Goal: Information Seeking & Learning: Find contact information

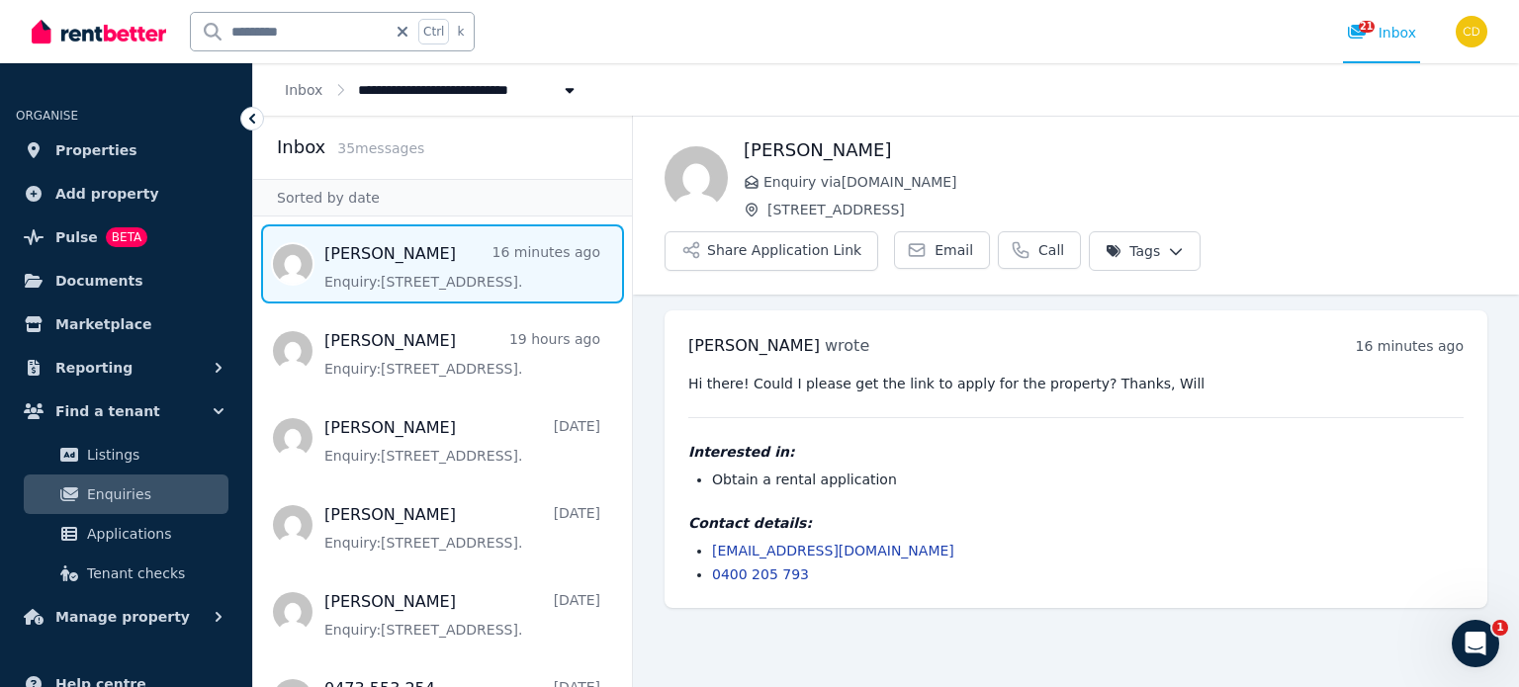
click at [336, 41] on input "*********" at bounding box center [289, 32] width 196 height 38
type input "***"
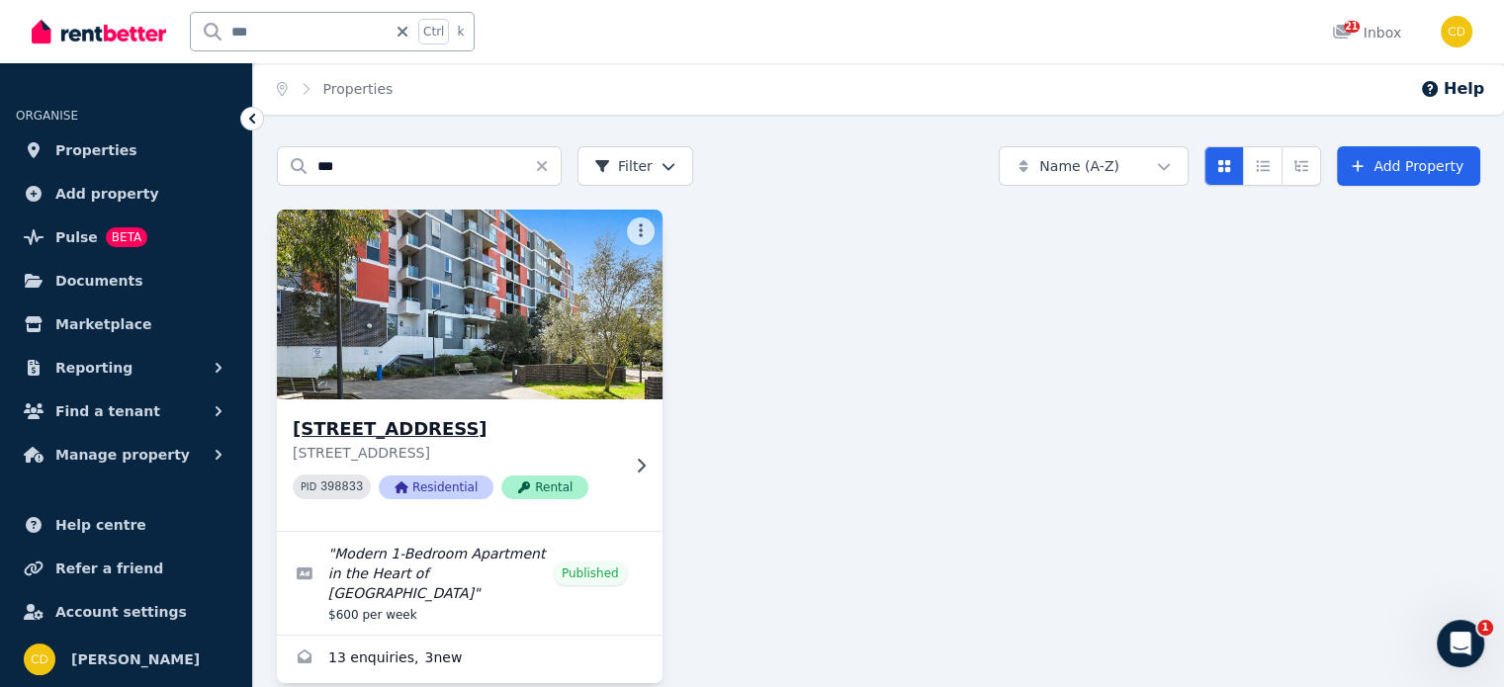
click at [522, 421] on h3 "[STREET_ADDRESS]" at bounding box center [456, 429] width 326 height 28
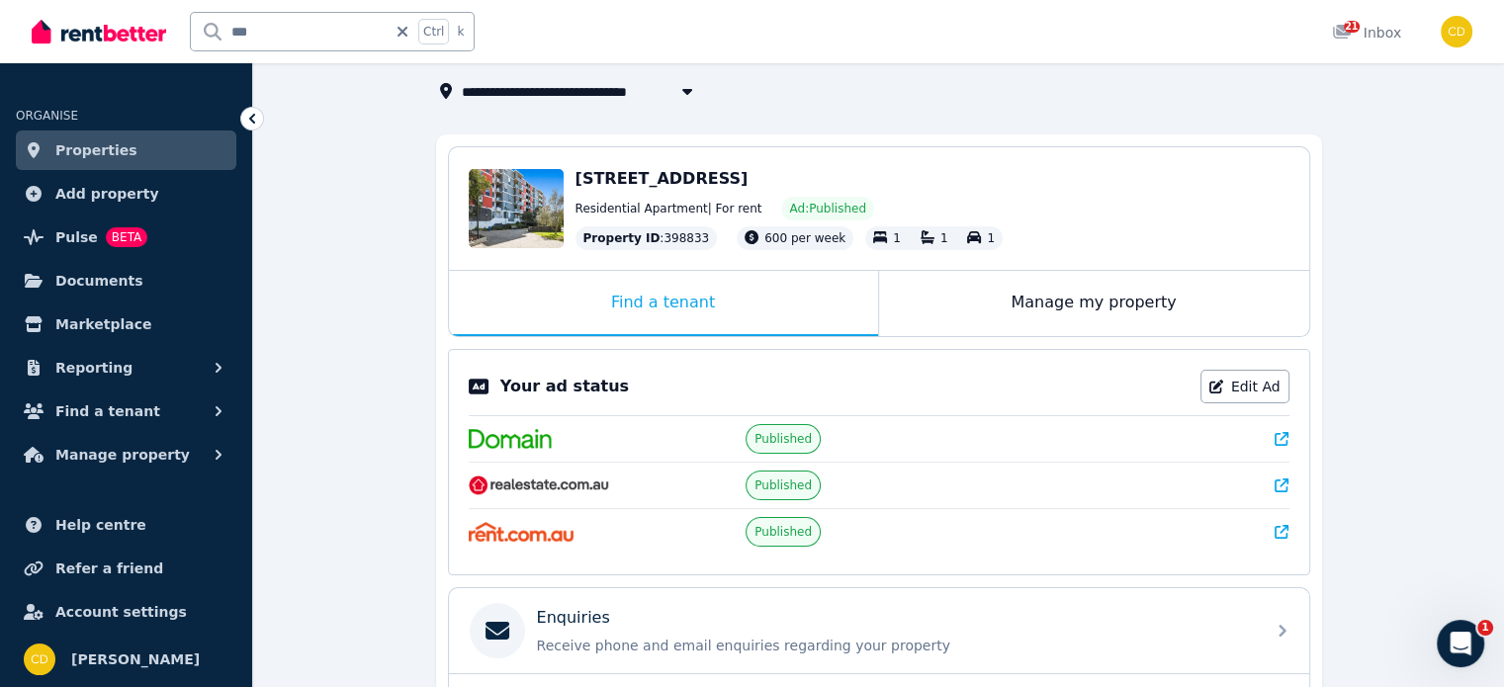
scroll to position [297, 0]
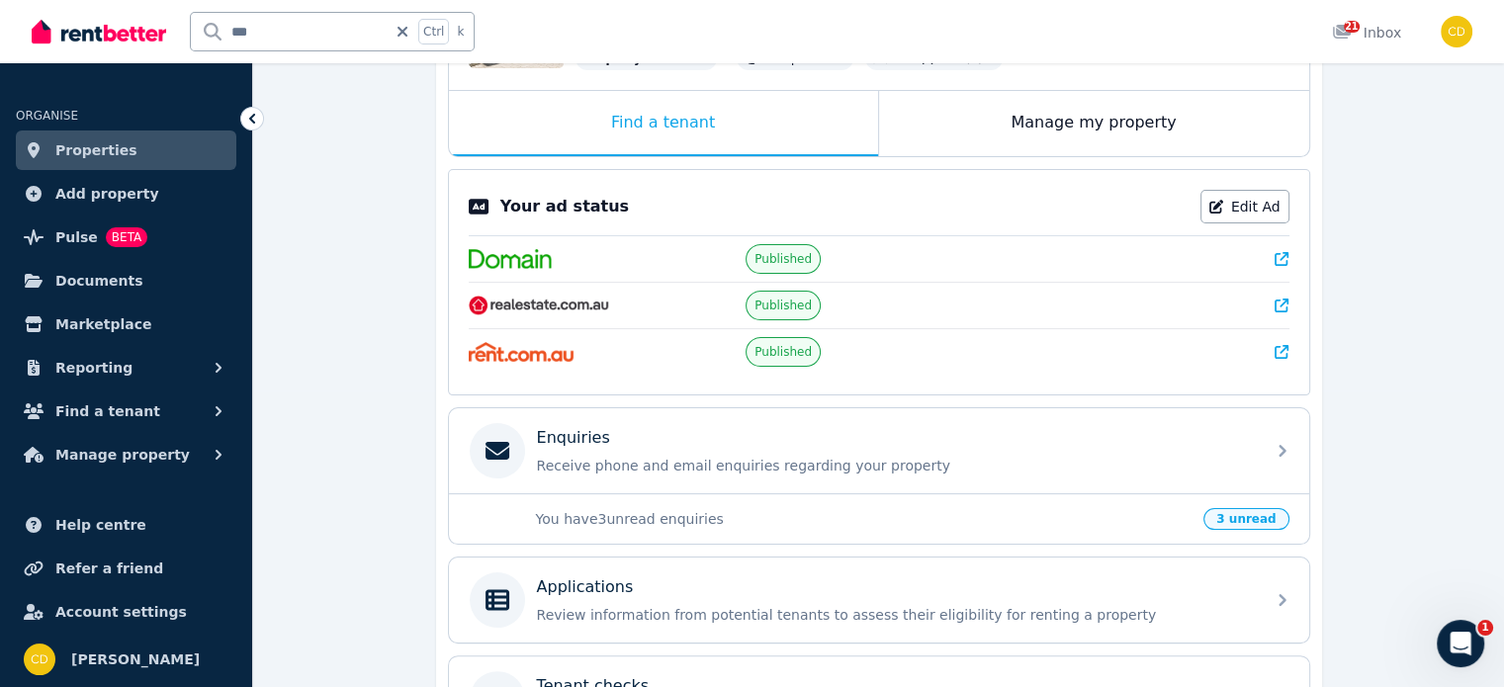
click at [1282, 264] on link at bounding box center [1282, 259] width 14 height 20
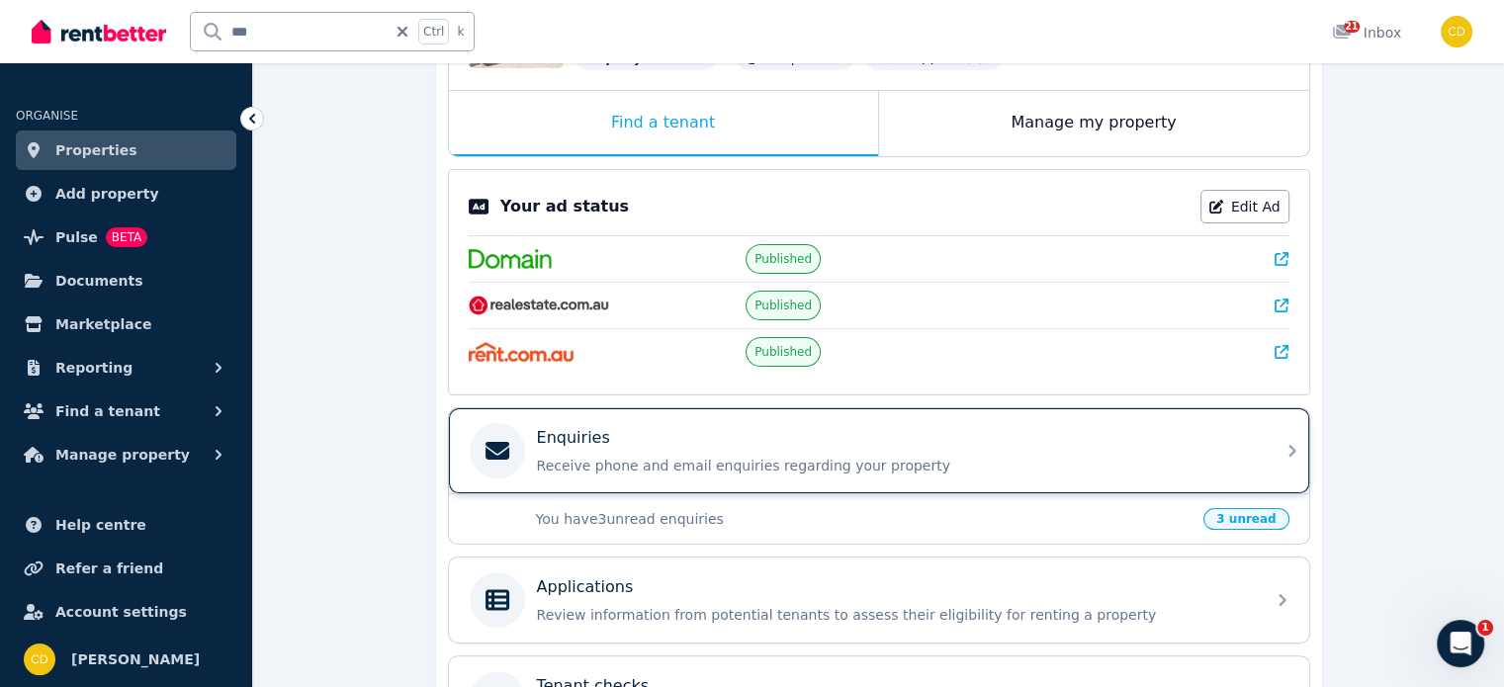
click at [693, 441] on div "Enquiries" at bounding box center [895, 438] width 716 height 24
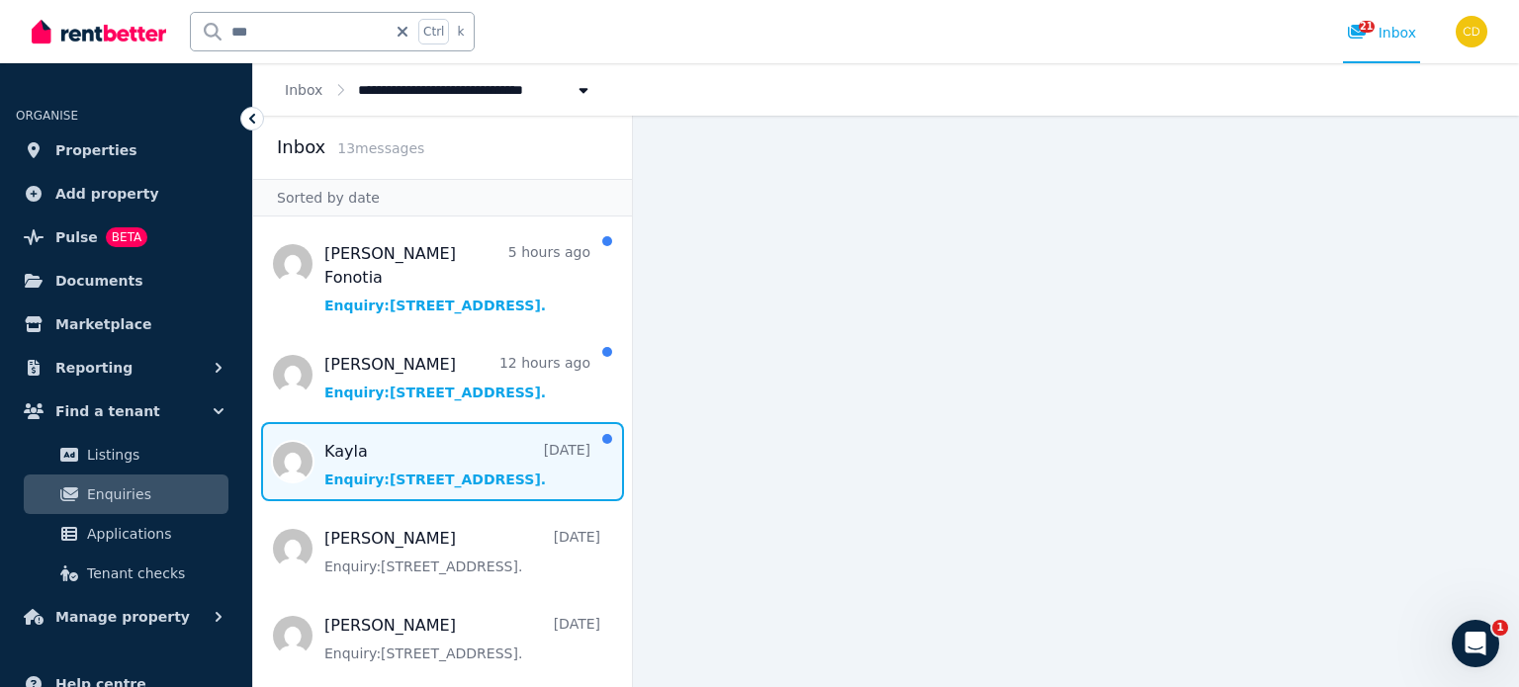
click at [427, 424] on span "Message list" at bounding box center [442, 461] width 379 height 79
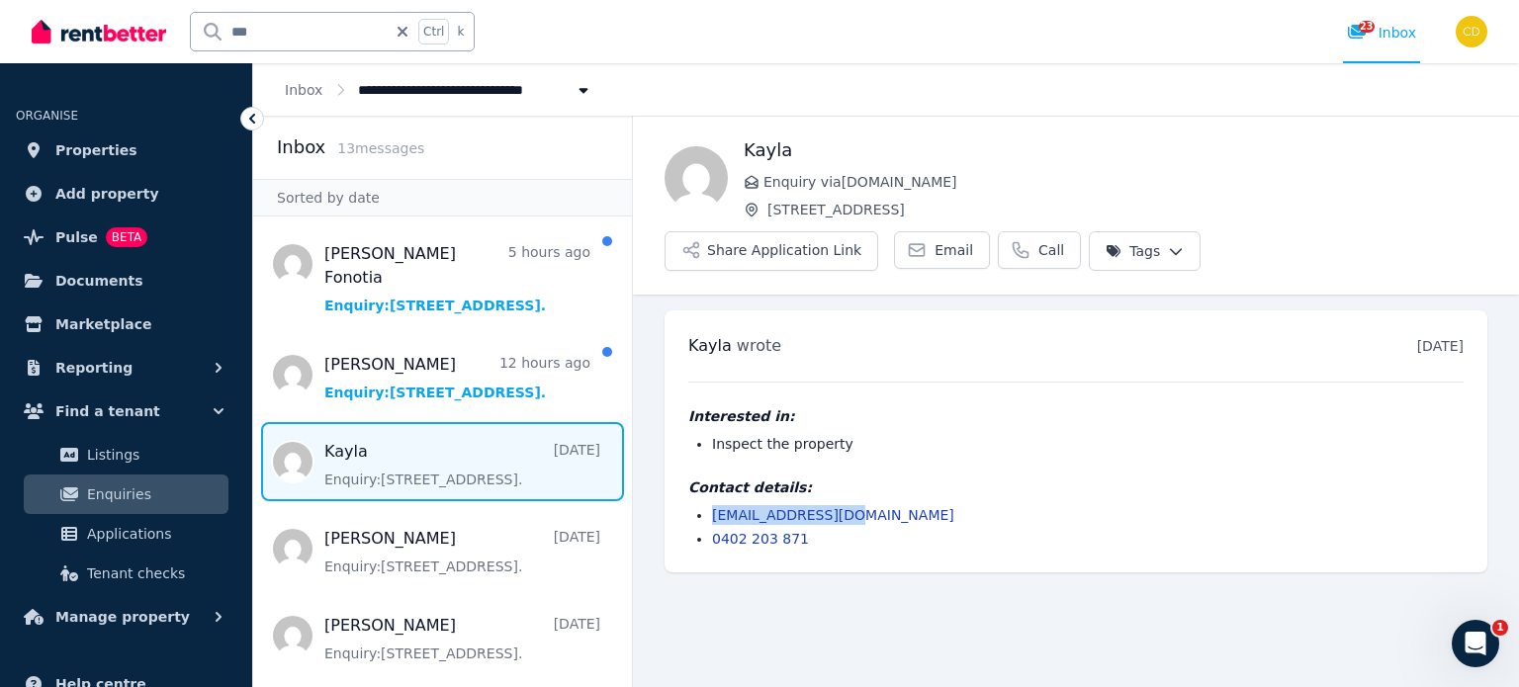
drag, startPoint x: 857, startPoint y: 506, endPoint x: 692, endPoint y: 506, distance: 164.2
click at [689, 509] on ul "[EMAIL_ADDRESS][DOMAIN_NAME] 0402 203 871" at bounding box center [1075, 527] width 775 height 44
copy link "[EMAIL_ADDRESS][DOMAIN_NAME]"
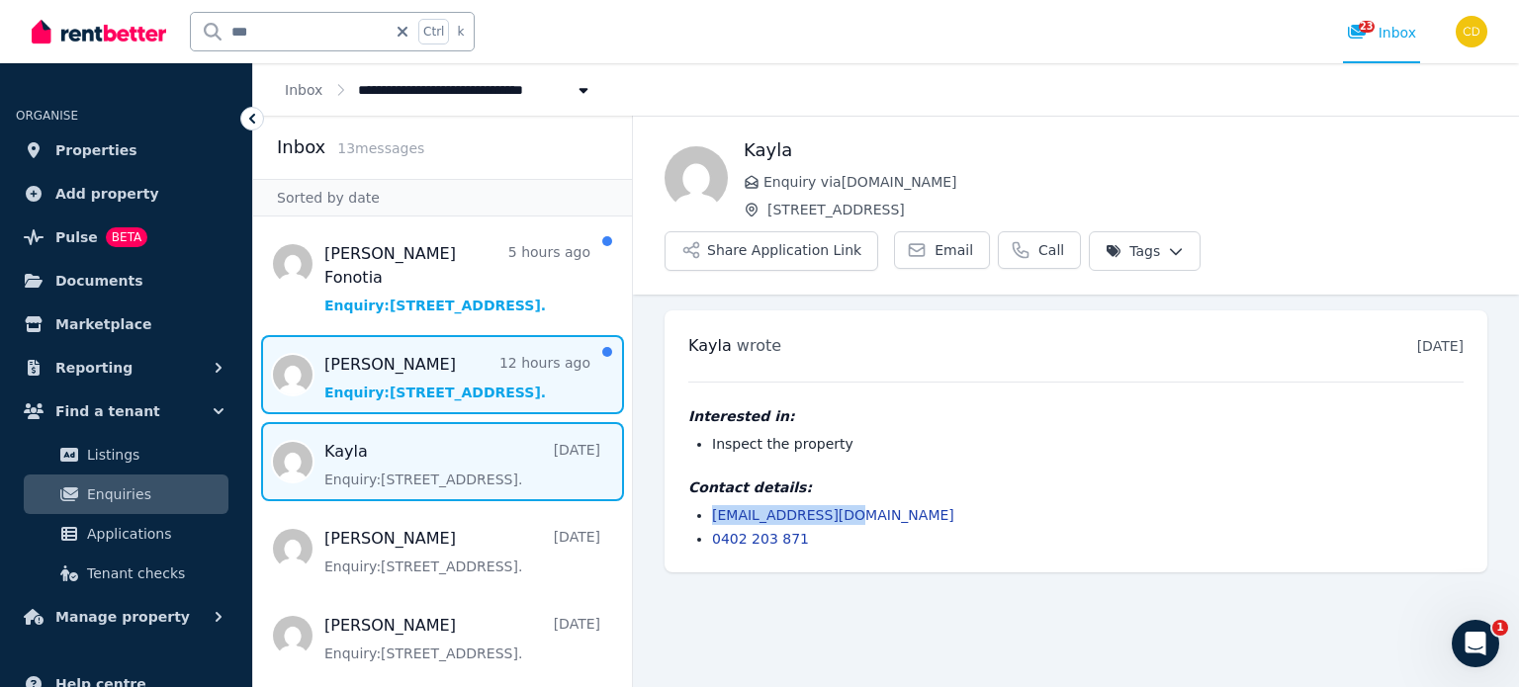
click at [445, 349] on span "Message list" at bounding box center [442, 374] width 379 height 79
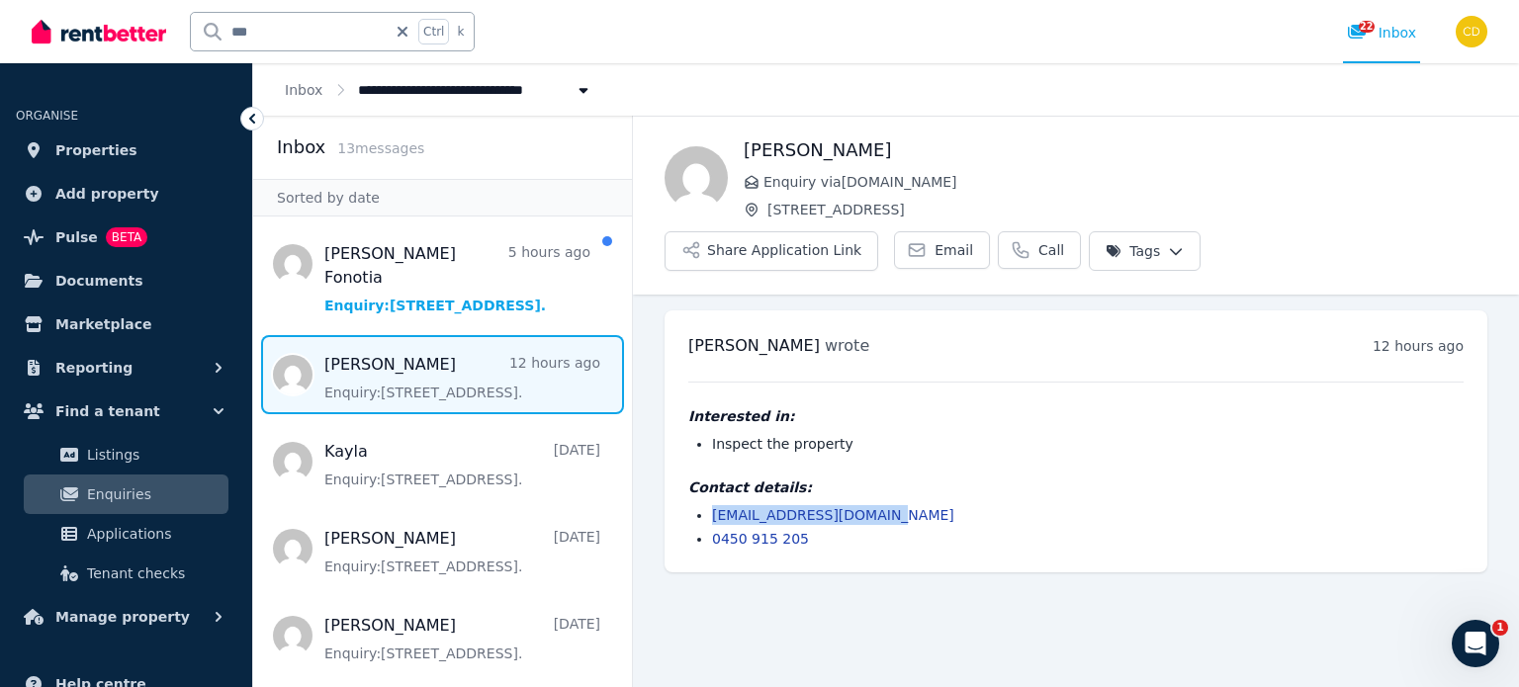
drag, startPoint x: 859, startPoint y: 510, endPoint x: 717, endPoint y: 493, distance: 143.5
click at [714, 501] on div "Contact details: [EMAIL_ADDRESS][DOMAIN_NAME] 0450 915 205" at bounding box center [1075, 513] width 775 height 71
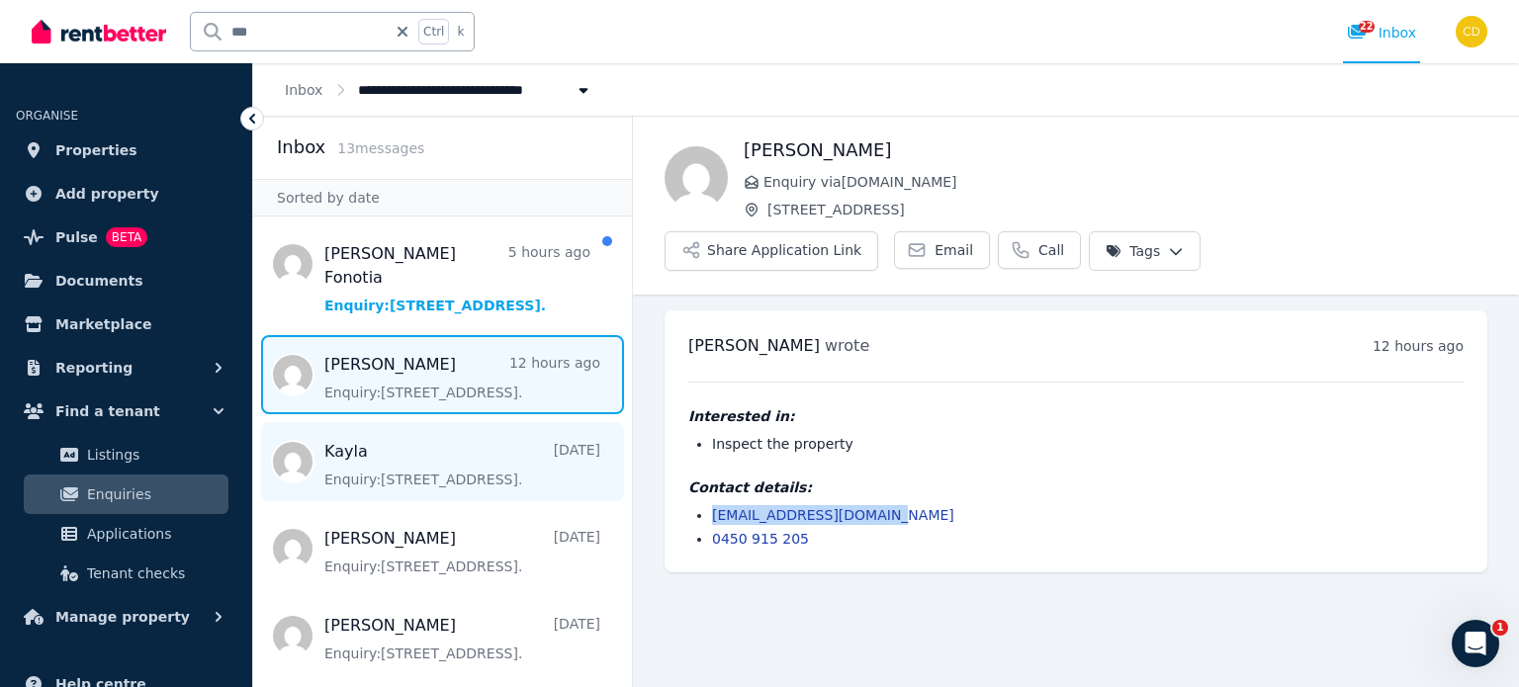
copy link "[EMAIL_ADDRESS][DOMAIN_NAME]"
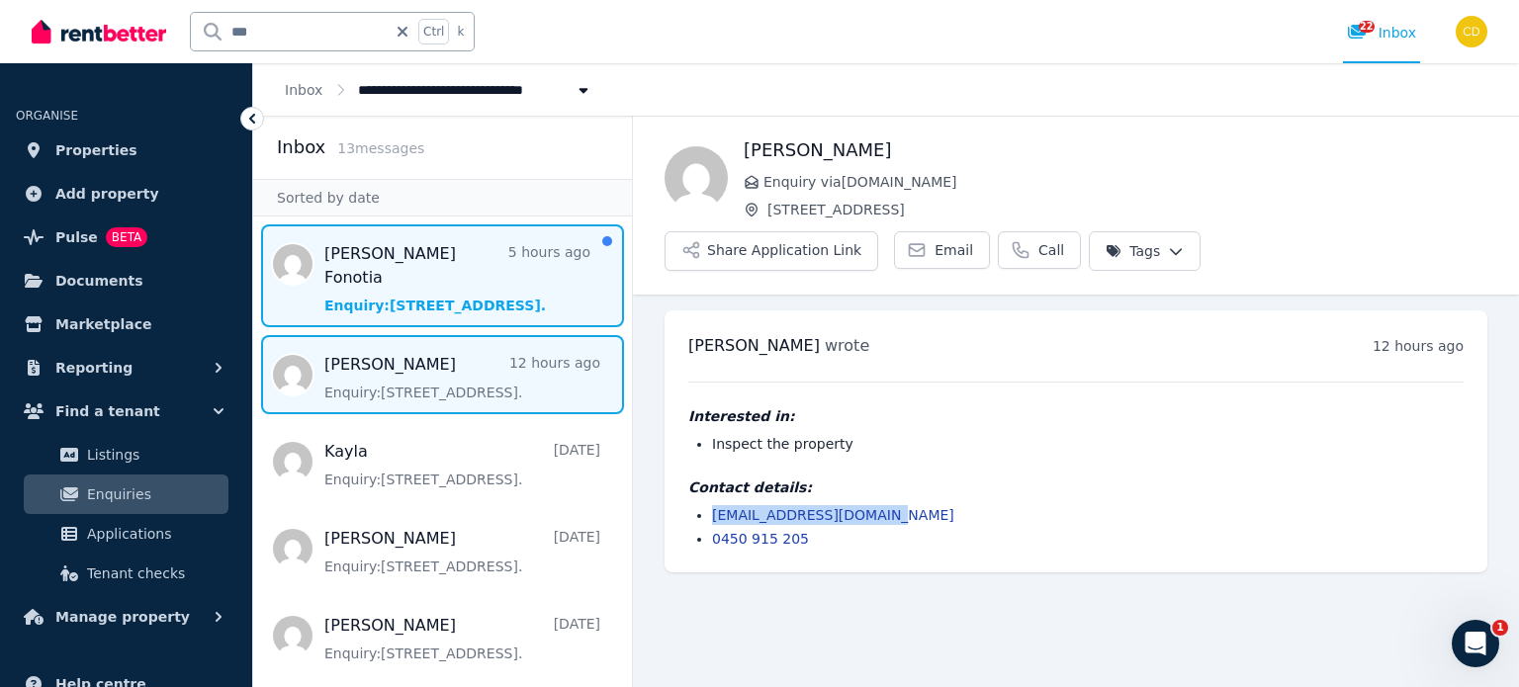
click at [363, 238] on span "Message list" at bounding box center [442, 276] width 379 height 103
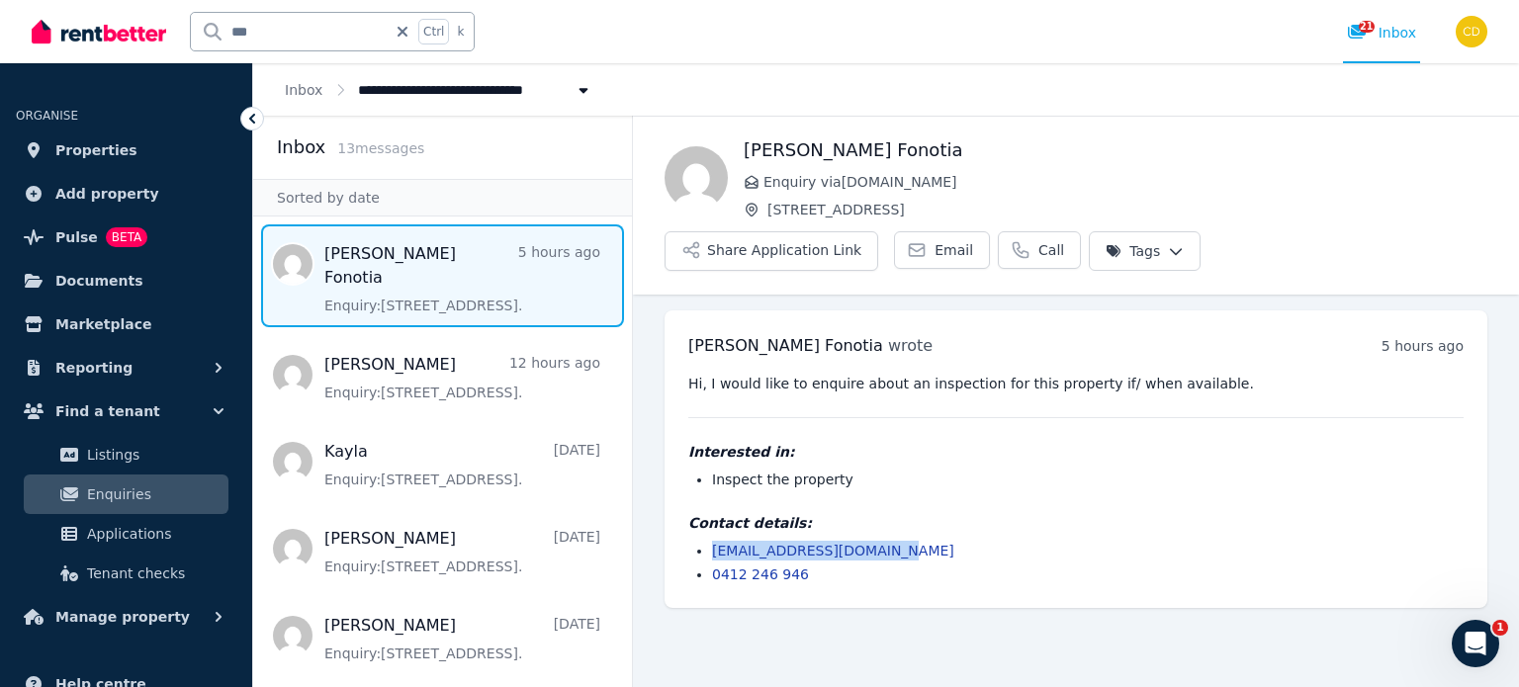
drag, startPoint x: 882, startPoint y: 552, endPoint x: 710, endPoint y: 559, distance: 172.2
click at [710, 559] on ul "[EMAIL_ADDRESS][DOMAIN_NAME] 0412 246 946" at bounding box center [1075, 563] width 775 height 44
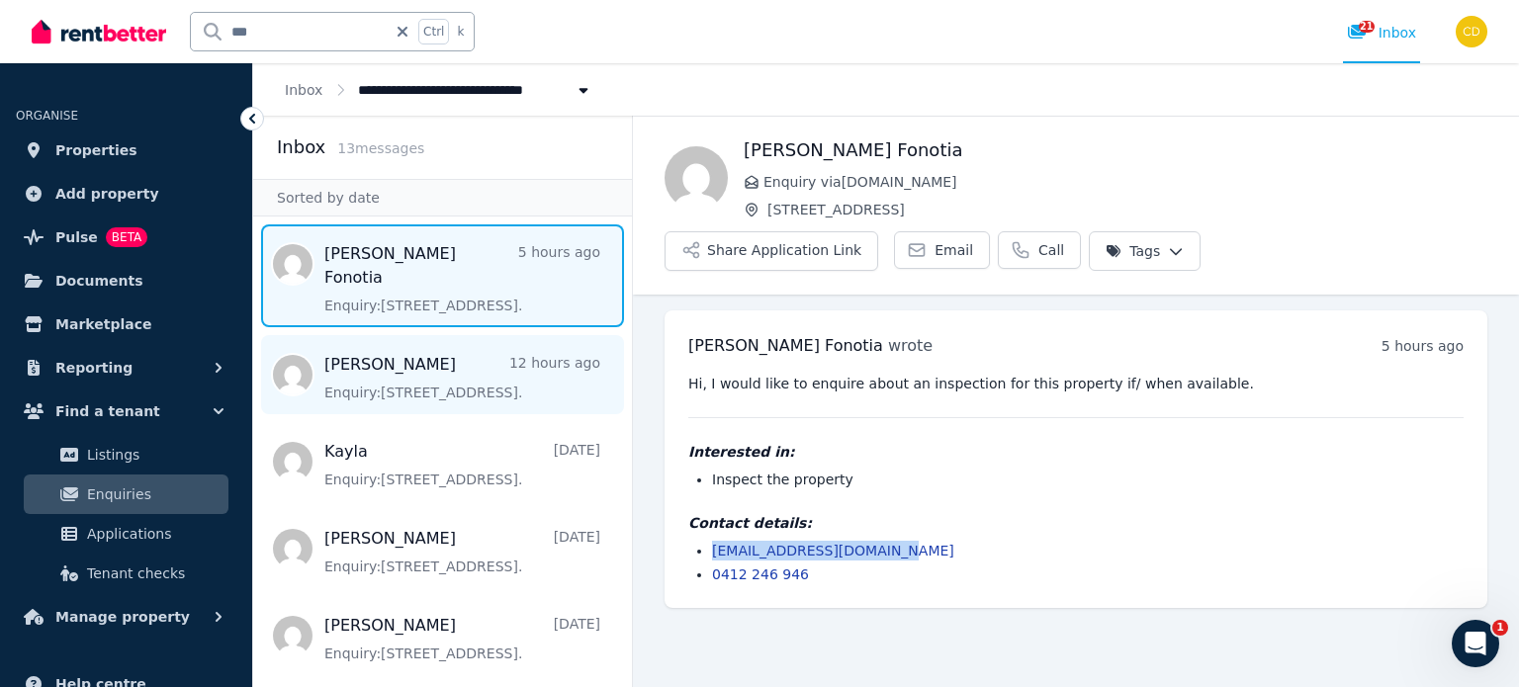
copy link "[EMAIL_ADDRESS][DOMAIN_NAME]"
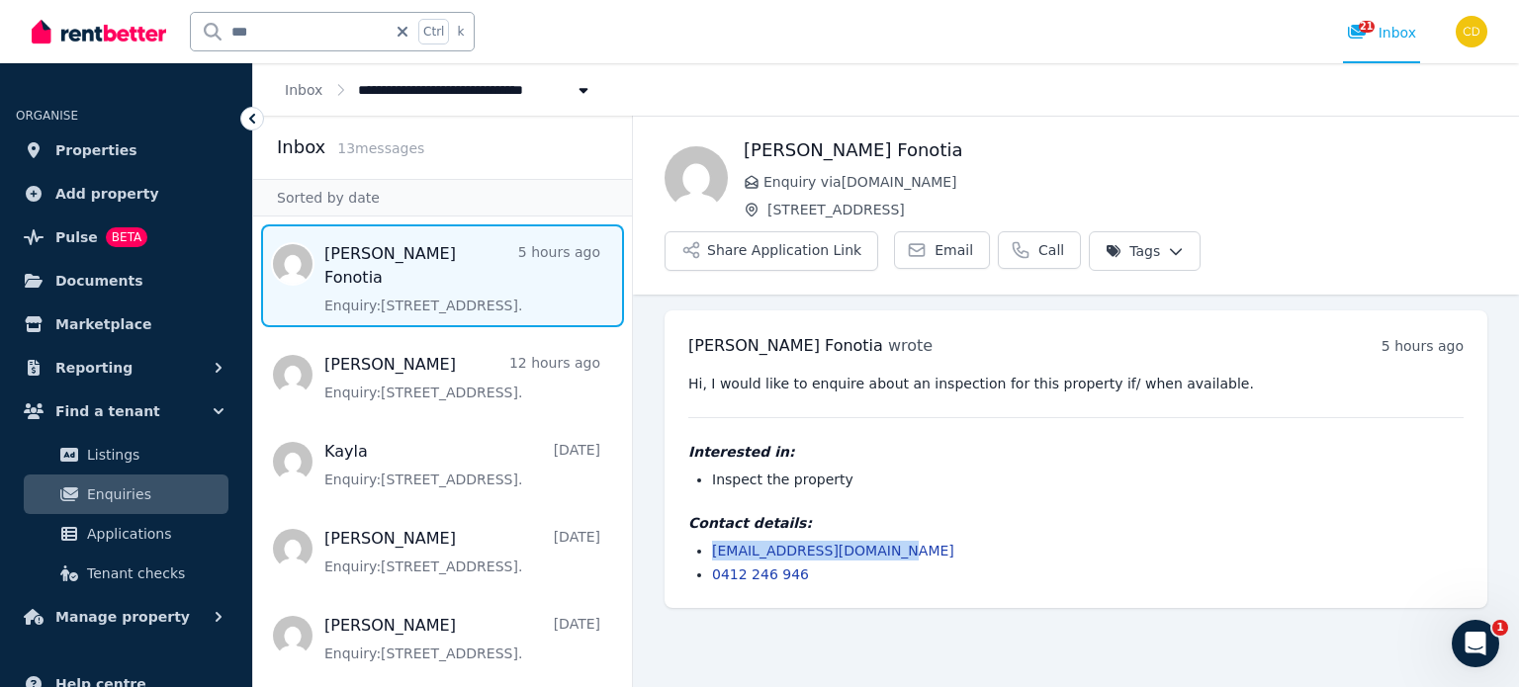
click at [334, 36] on input "***" at bounding box center [289, 32] width 196 height 38
type input "*****"
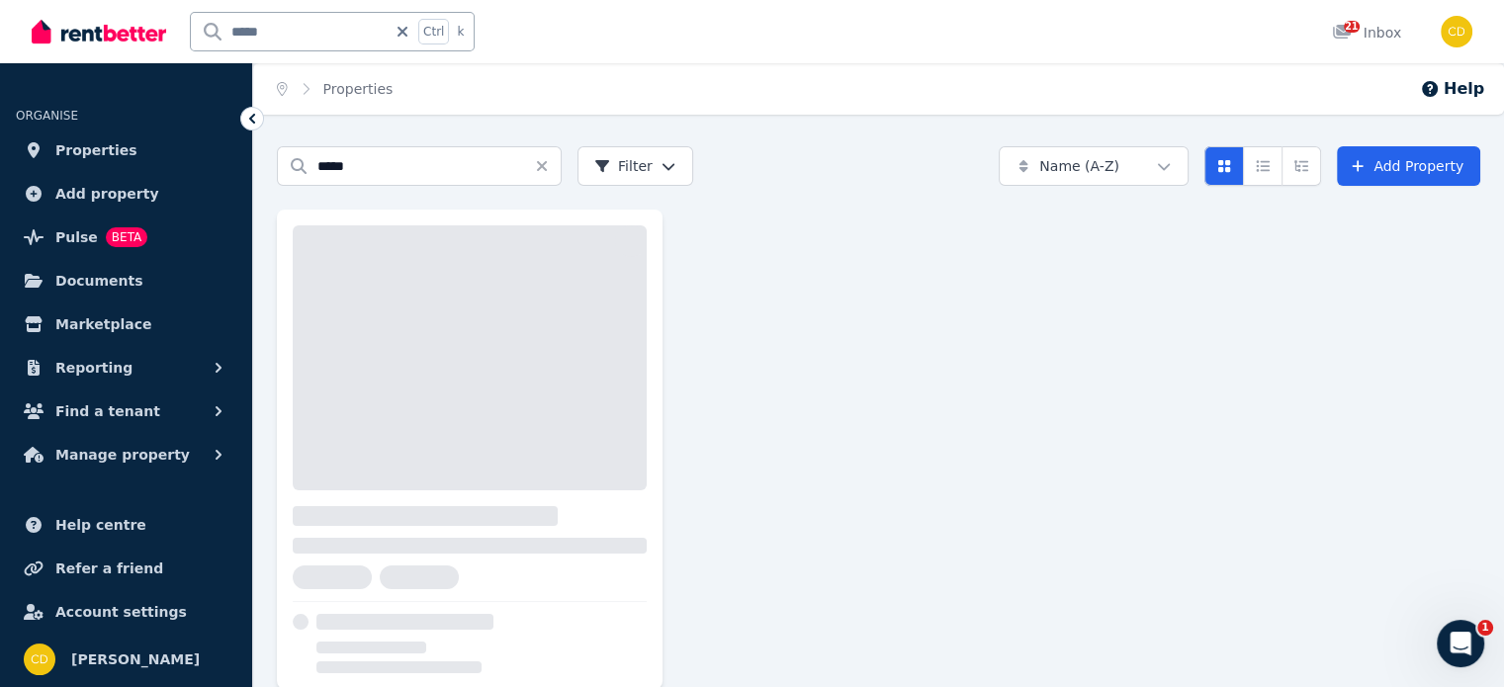
click at [305, 35] on input "*****" at bounding box center [289, 32] width 196 height 38
type input "*****"
click at [277, 34] on input "*****" at bounding box center [289, 32] width 196 height 38
type input "*****"
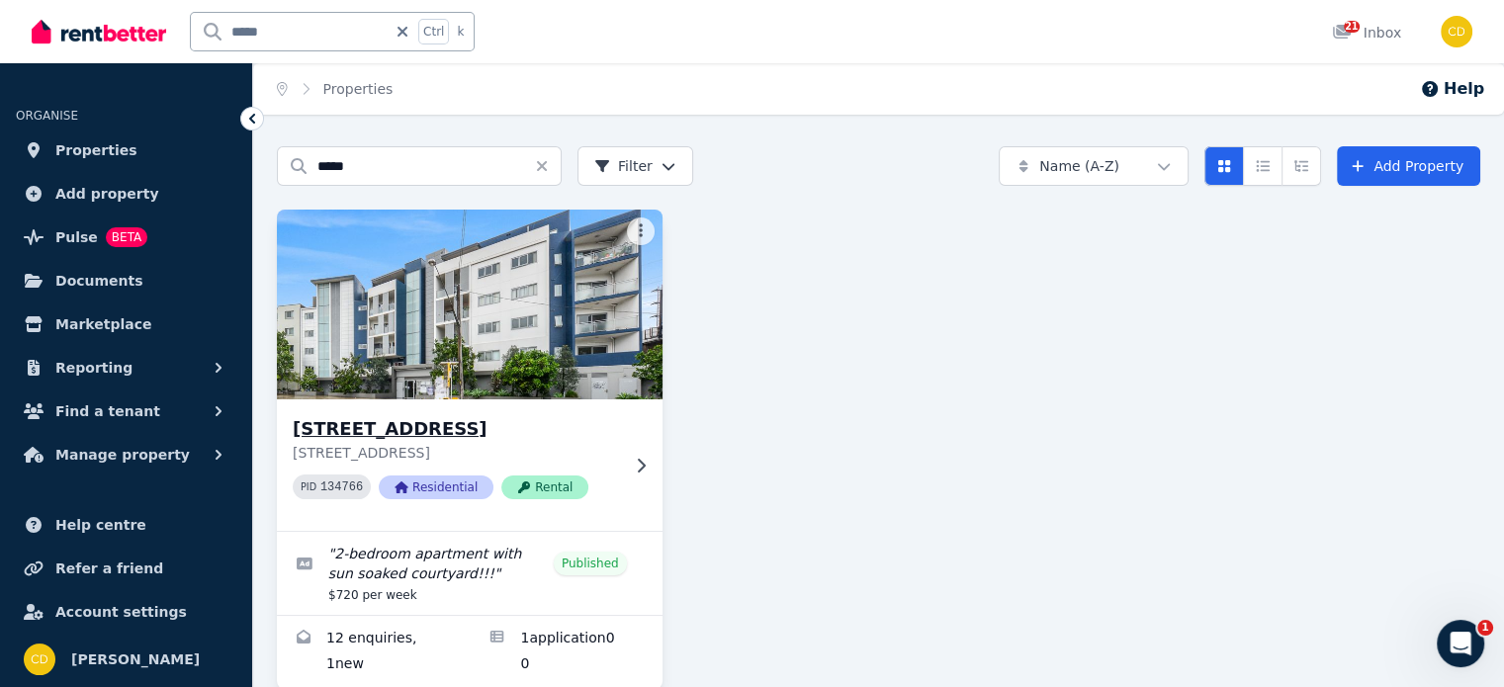
click at [586, 433] on h3 "[STREET_ADDRESS]" at bounding box center [456, 429] width 326 height 28
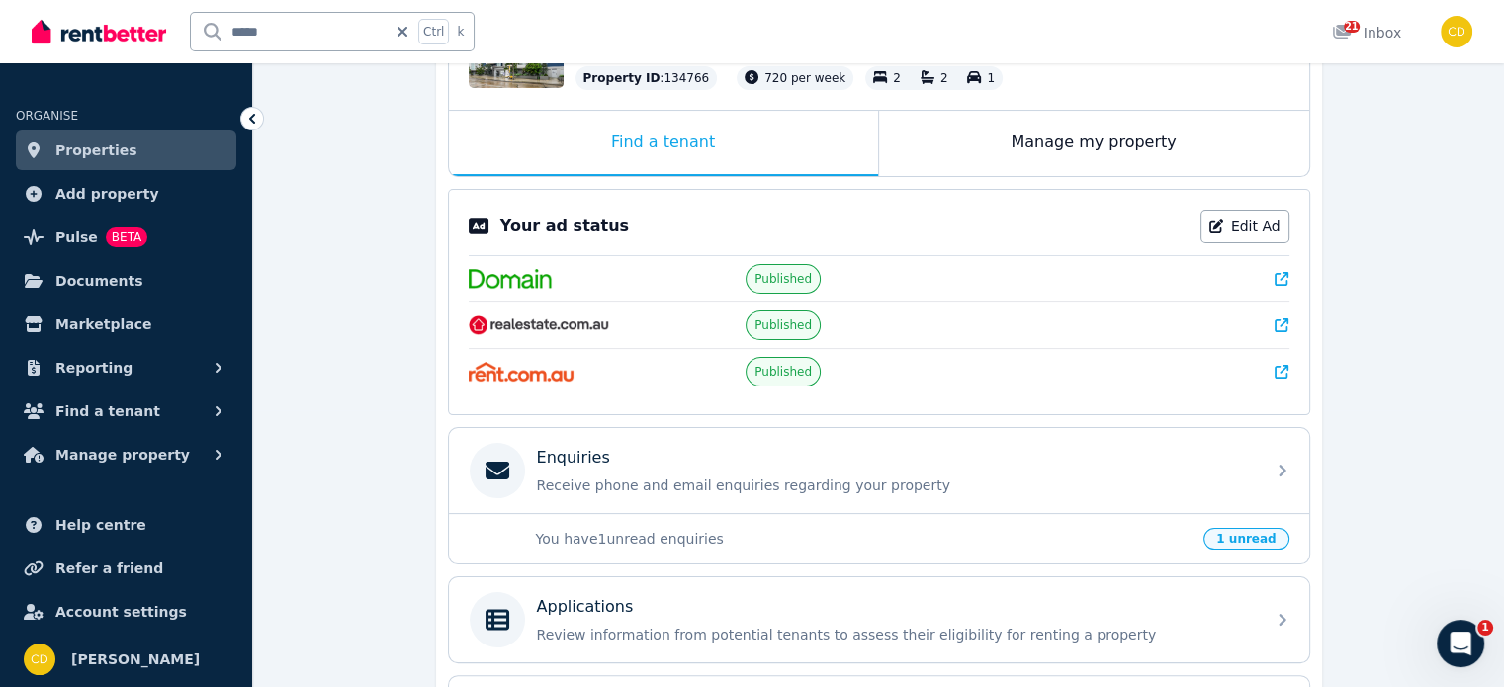
scroll to position [297, 0]
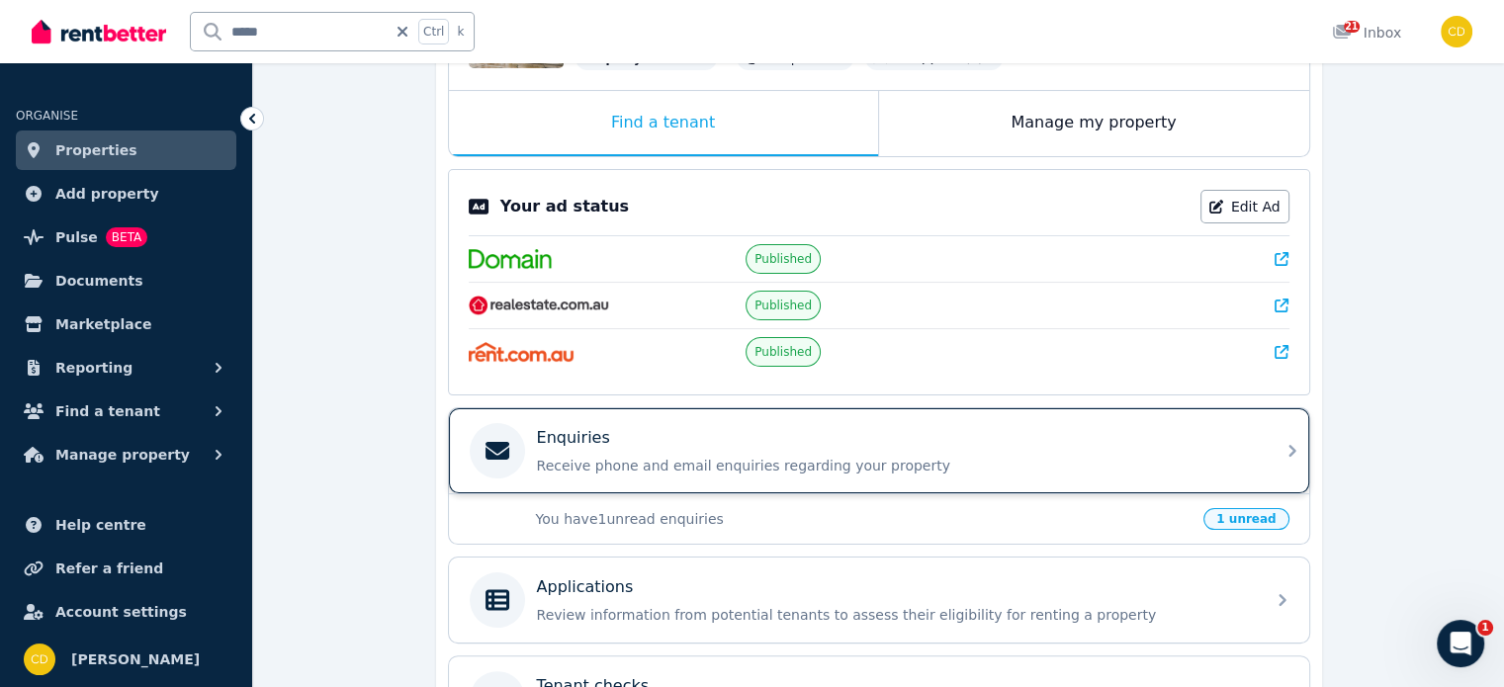
click at [666, 456] on p "Receive phone and email enquiries regarding your property" at bounding box center [895, 466] width 716 height 20
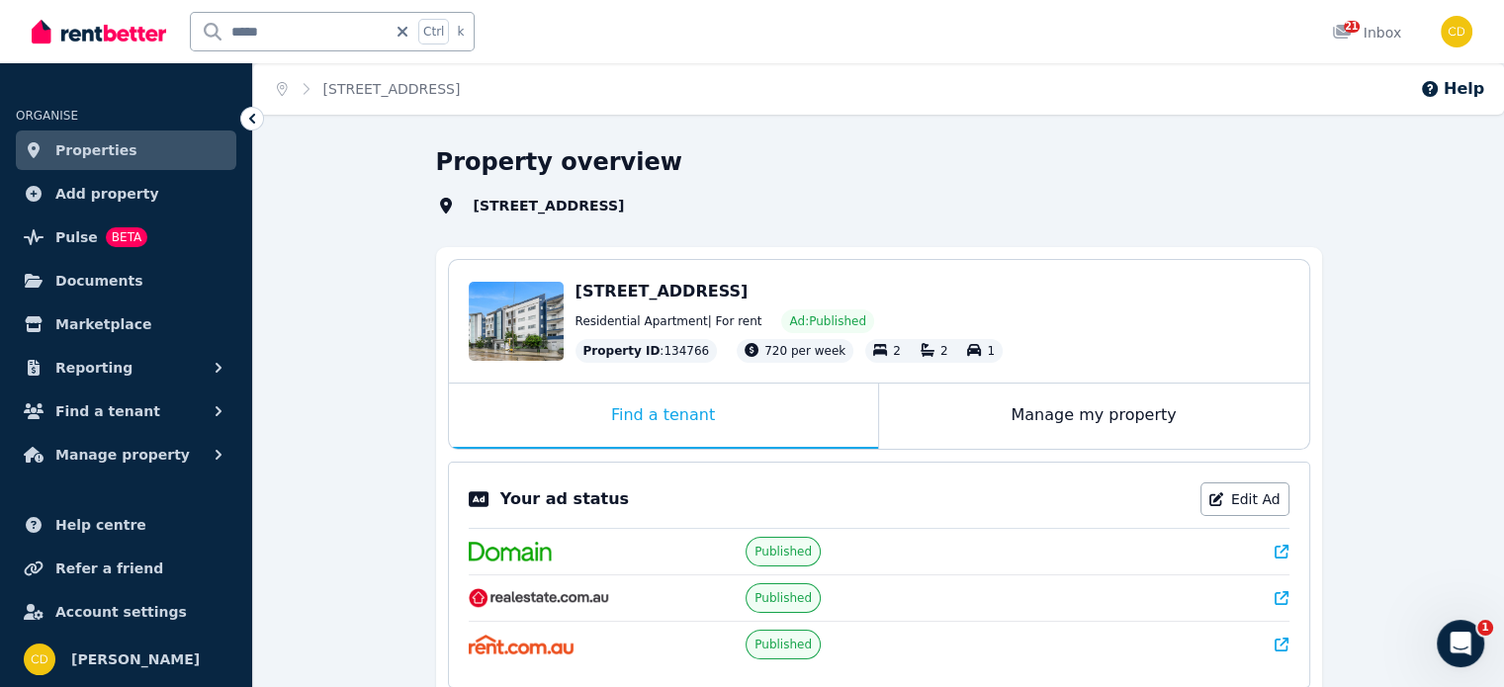
click at [1276, 549] on icon at bounding box center [1282, 552] width 14 height 14
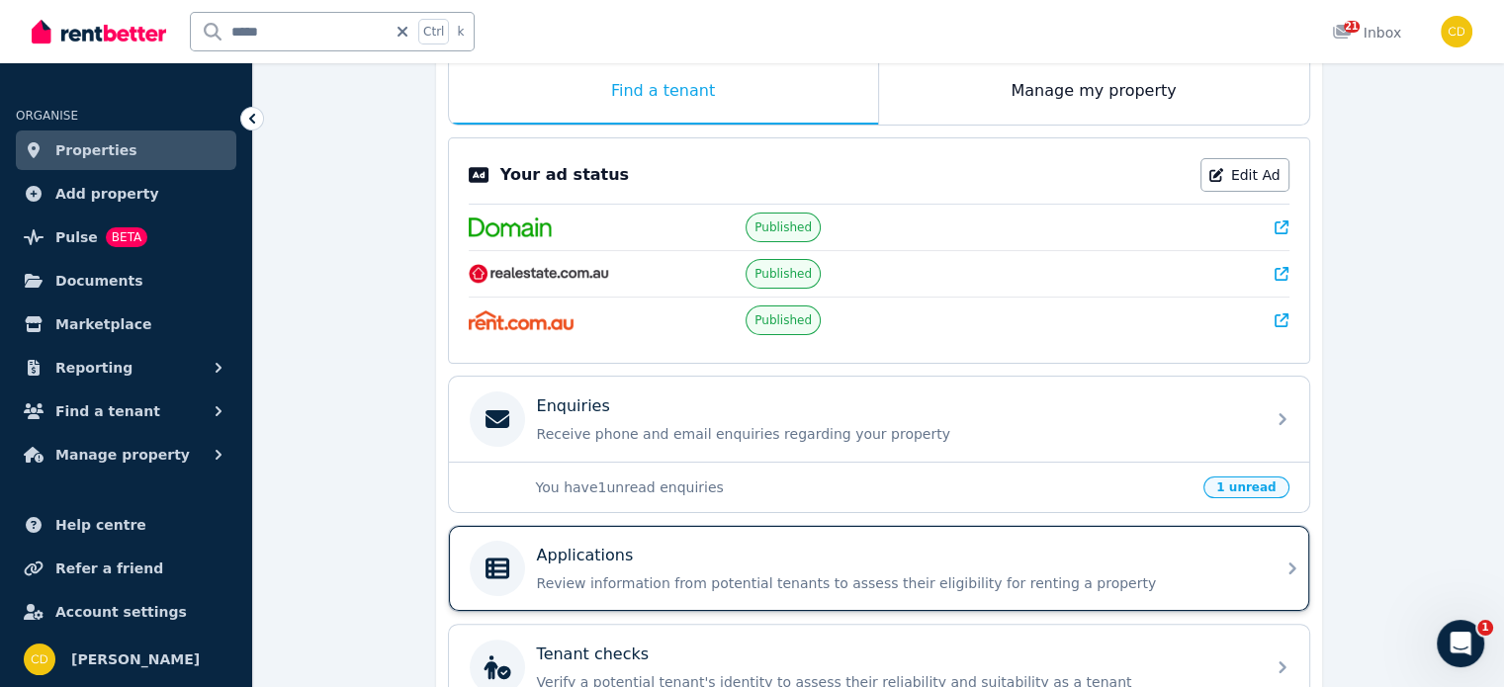
scroll to position [396, 0]
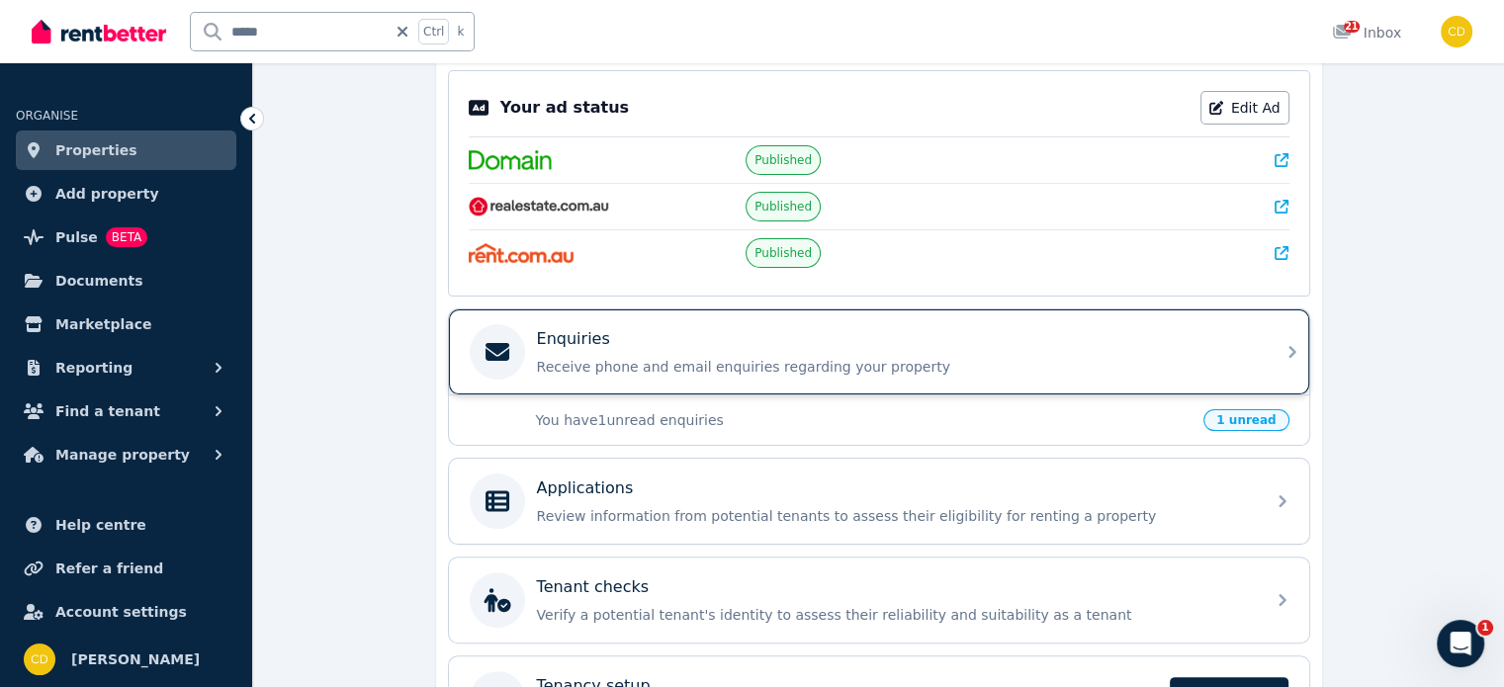
click at [839, 387] on div "Enquiries Receive phone and email enquiries regarding your property" at bounding box center [879, 352] width 860 height 85
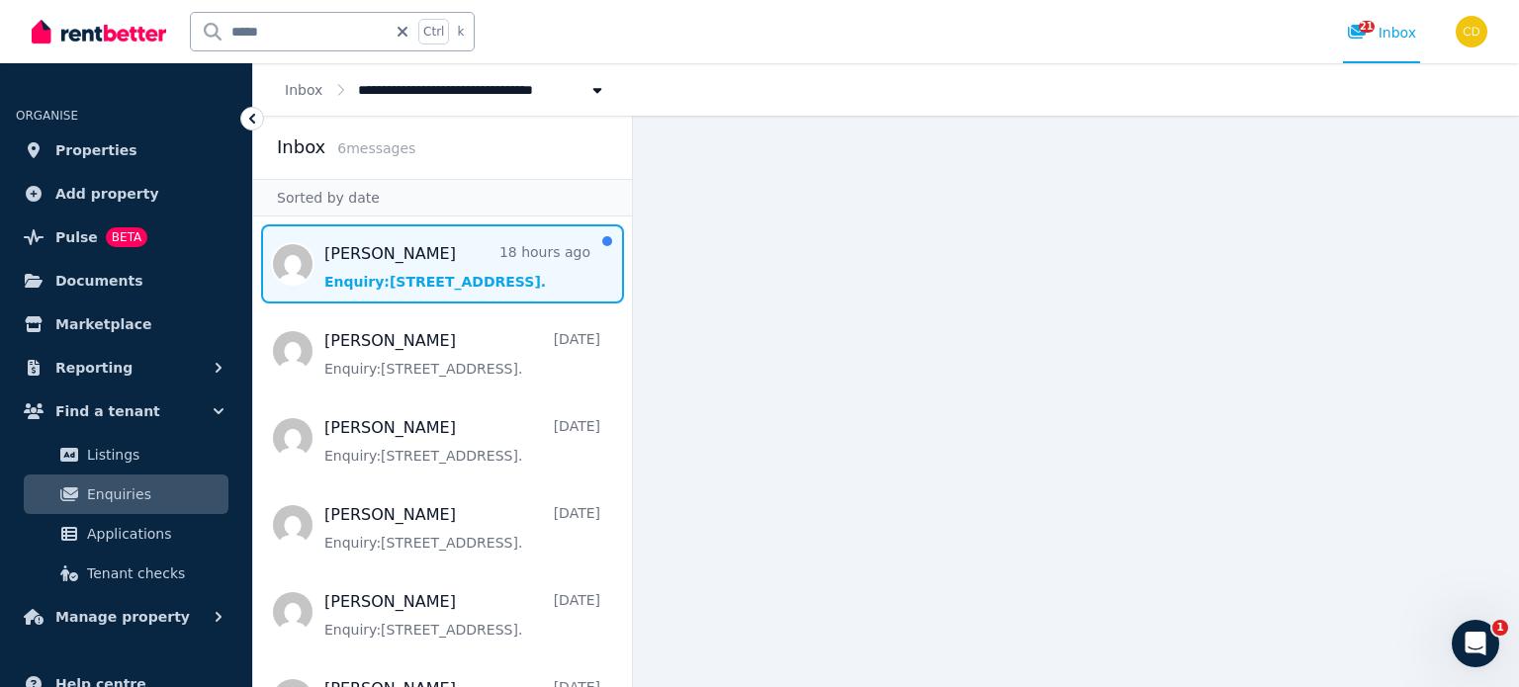
click at [460, 252] on span "Message list" at bounding box center [442, 264] width 379 height 79
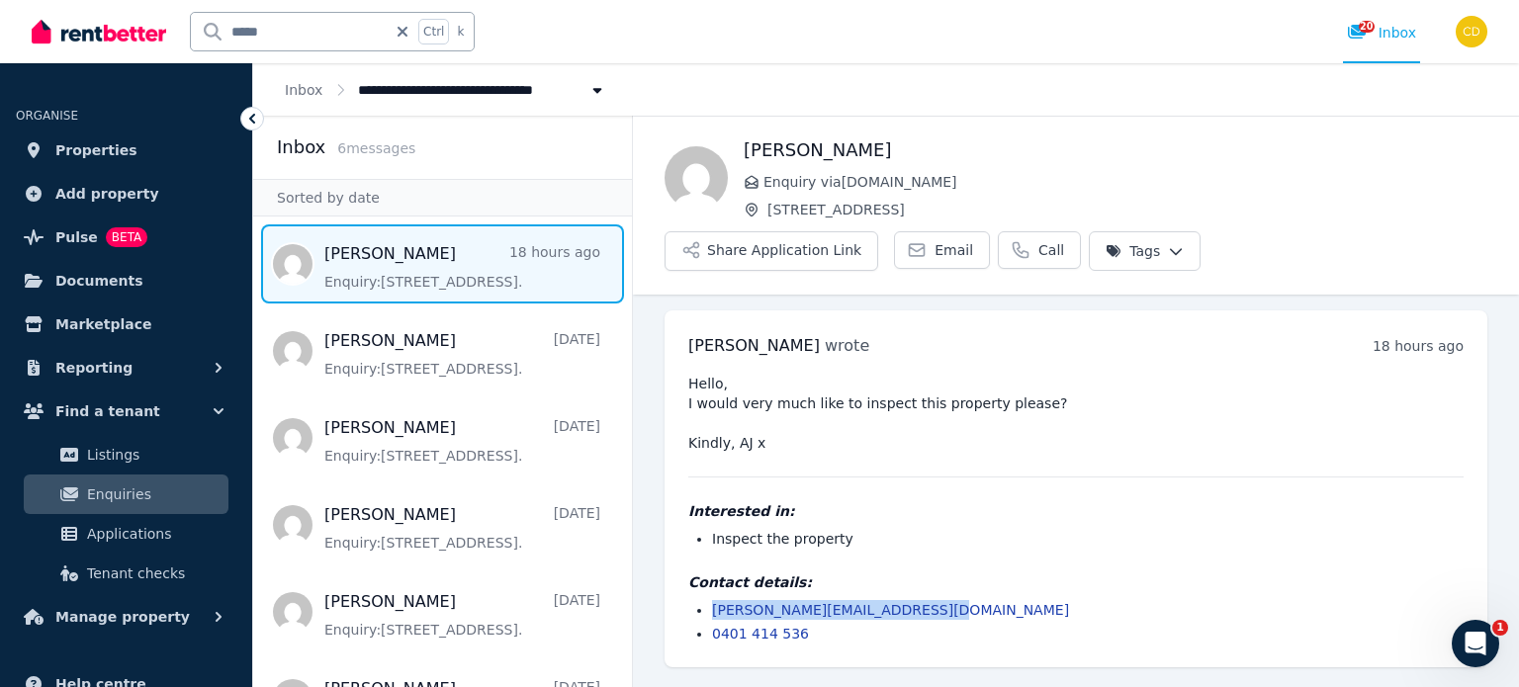
drag, startPoint x: 973, startPoint y: 605, endPoint x: 701, endPoint y: 615, distance: 272.2
click at [712, 615] on li "[PERSON_NAME][EMAIL_ADDRESS][DOMAIN_NAME]" at bounding box center [1088, 610] width 752 height 20
copy link "[PERSON_NAME][EMAIL_ADDRESS][DOMAIN_NAME]"
click at [328, 23] on input "*****" at bounding box center [289, 32] width 196 height 38
type input "******"
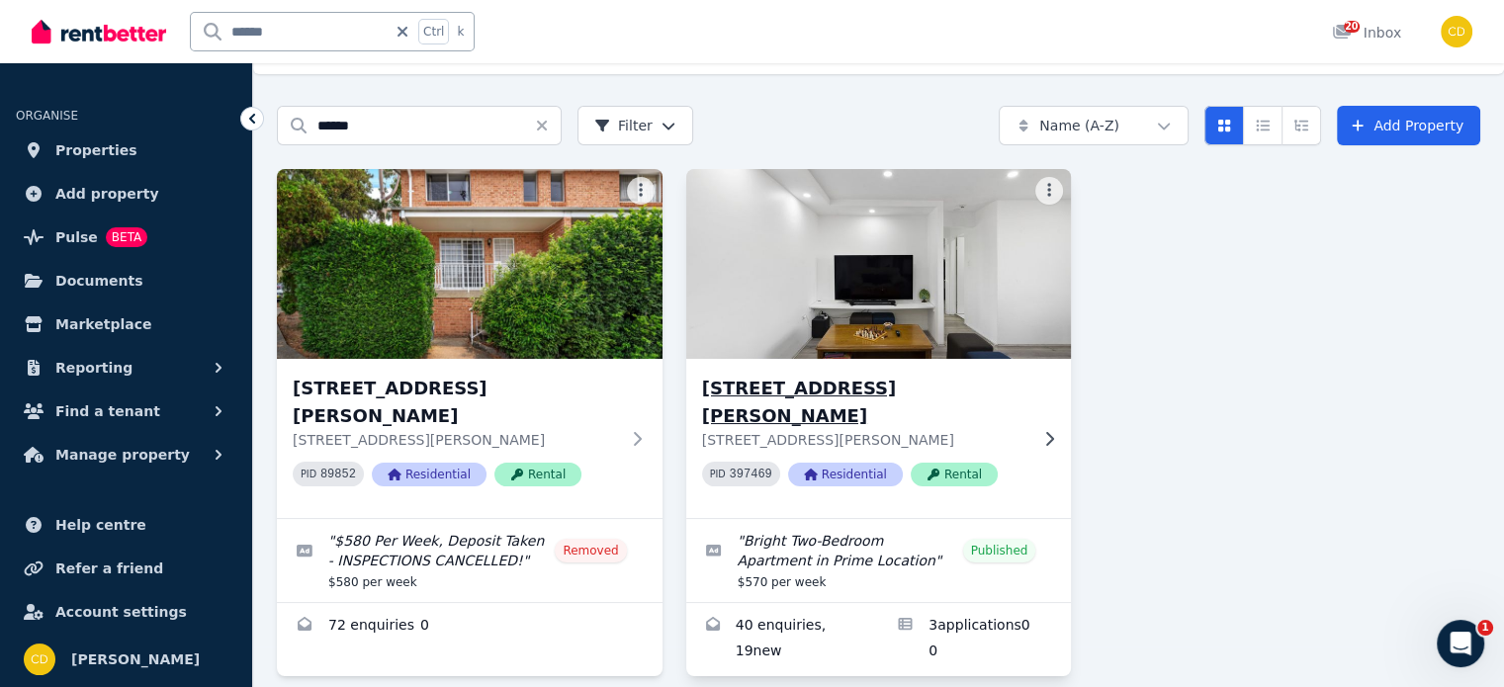
scroll to position [92, 0]
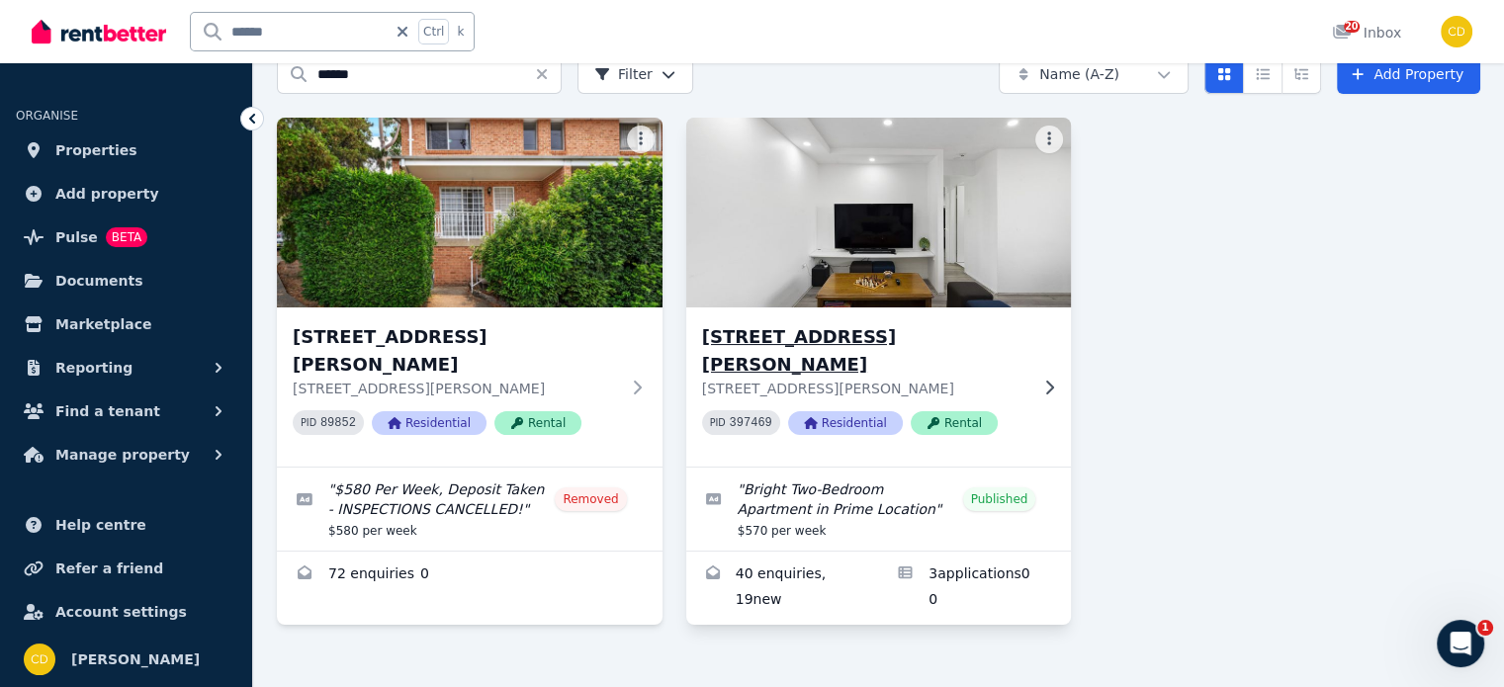
click at [852, 310] on div "[STREET_ADDRESS][PERSON_NAME][PERSON_NAME] PID 397469 Residential Rental" at bounding box center [879, 387] width 386 height 159
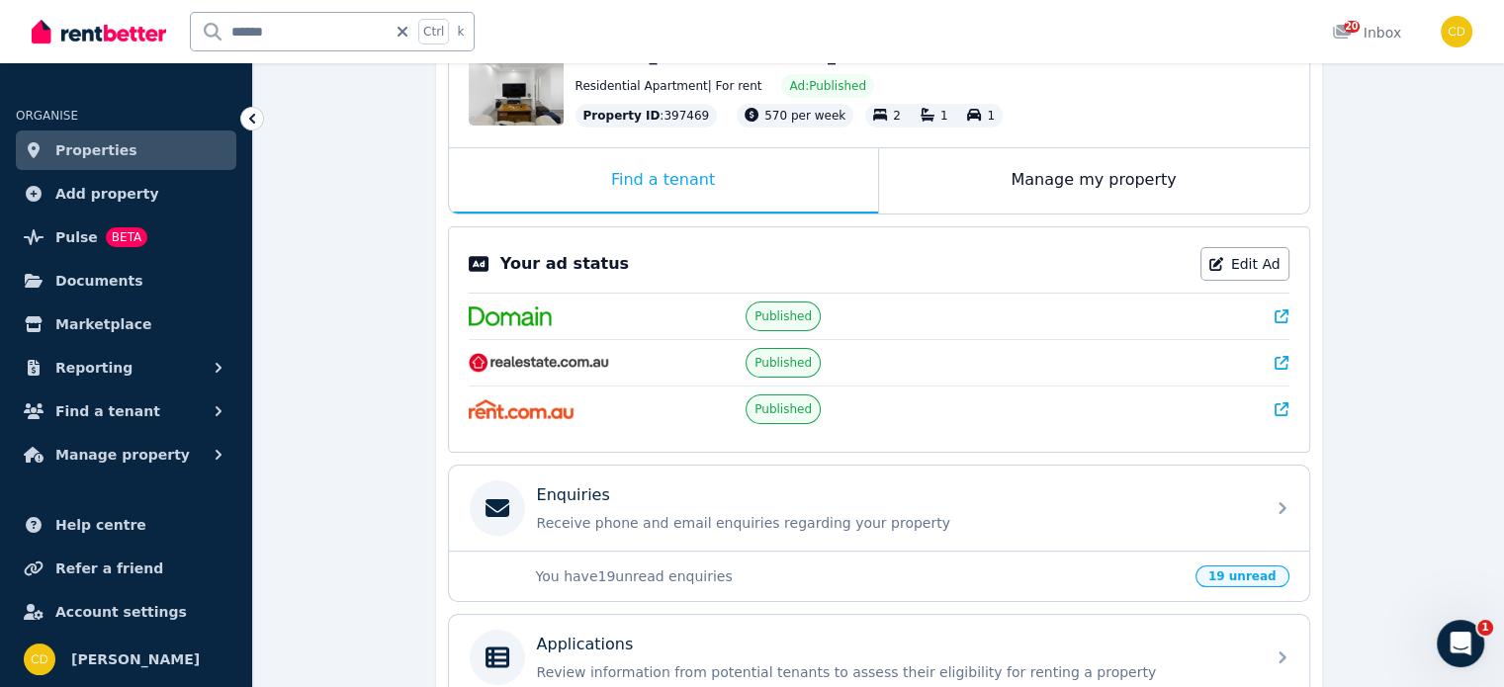
scroll to position [297, 0]
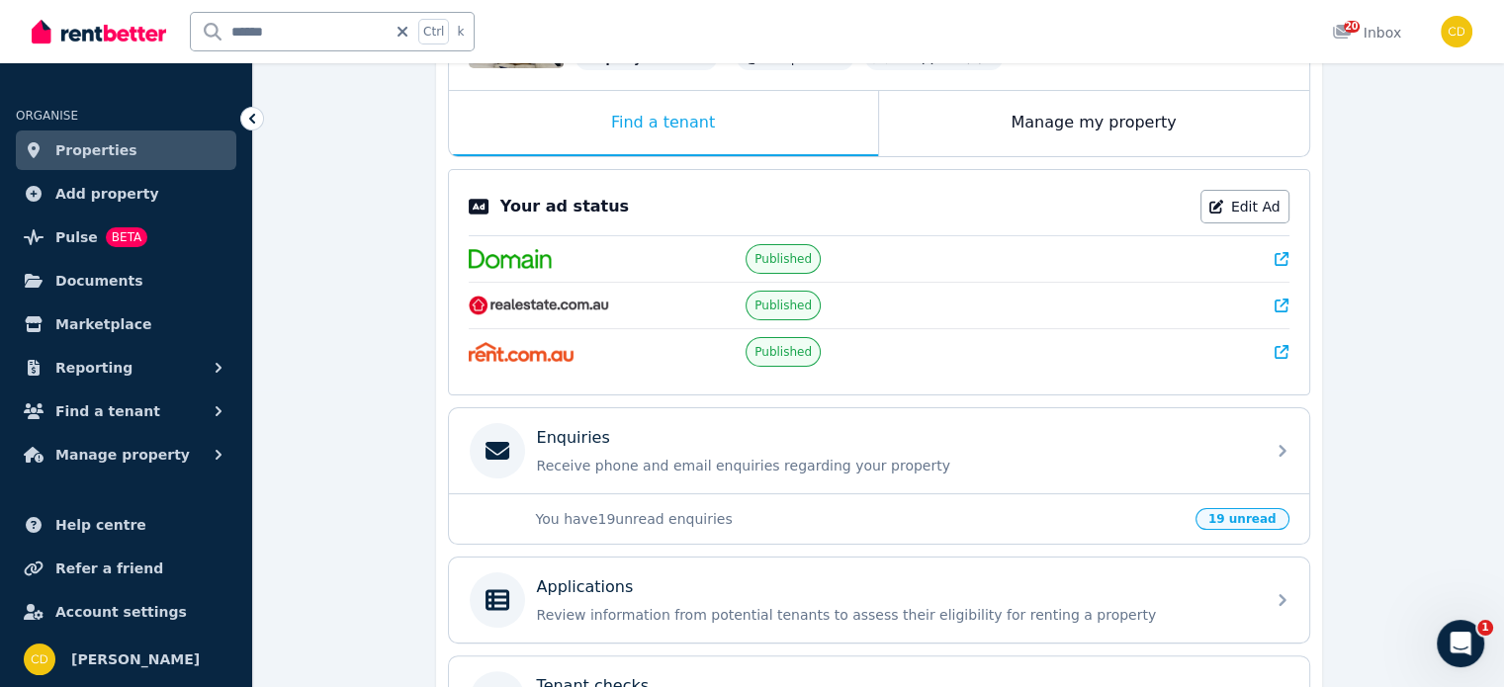
click at [1274, 256] on div at bounding box center [1157, 259] width 266 height 20
click at [1286, 264] on link at bounding box center [1282, 259] width 14 height 20
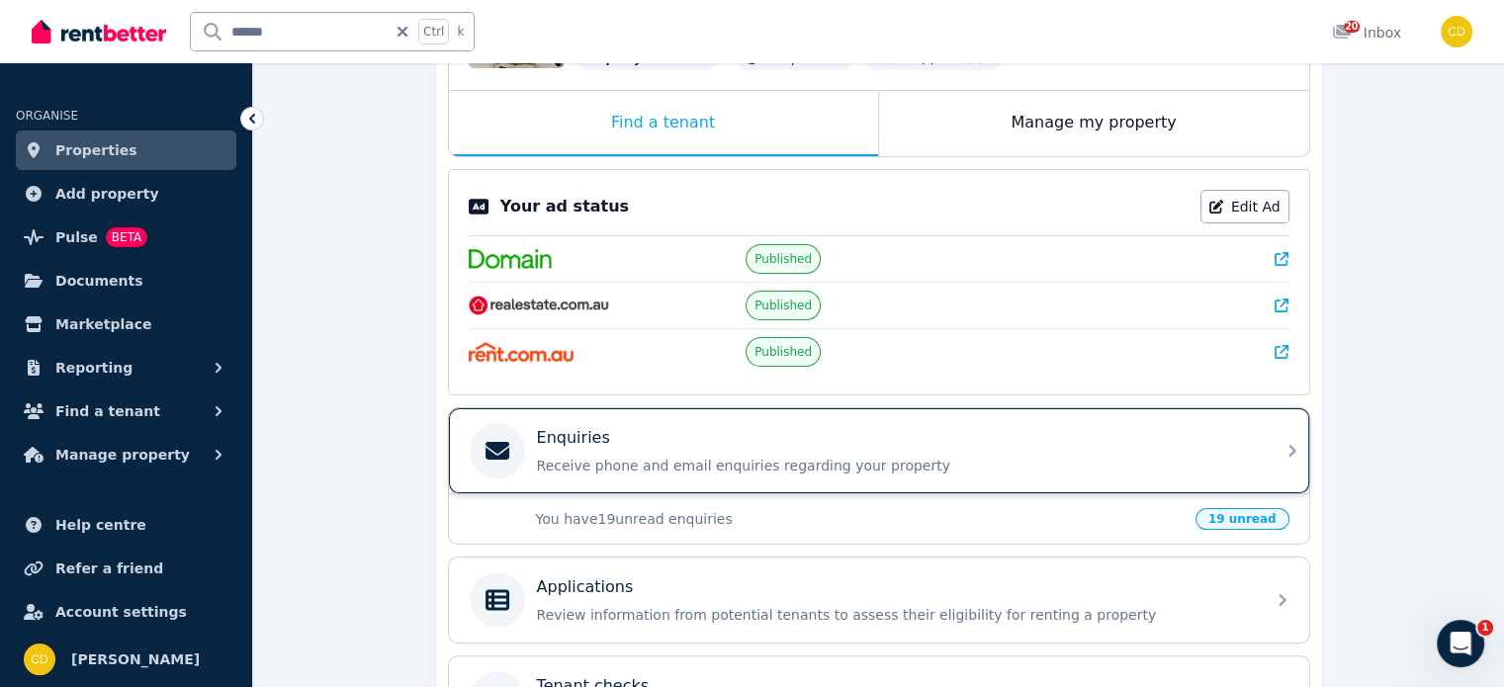
click at [819, 449] on div "Enquiries Receive phone and email enquiries regarding your property" at bounding box center [895, 450] width 716 height 49
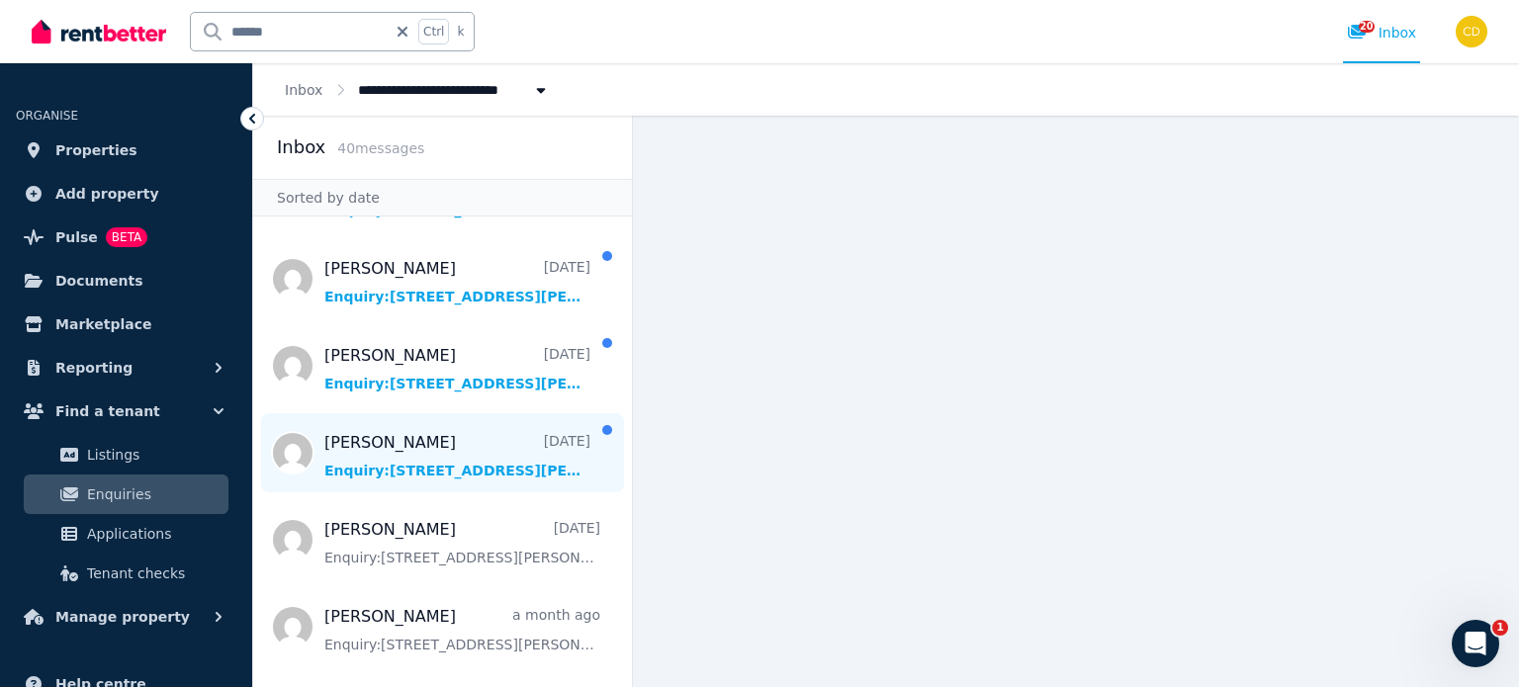
scroll to position [1484, 0]
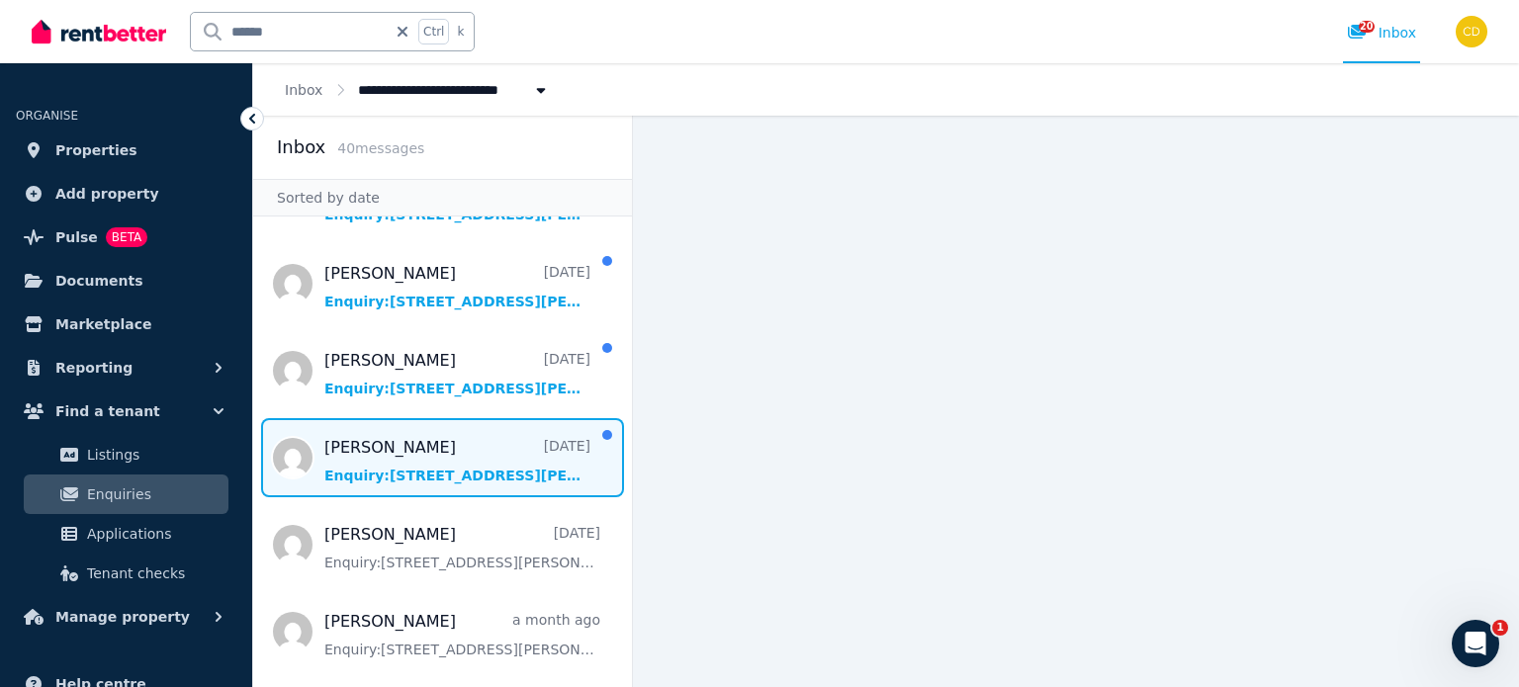
click at [502, 424] on span "Message list" at bounding box center [442, 457] width 379 height 79
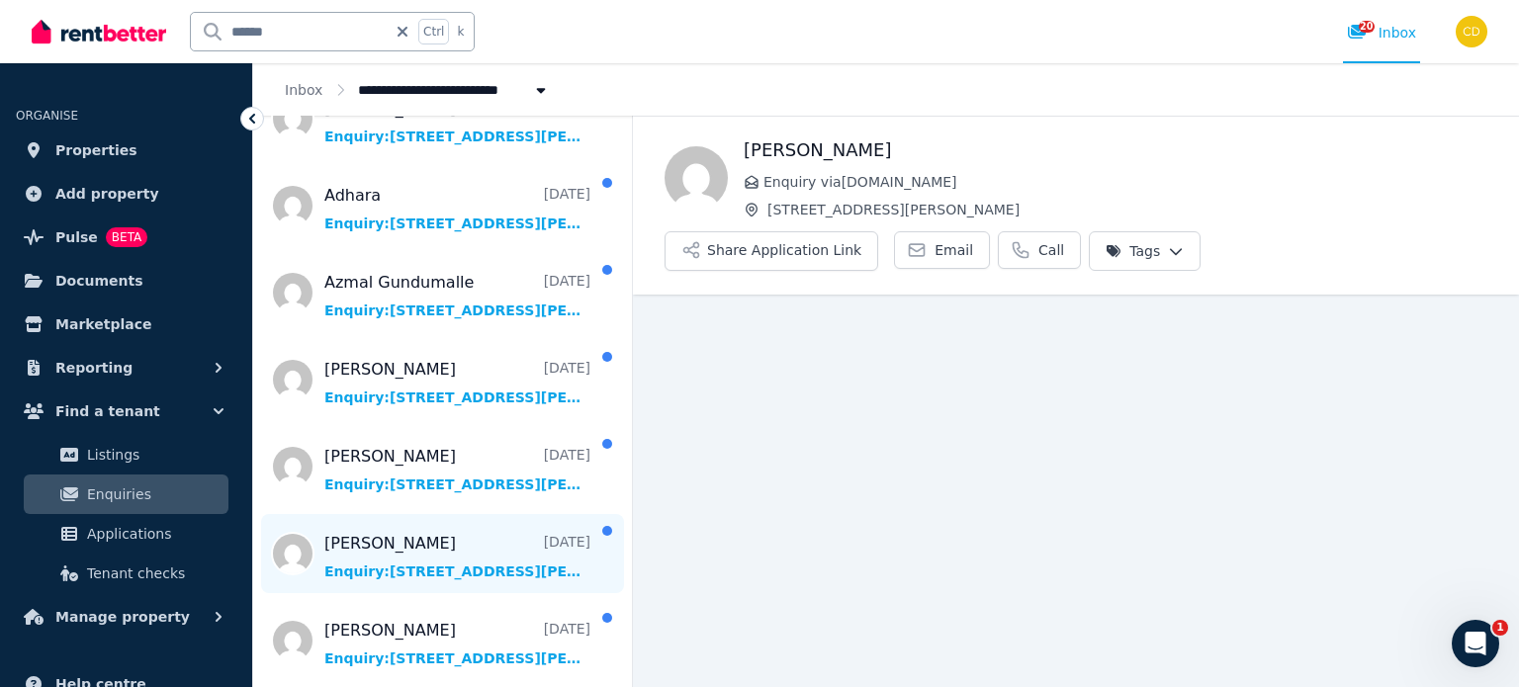
scroll to position [593, 0]
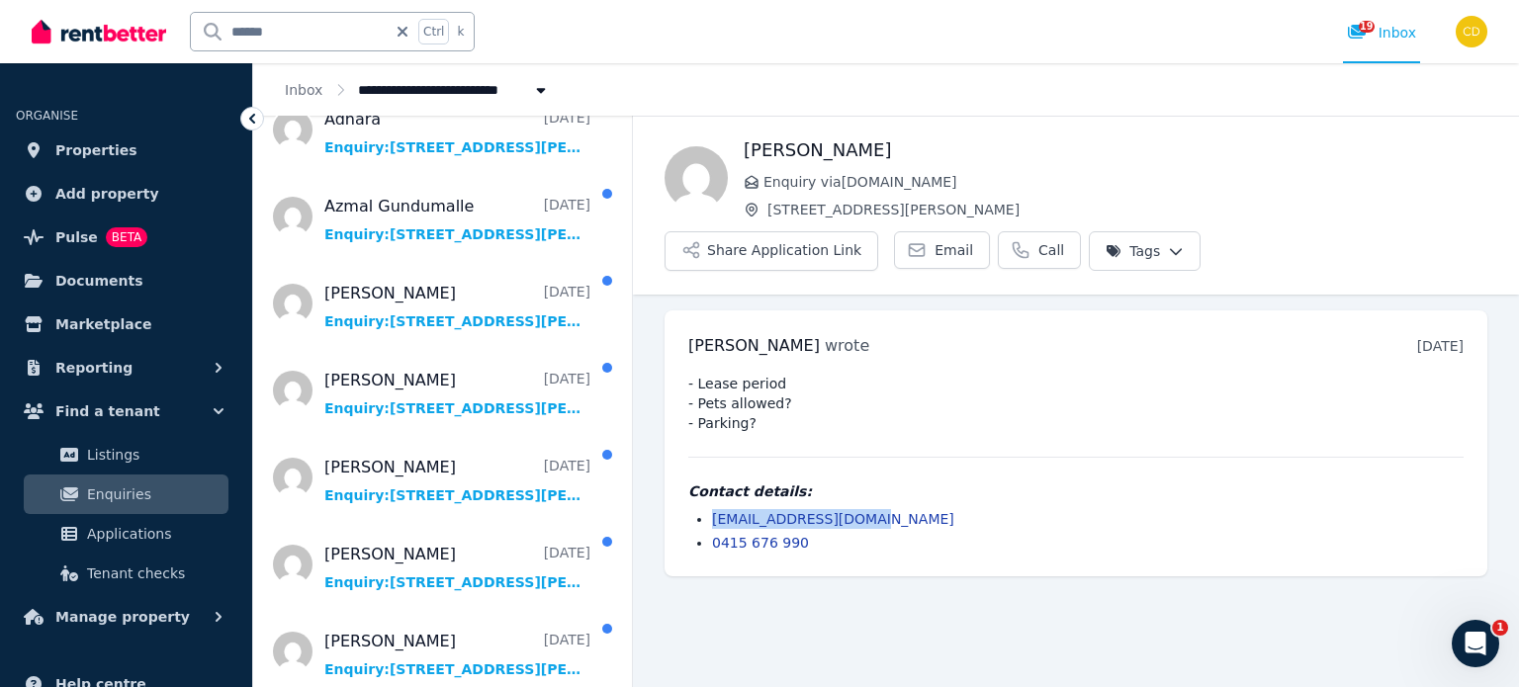
drag, startPoint x: 896, startPoint y: 463, endPoint x: 706, endPoint y: 463, distance: 189.9
click at [706, 509] on ul "[EMAIL_ADDRESS][DOMAIN_NAME] 0415 676 990" at bounding box center [1075, 531] width 775 height 44
copy link "[EMAIL_ADDRESS][DOMAIN_NAME]"
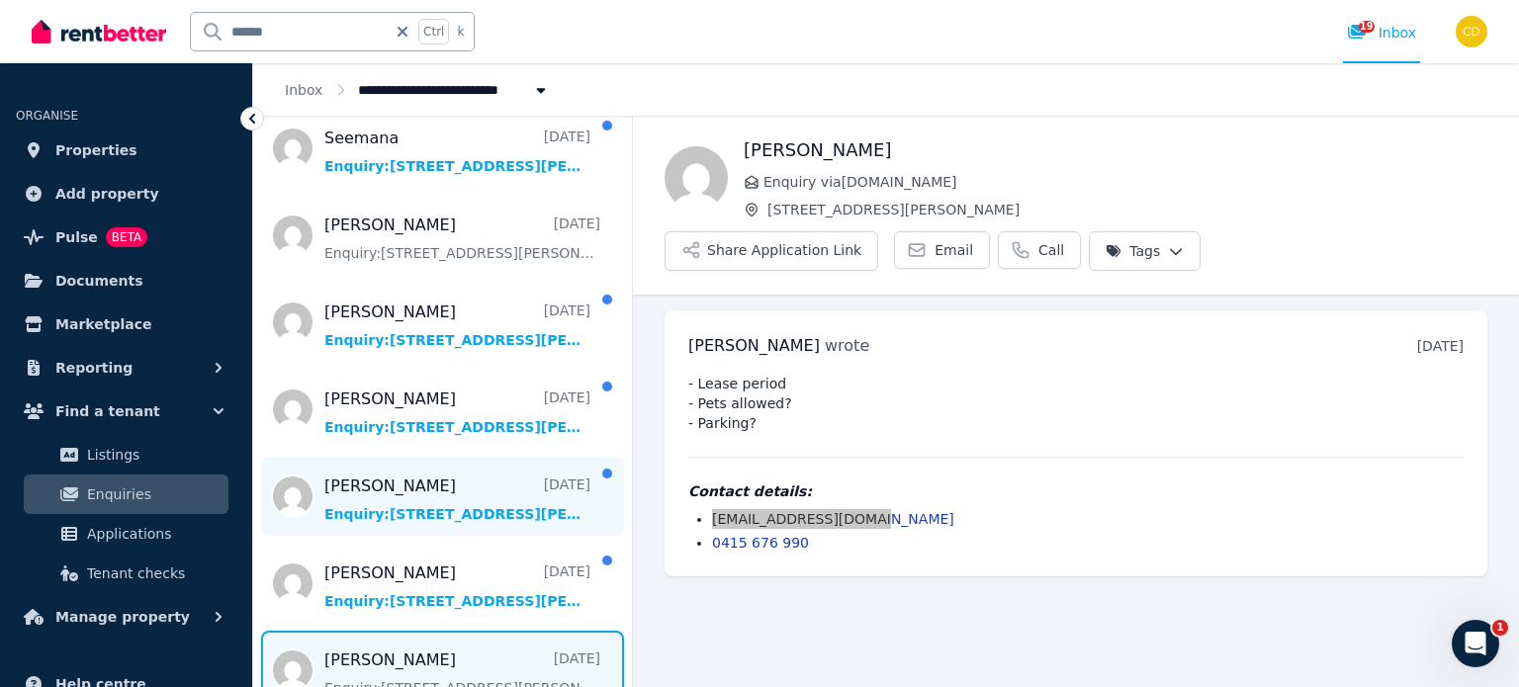
scroll to position [1385, 0]
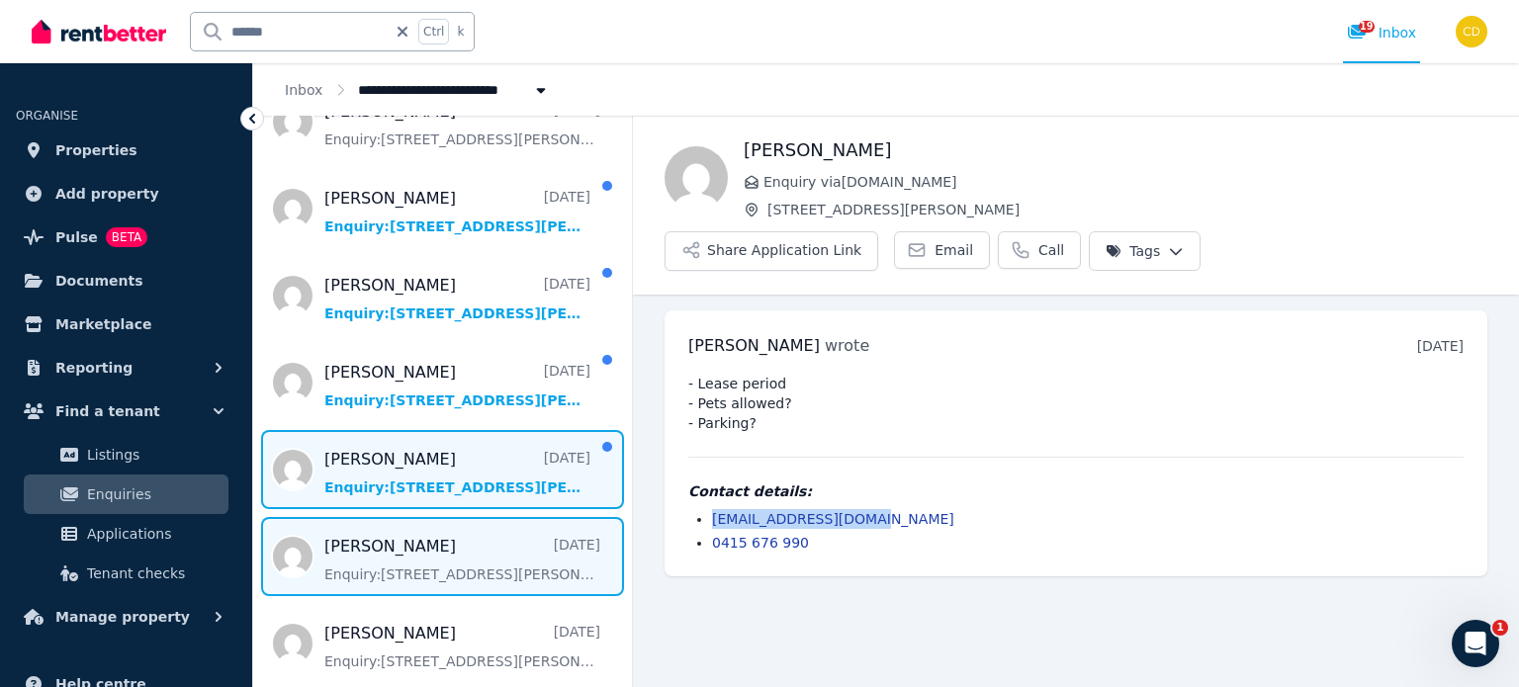
click at [474, 433] on span "Message list" at bounding box center [442, 469] width 379 height 79
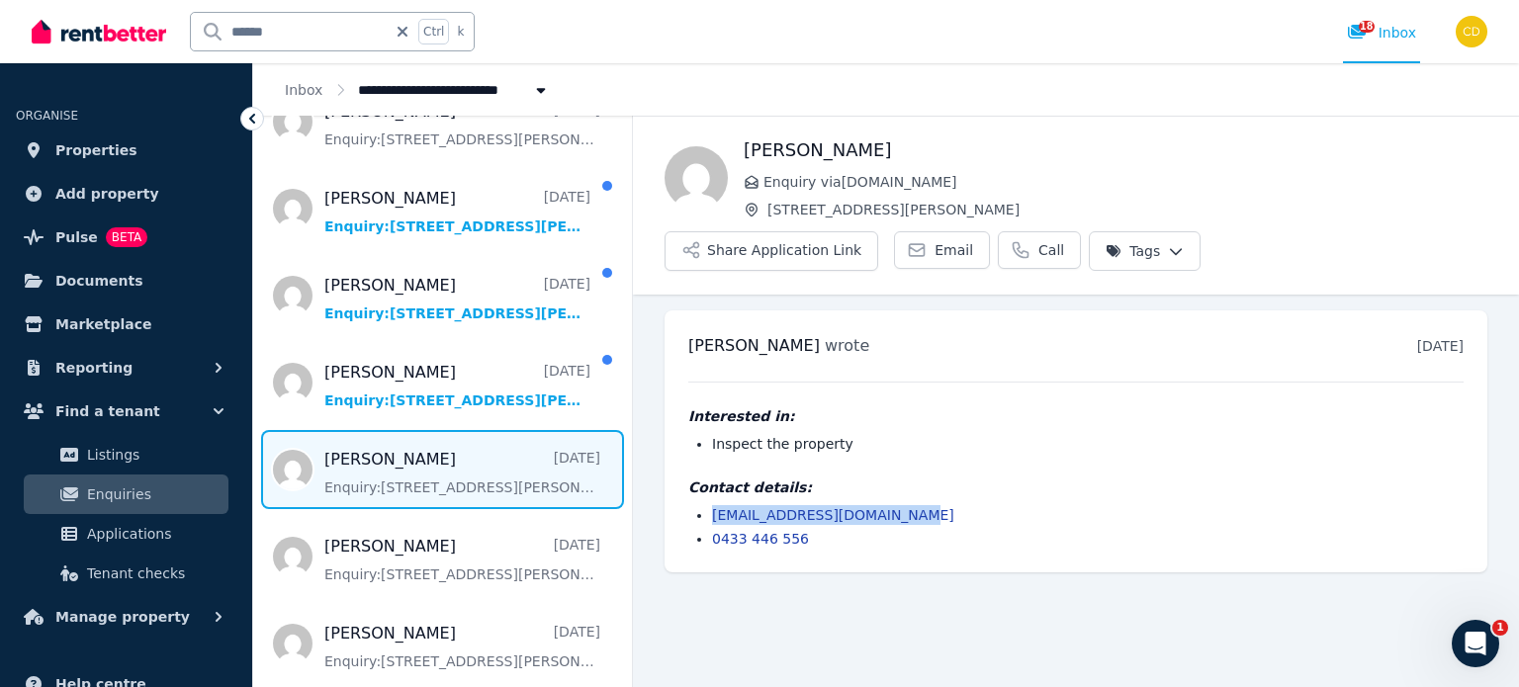
drag, startPoint x: 921, startPoint y: 461, endPoint x: 708, endPoint y: 454, distance: 212.8
click at [708, 505] on ul "[EMAIL_ADDRESS][DOMAIN_NAME] 0433 446 556" at bounding box center [1075, 527] width 775 height 44
copy link "[EMAIL_ADDRESS][DOMAIN_NAME]"
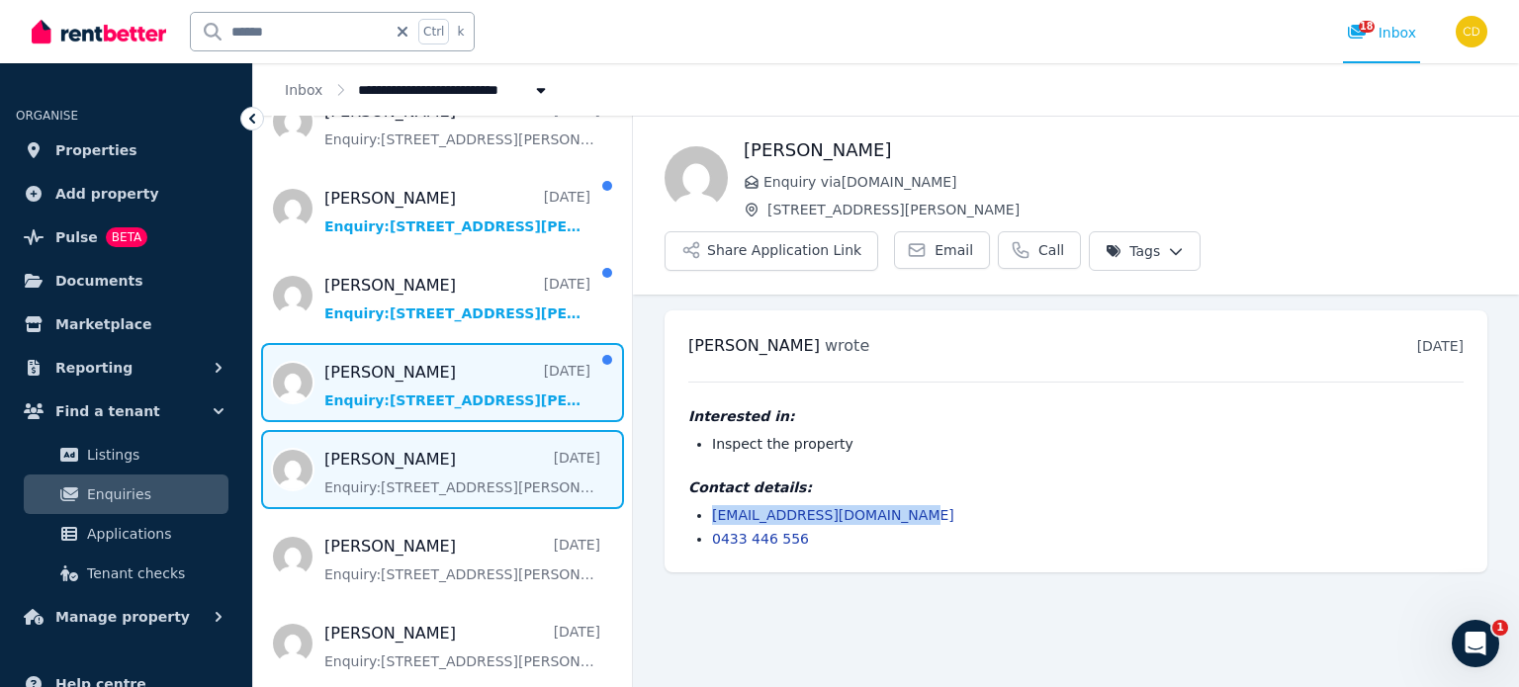
click at [400, 361] on span "Message list" at bounding box center [442, 382] width 379 height 79
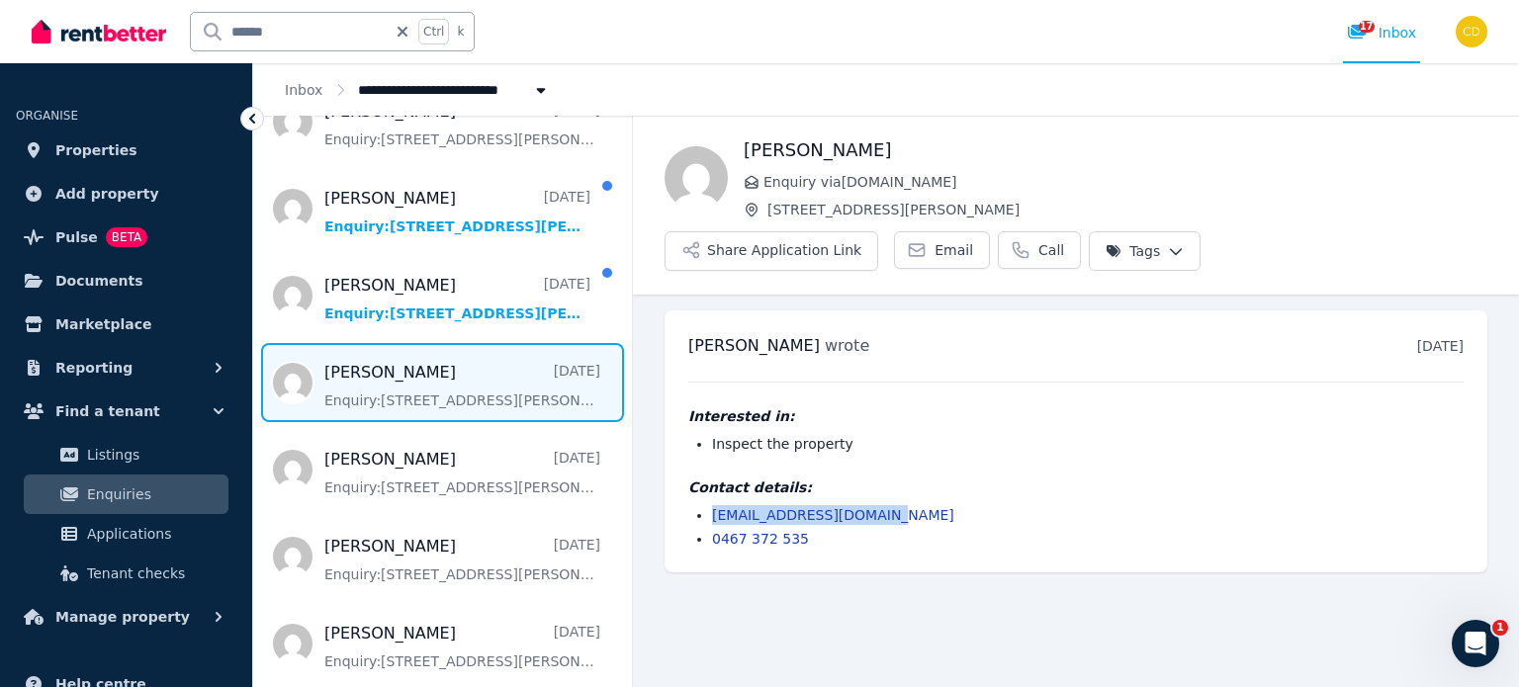
drag, startPoint x: 894, startPoint y: 465, endPoint x: 704, endPoint y: 462, distance: 189.9
click at [704, 505] on ul "[EMAIL_ADDRESS][DOMAIN_NAME] 0467 372 535" at bounding box center [1075, 527] width 775 height 44
copy link "[EMAIL_ADDRESS][DOMAIN_NAME]"
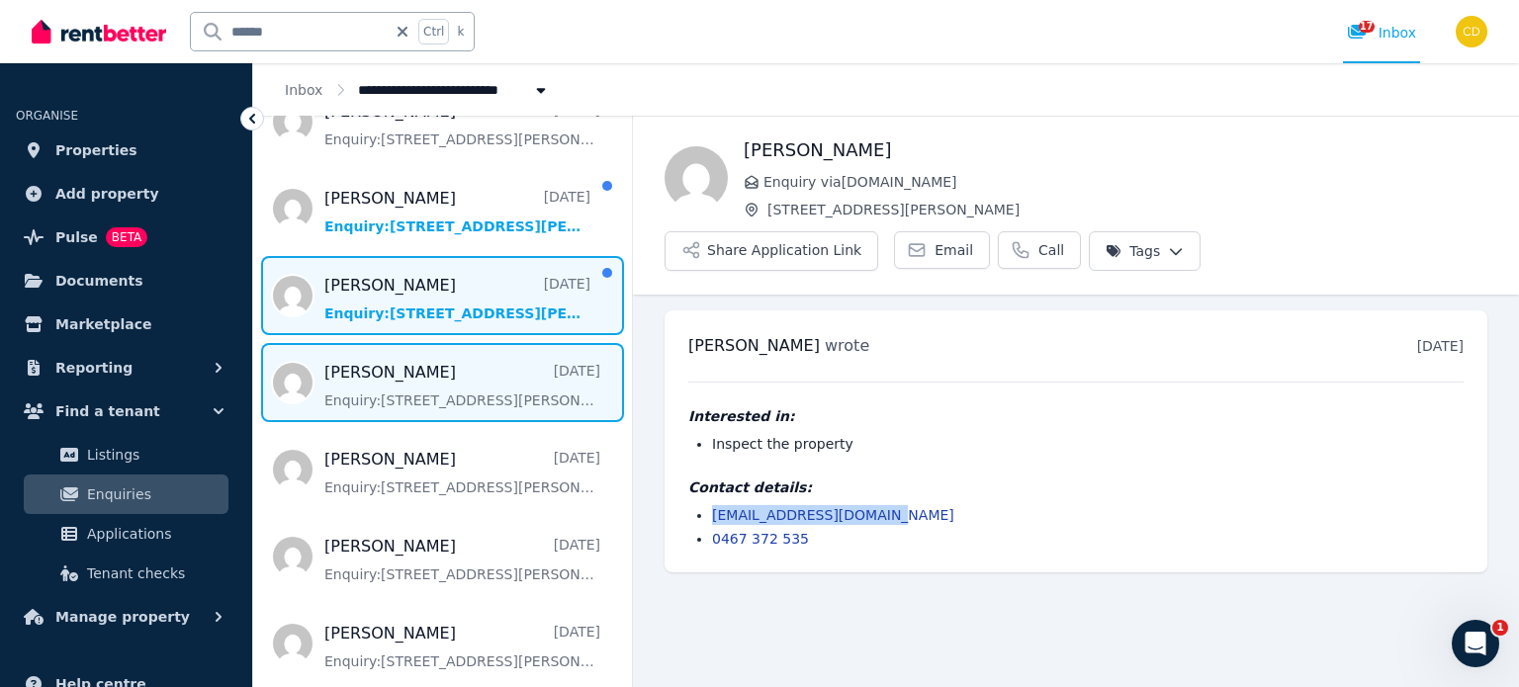
click at [454, 267] on span "Message list" at bounding box center [442, 295] width 379 height 79
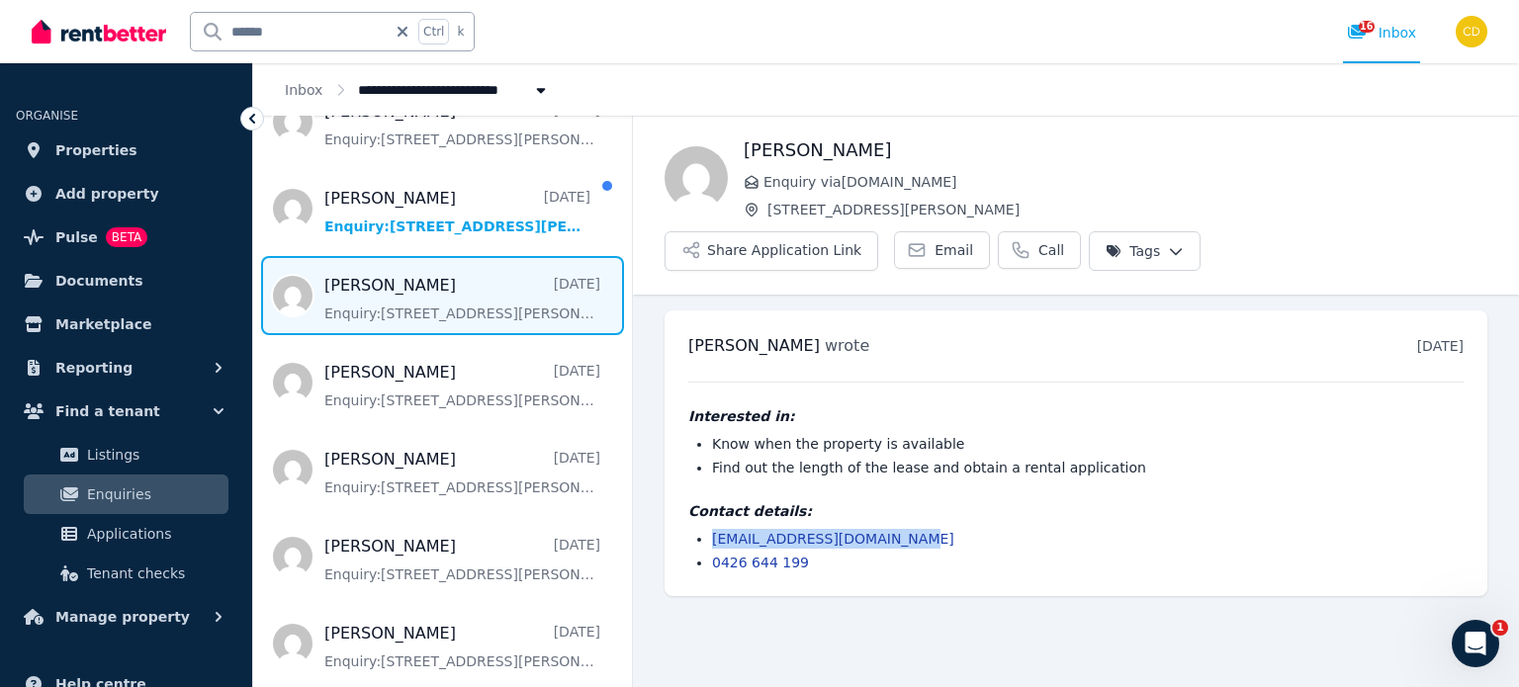
drag, startPoint x: 917, startPoint y: 490, endPoint x: 695, endPoint y: 488, distance: 221.6
click at [695, 529] on ul "[EMAIL_ADDRESS][DOMAIN_NAME] 0426 644 199" at bounding box center [1075, 551] width 775 height 44
copy link "[EMAIL_ADDRESS][DOMAIN_NAME]"
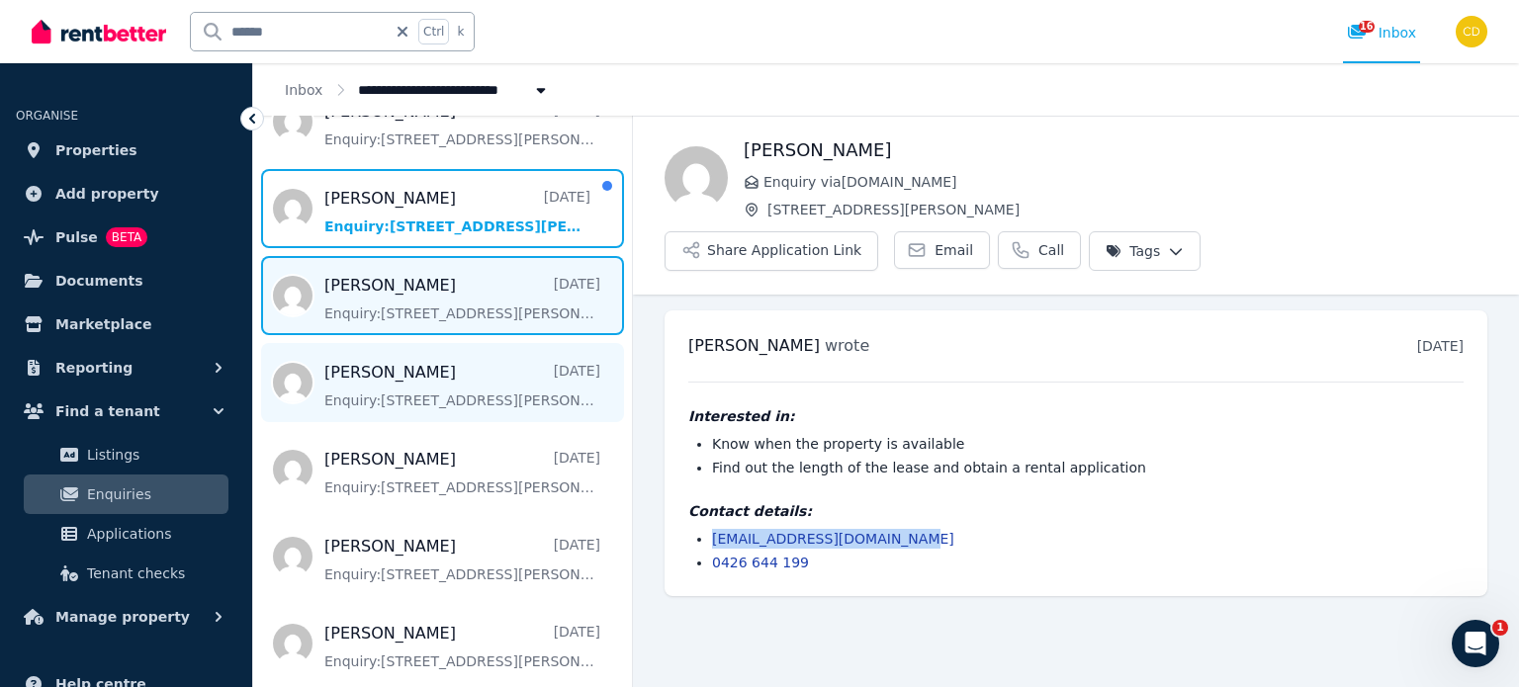
click at [433, 177] on span "Message list" at bounding box center [442, 208] width 379 height 79
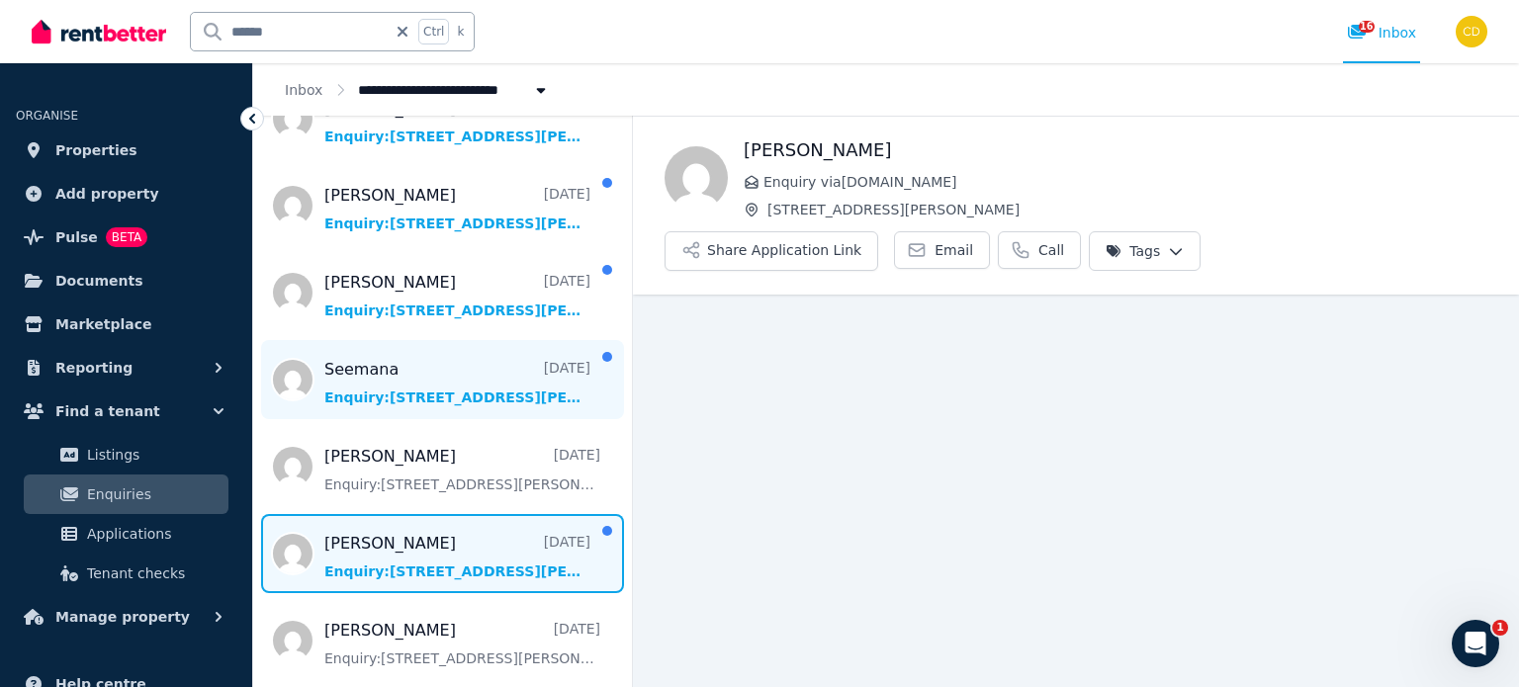
scroll to position [989, 0]
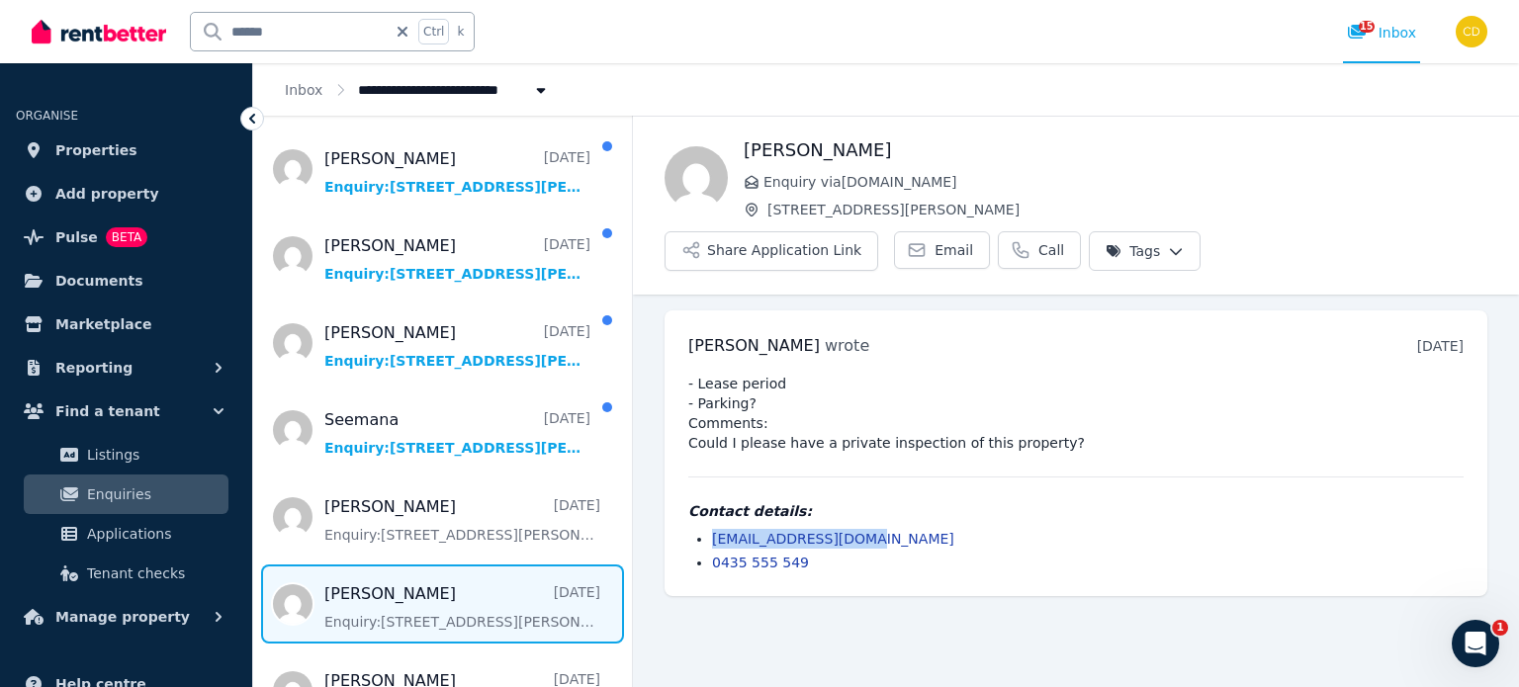
drag, startPoint x: 910, startPoint y: 483, endPoint x: 697, endPoint y: 489, distance: 212.7
click at [712, 529] on li "[EMAIL_ADDRESS][DOMAIN_NAME]" at bounding box center [1088, 539] width 752 height 20
copy link "[EMAIL_ADDRESS][DOMAIN_NAME]"
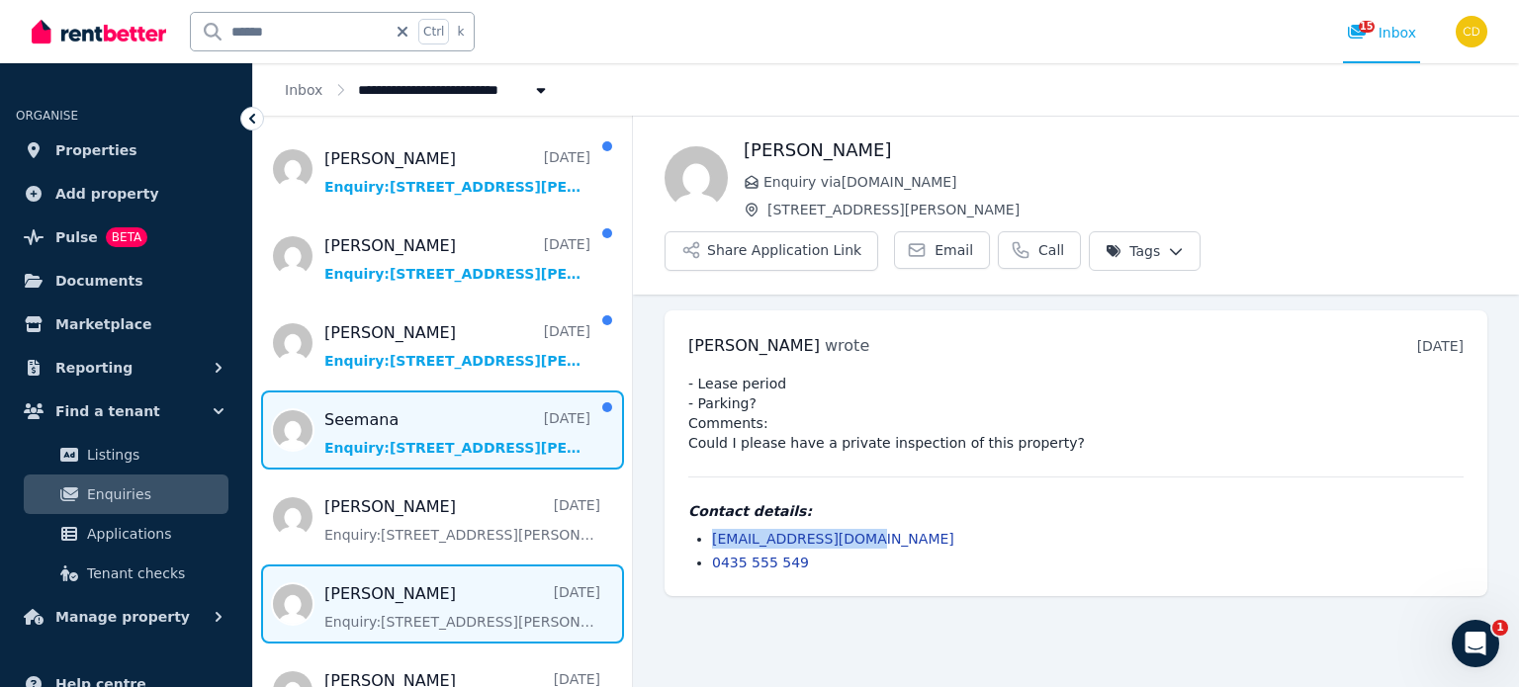
click at [441, 398] on span "Message list" at bounding box center [442, 430] width 379 height 79
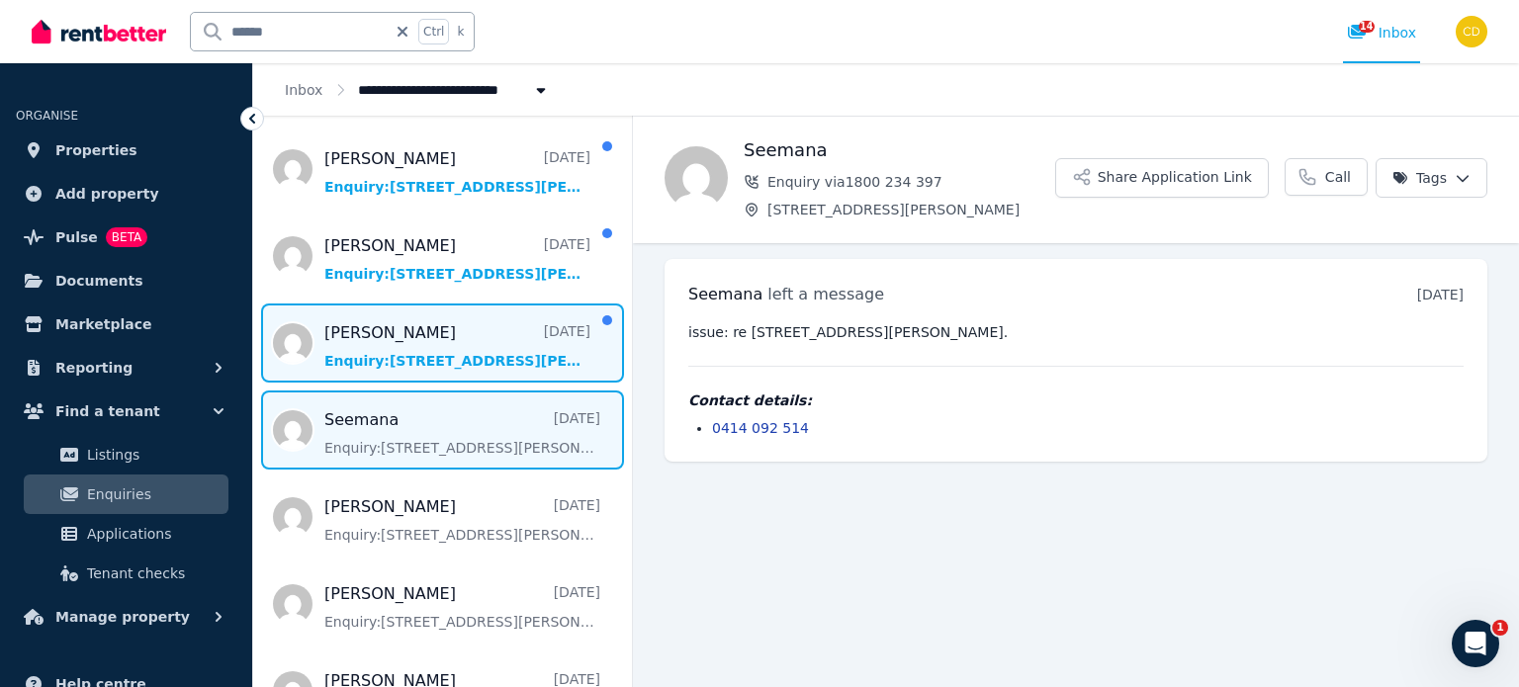
click at [452, 310] on span "Message list" at bounding box center [442, 343] width 379 height 79
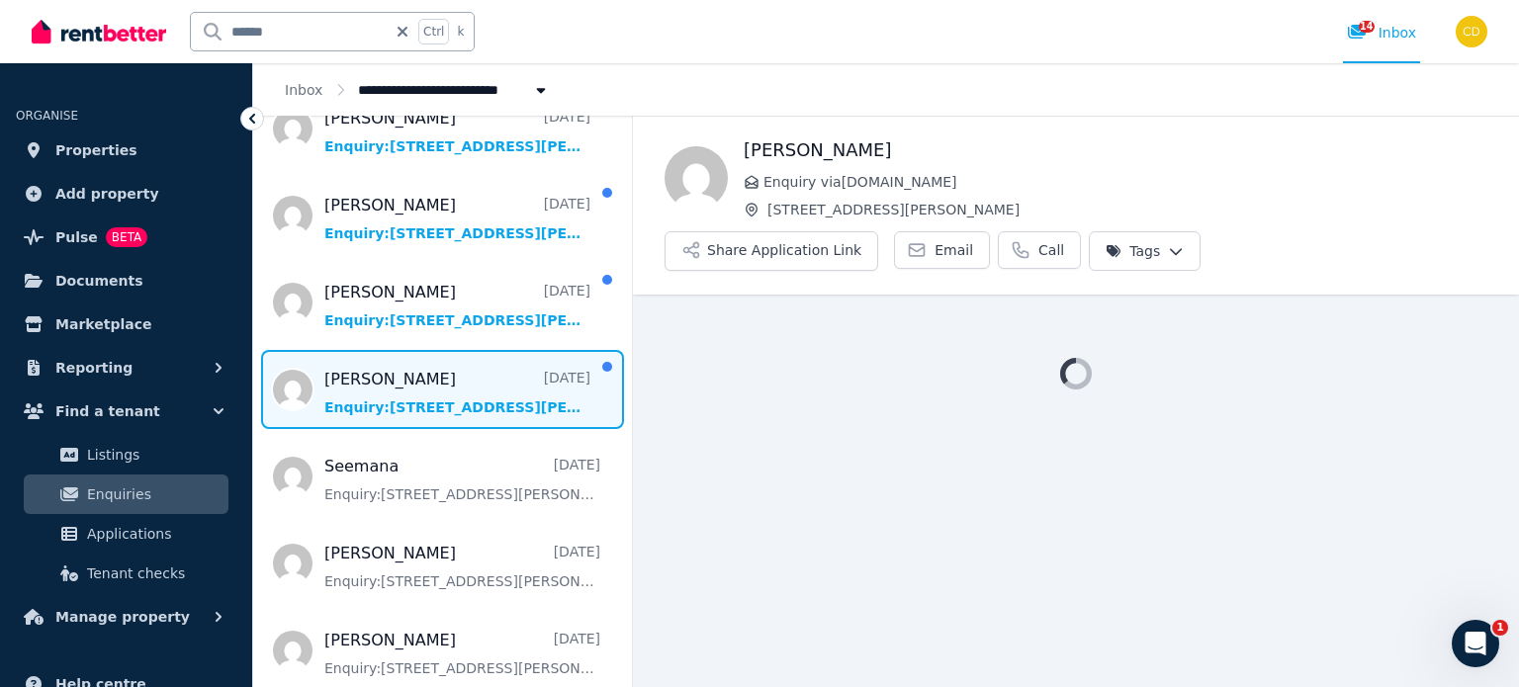
scroll to position [890, 0]
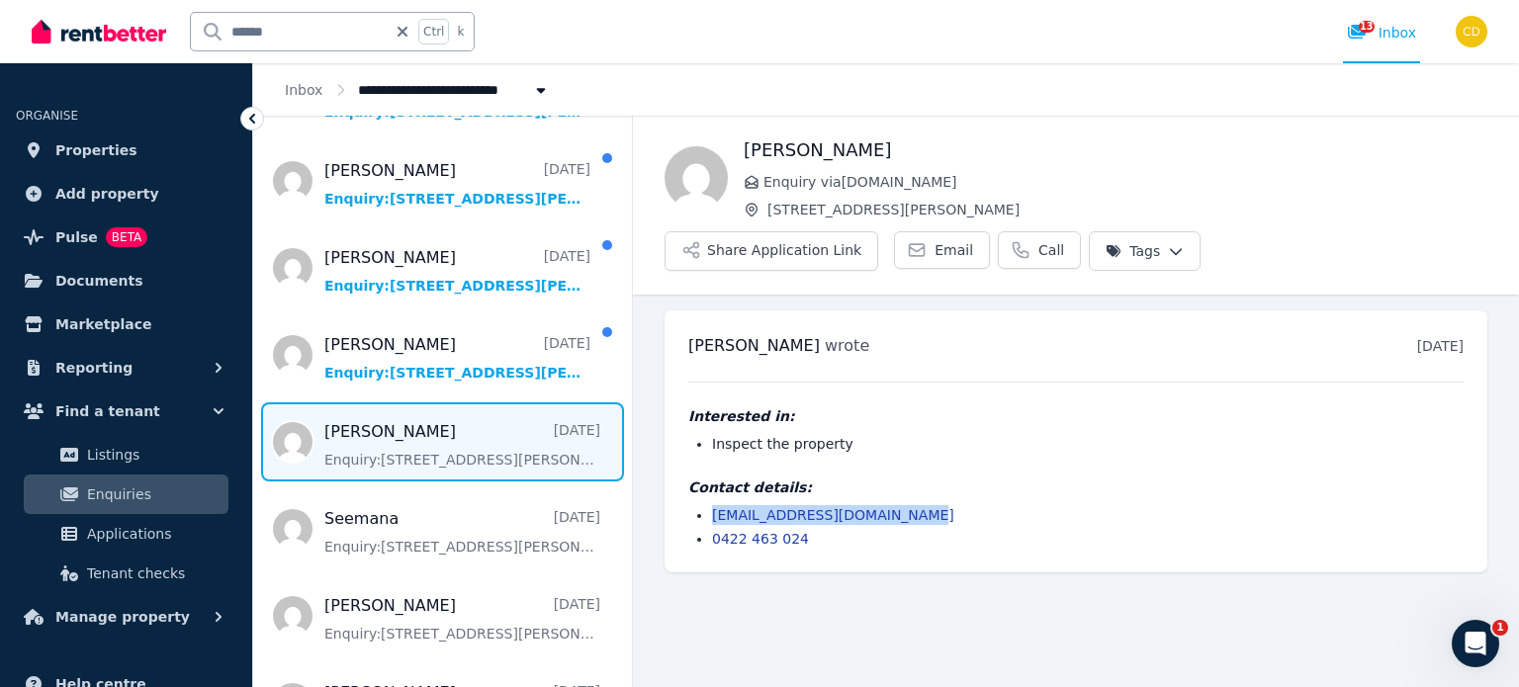
drag, startPoint x: 922, startPoint y: 454, endPoint x: 703, endPoint y: 457, distance: 218.6
click at [703, 505] on ul "[EMAIL_ADDRESS][DOMAIN_NAME] 0422 463 024" at bounding box center [1075, 527] width 775 height 44
copy link "[EMAIL_ADDRESS][DOMAIN_NAME]"
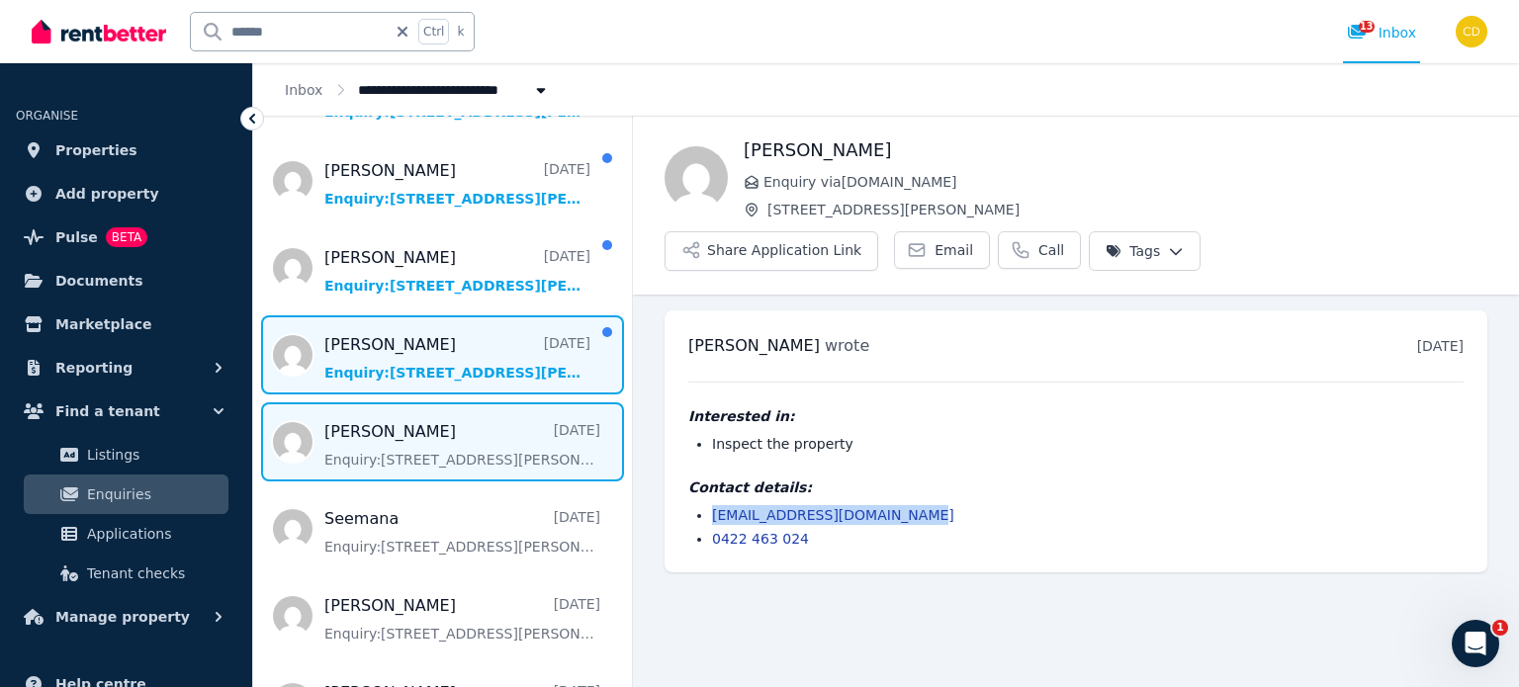
click at [469, 330] on span "Message list" at bounding box center [442, 355] width 379 height 79
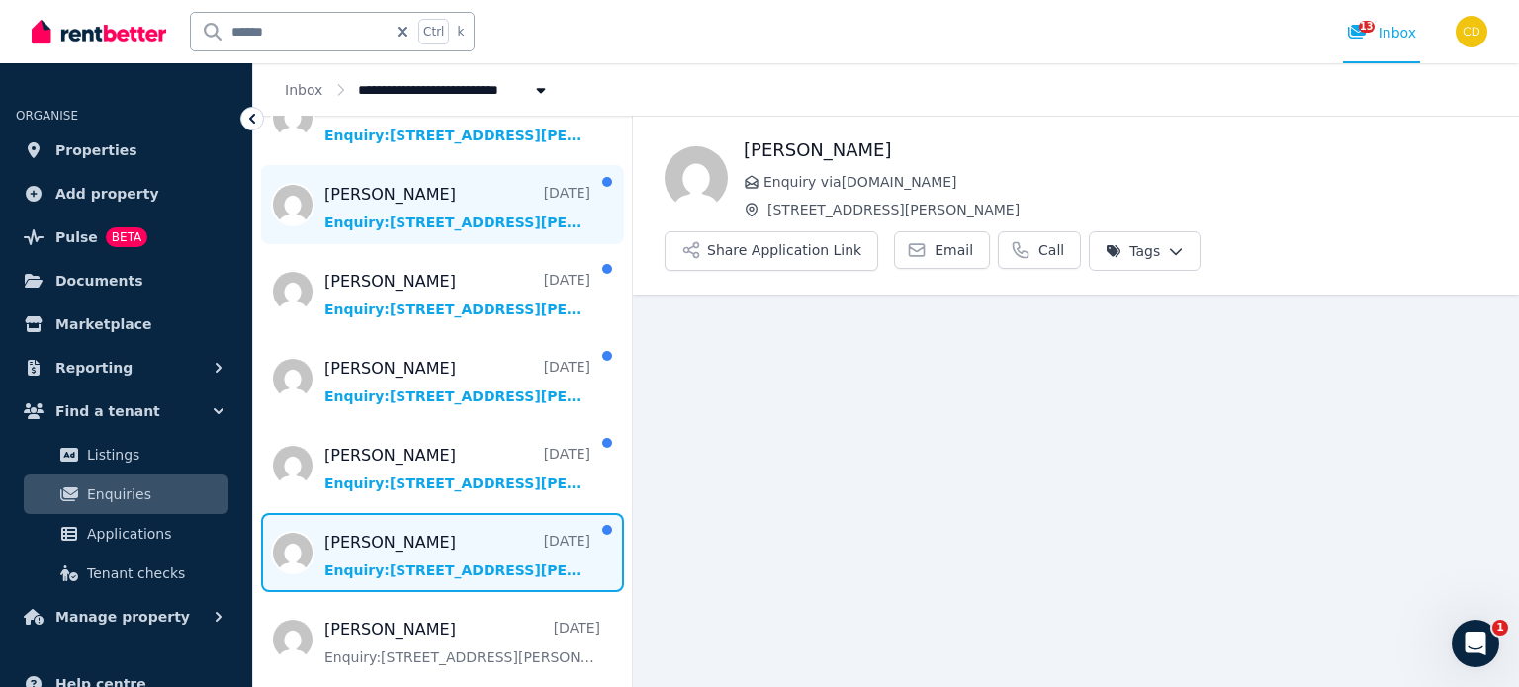
scroll to position [890, 0]
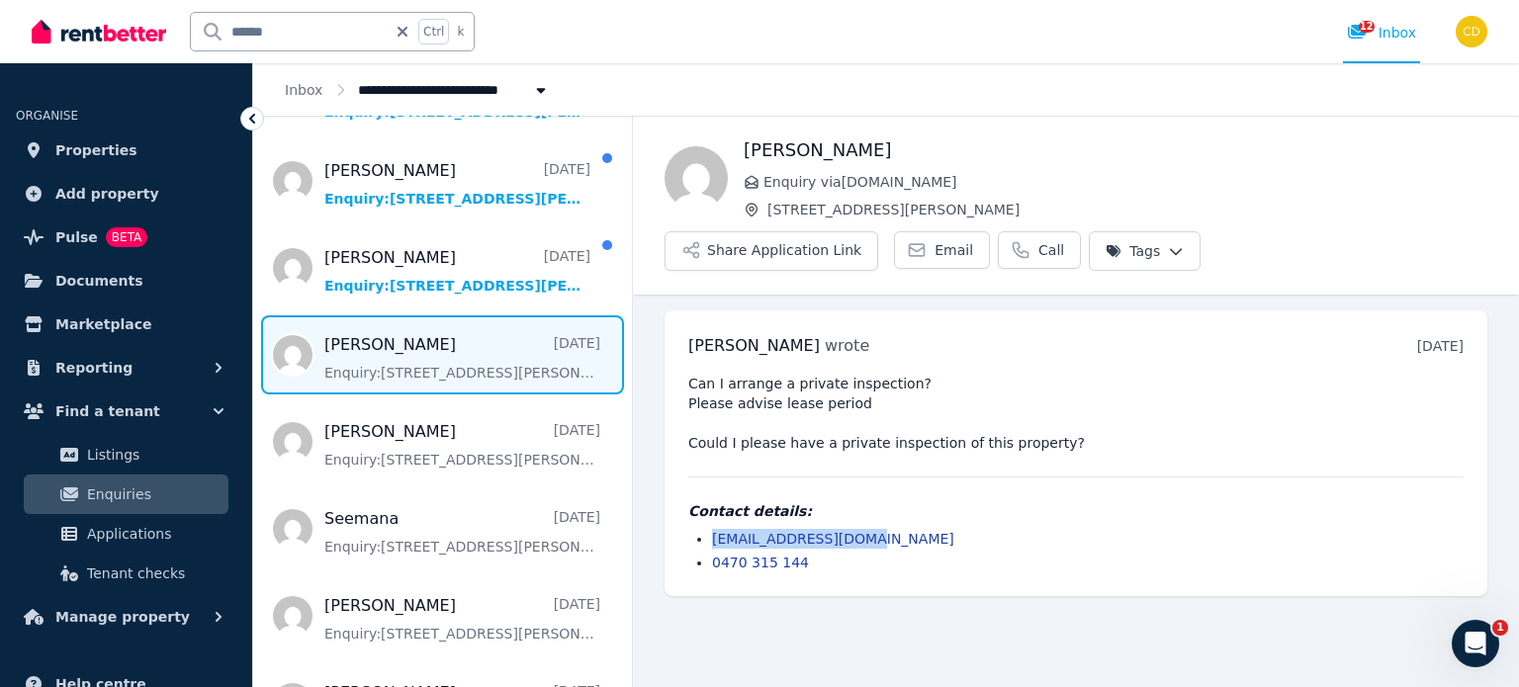
drag, startPoint x: 873, startPoint y: 490, endPoint x: 692, endPoint y: 484, distance: 181.1
click at [692, 529] on ul "[EMAIL_ADDRESS][DOMAIN_NAME] 0470 315 144" at bounding box center [1075, 551] width 775 height 44
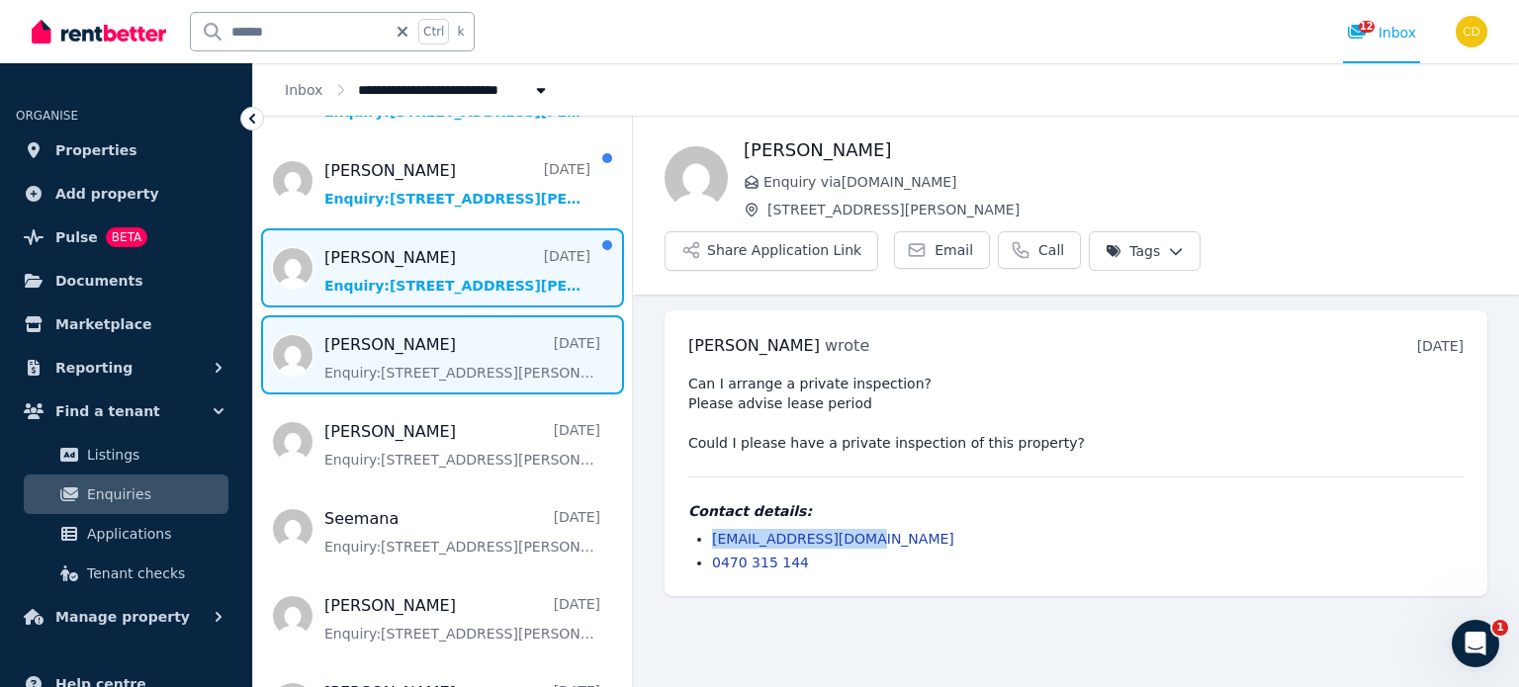
click at [449, 240] on span "Message list" at bounding box center [442, 267] width 379 height 79
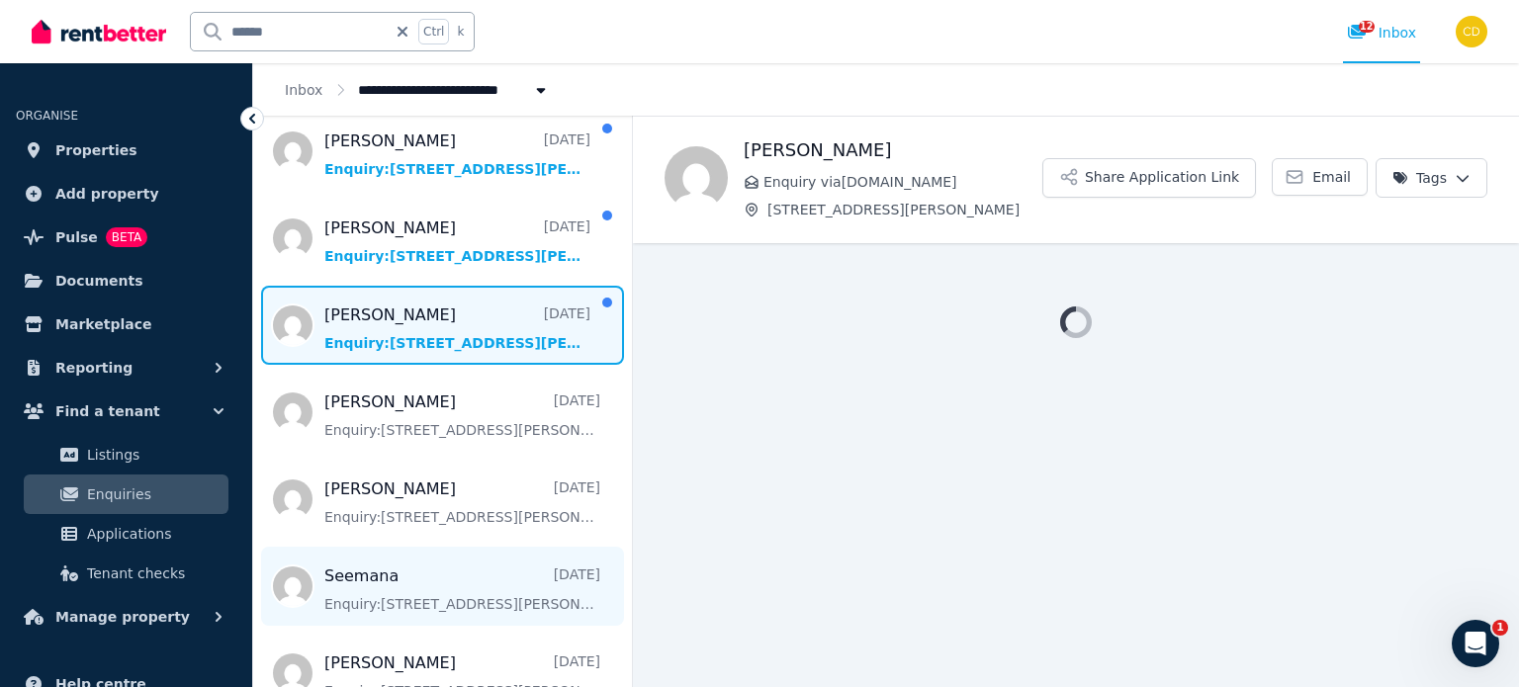
scroll to position [791, 0]
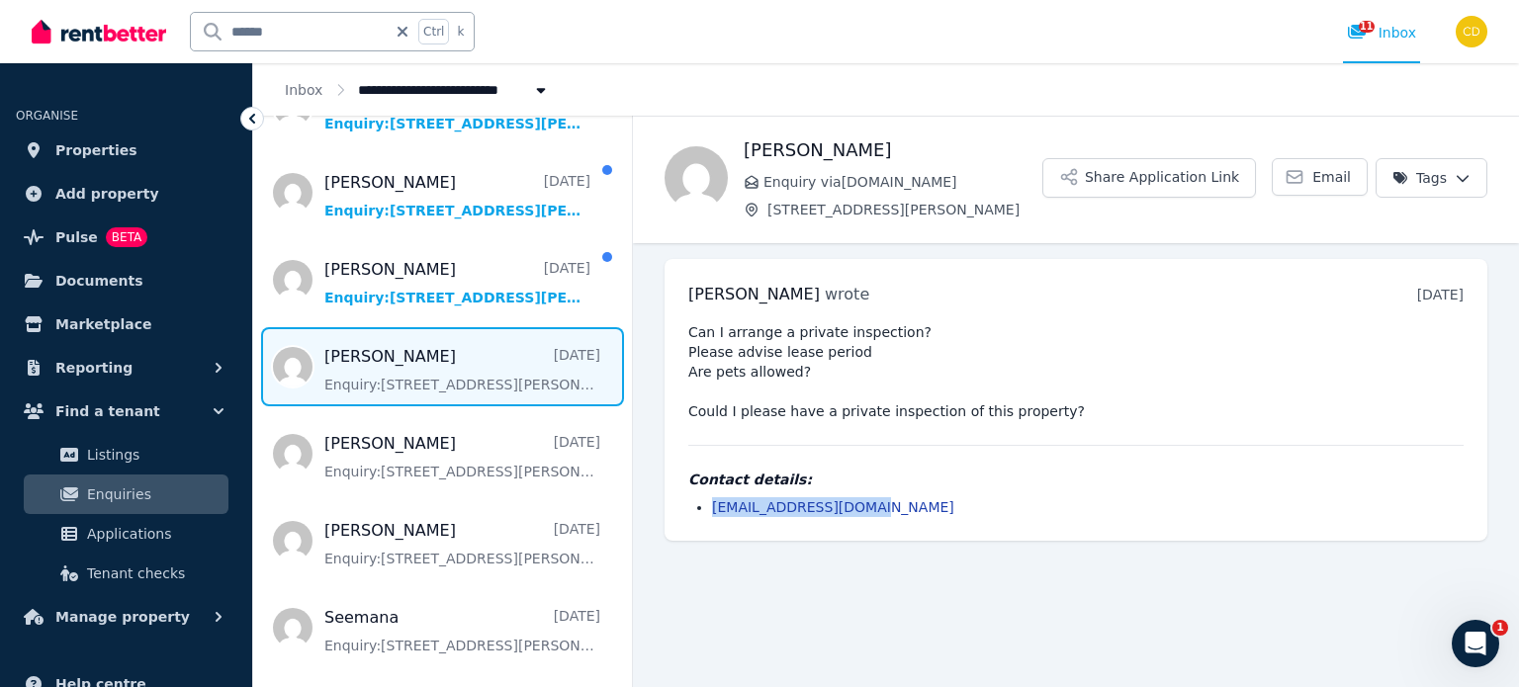
drag, startPoint x: 947, startPoint y: 503, endPoint x: 685, endPoint y: 494, distance: 261.3
click at [685, 494] on div "[PERSON_NAME] wrote [DATE] 7:26 am [DATE][DATE] Can I arrange a private inspect…" at bounding box center [1076, 400] width 823 height 282
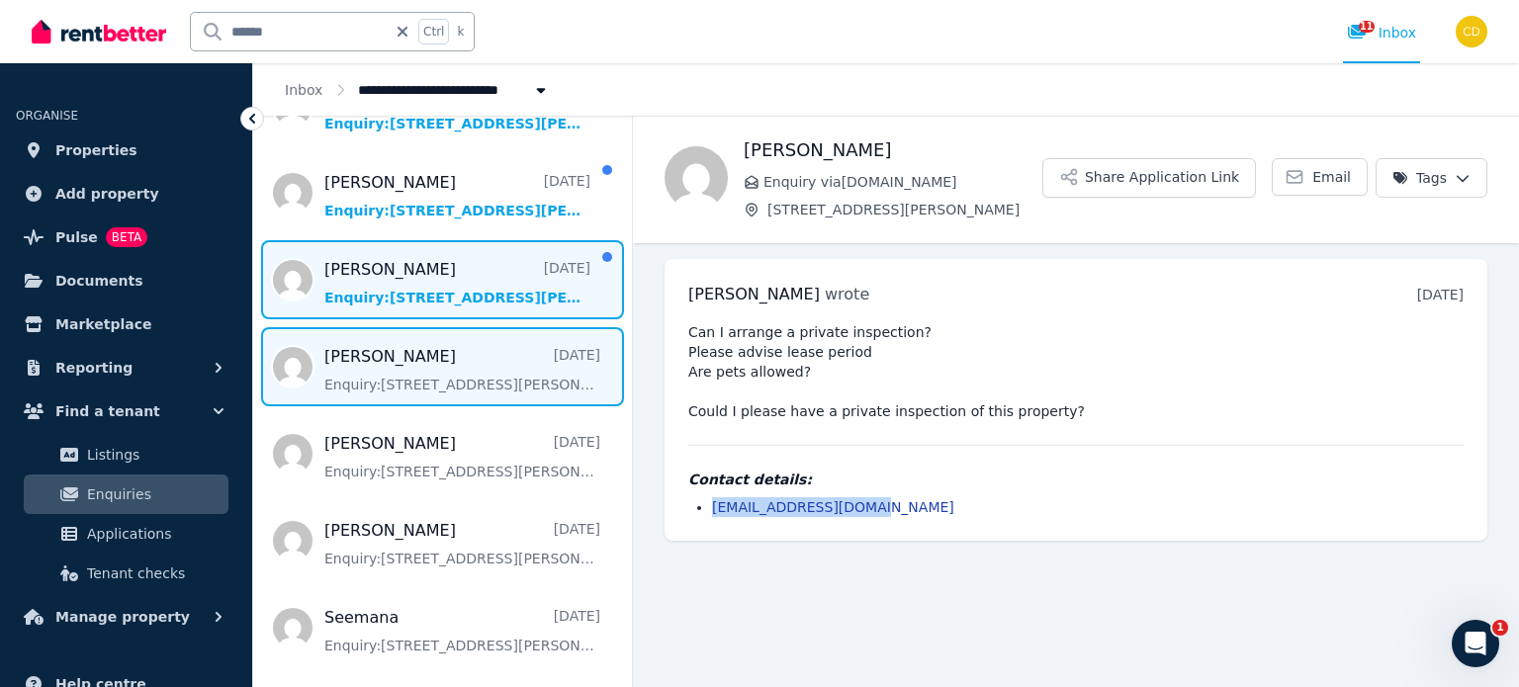
click at [462, 247] on span "Message list" at bounding box center [442, 279] width 379 height 79
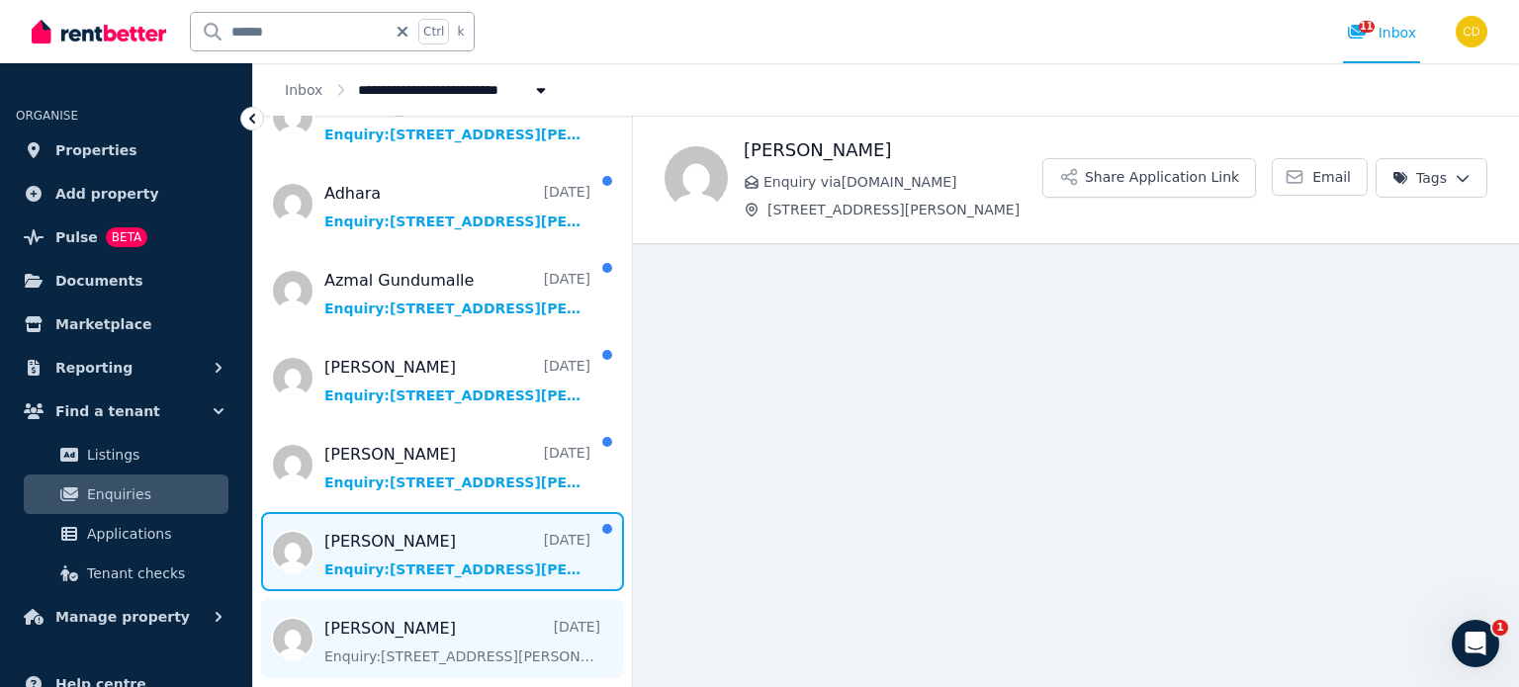
scroll to position [495, 0]
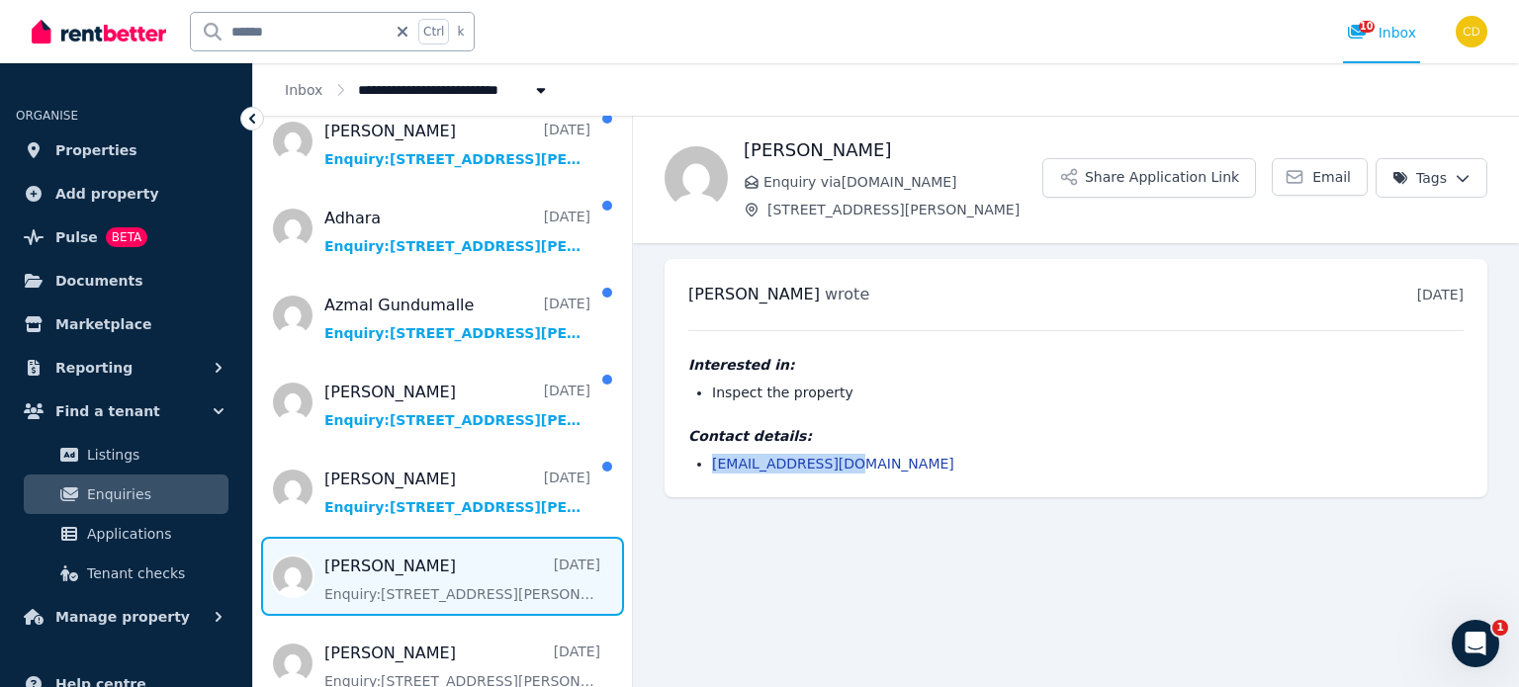
drag, startPoint x: 857, startPoint y: 458, endPoint x: 659, endPoint y: 463, distance: 197.9
click at [659, 463] on ul "[PERSON_NAME] wrote [DATE] 9:28 am [DATE][DATE] Interested in: Inspect the prop…" at bounding box center [1076, 378] width 886 height 270
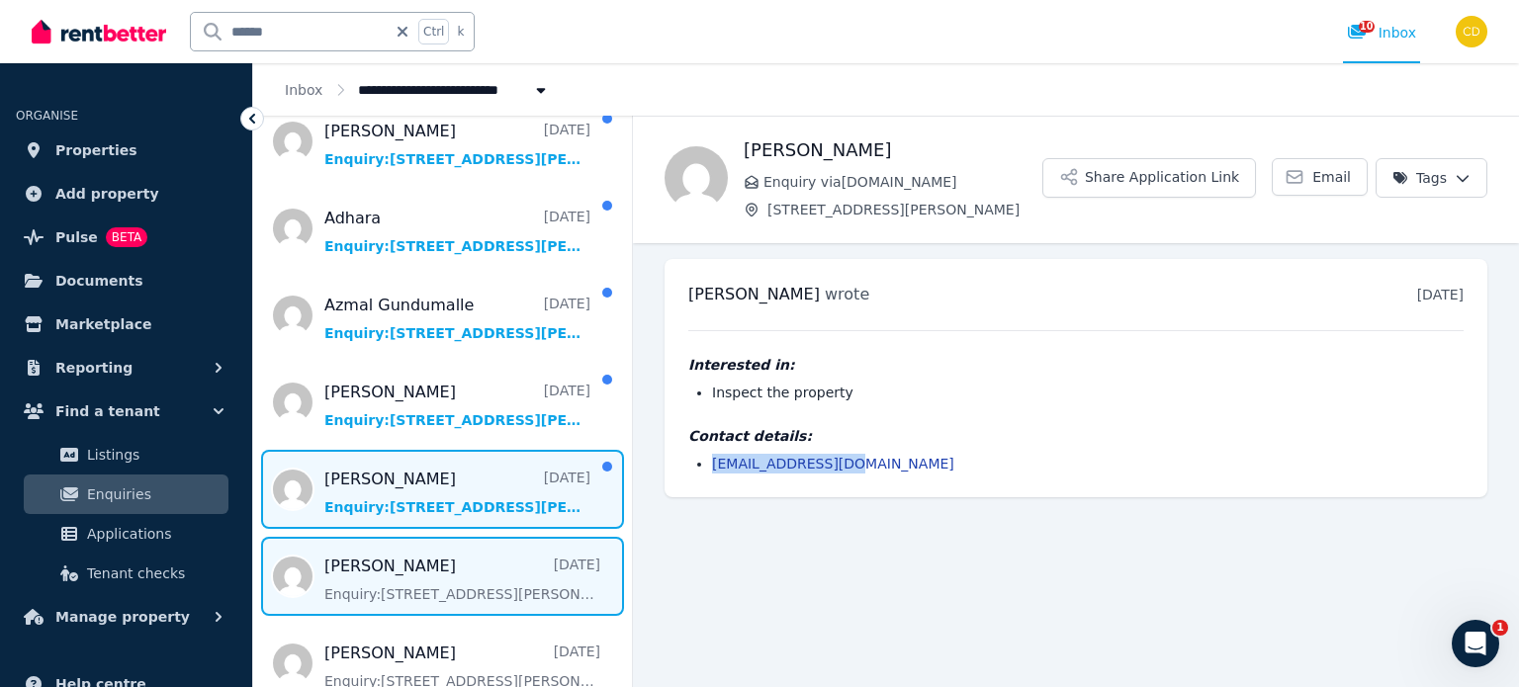
click at [482, 450] on span "Message list" at bounding box center [442, 489] width 379 height 79
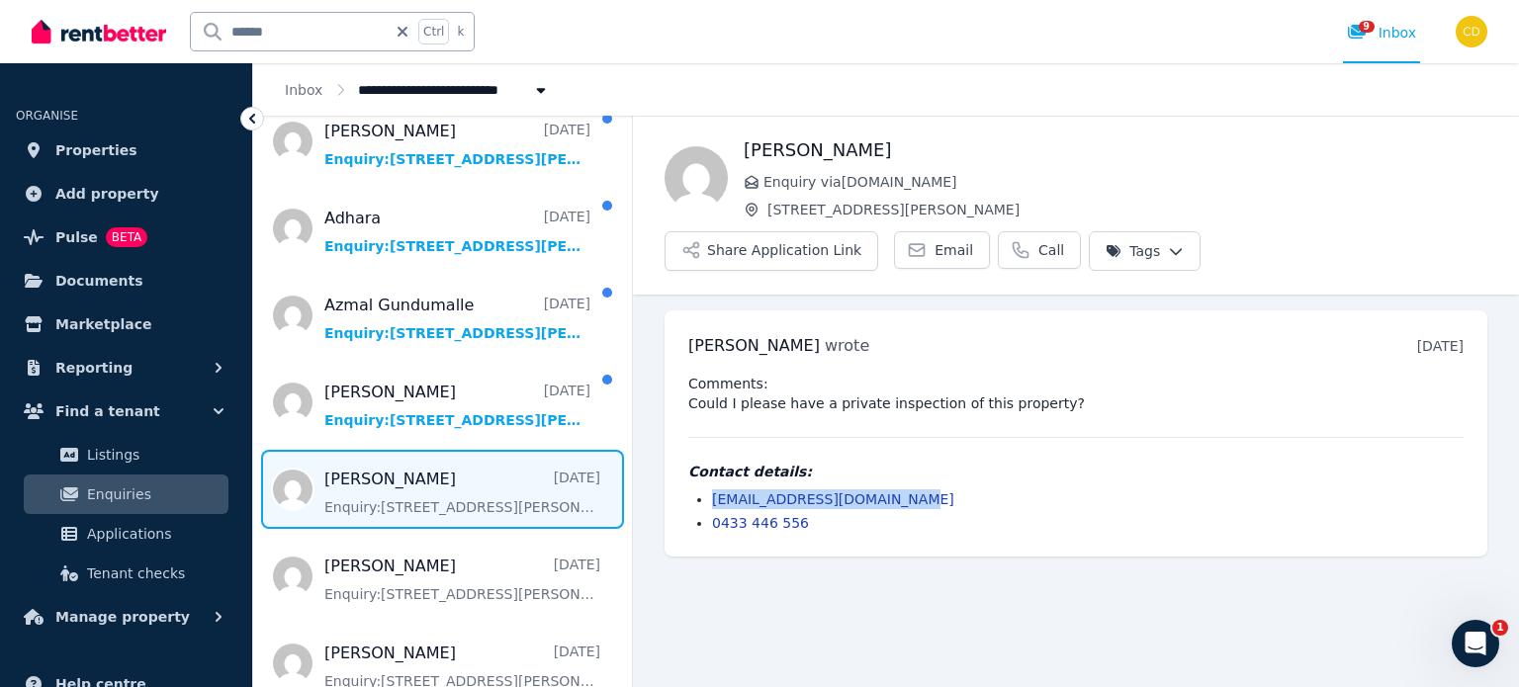
drag, startPoint x: 937, startPoint y: 436, endPoint x: 650, endPoint y: 448, distance: 287.1
click at [650, 448] on ul "[PERSON_NAME] wrote [DATE] 10:06 am [DATE][DATE] Comments: Could I please have …" at bounding box center [1076, 434] width 886 height 278
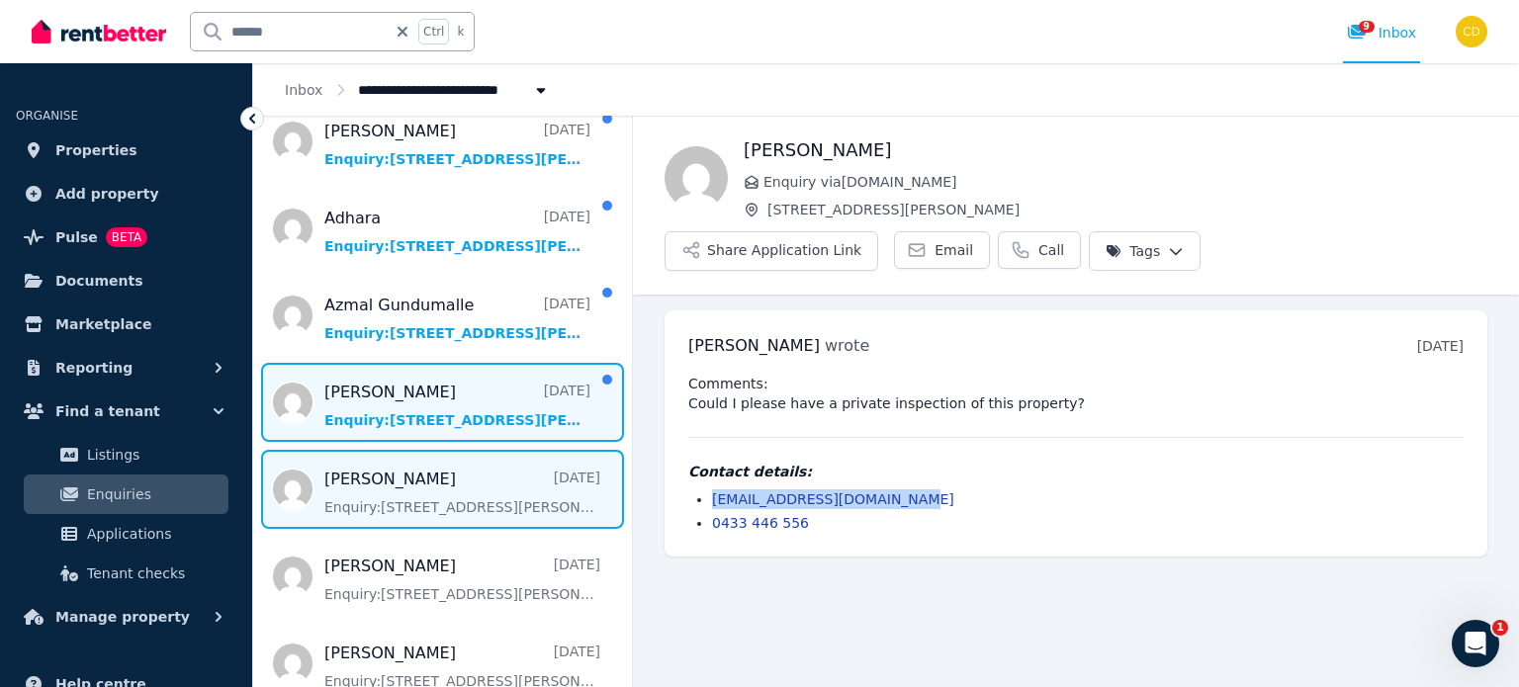
click at [422, 363] on span "Message list" at bounding box center [442, 402] width 379 height 79
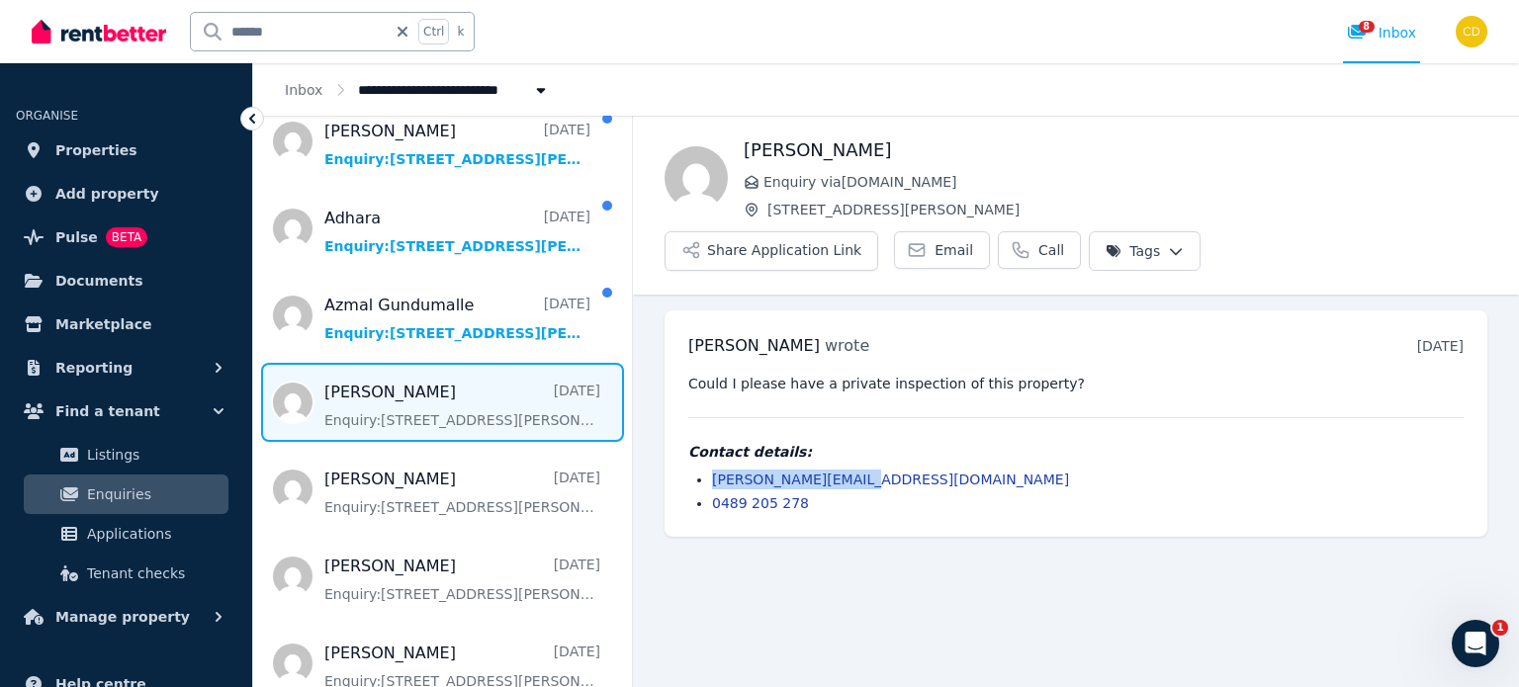
drag, startPoint x: 872, startPoint y: 421, endPoint x: 706, endPoint y: 422, distance: 166.2
click at [706, 470] on ul "[PERSON_NAME][EMAIL_ADDRESS][DOMAIN_NAME] 0489 205 278" at bounding box center [1075, 492] width 775 height 44
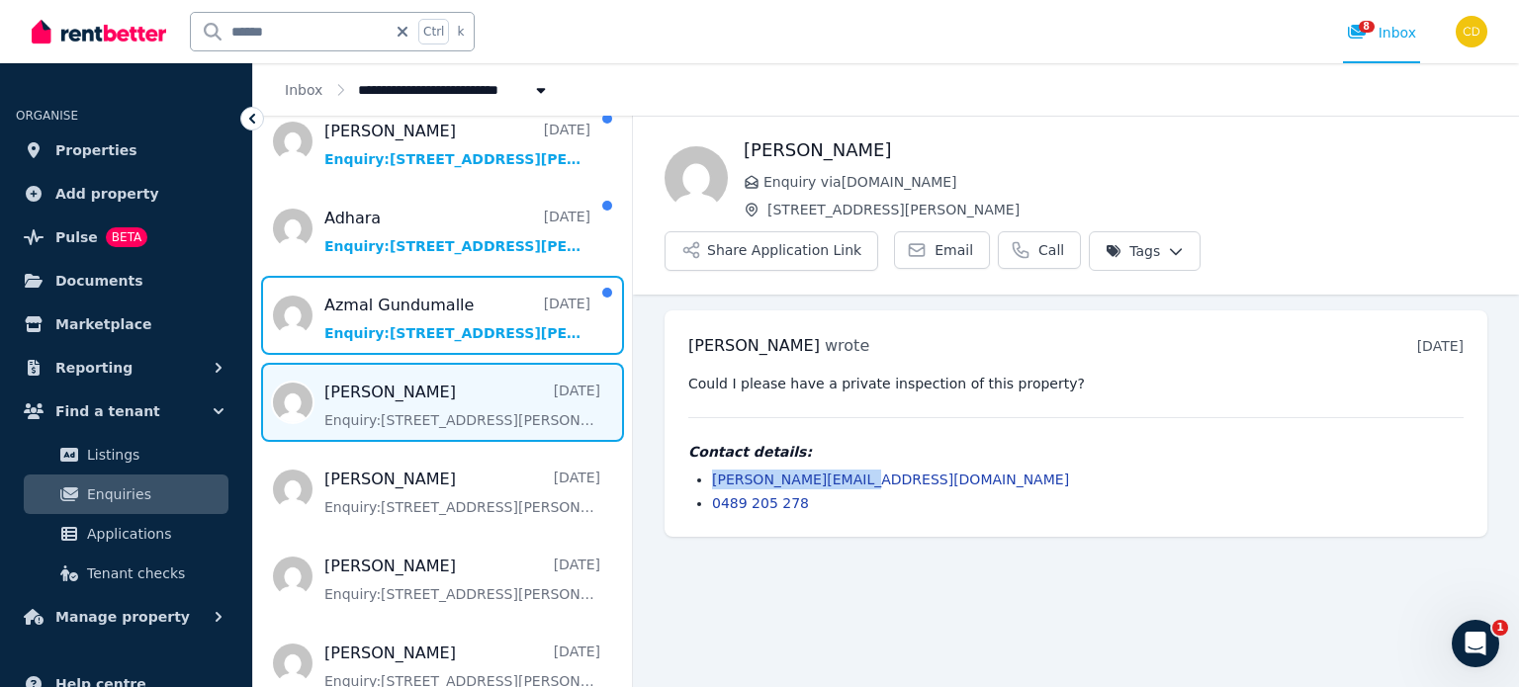
click at [457, 284] on span "Message list" at bounding box center [442, 315] width 379 height 79
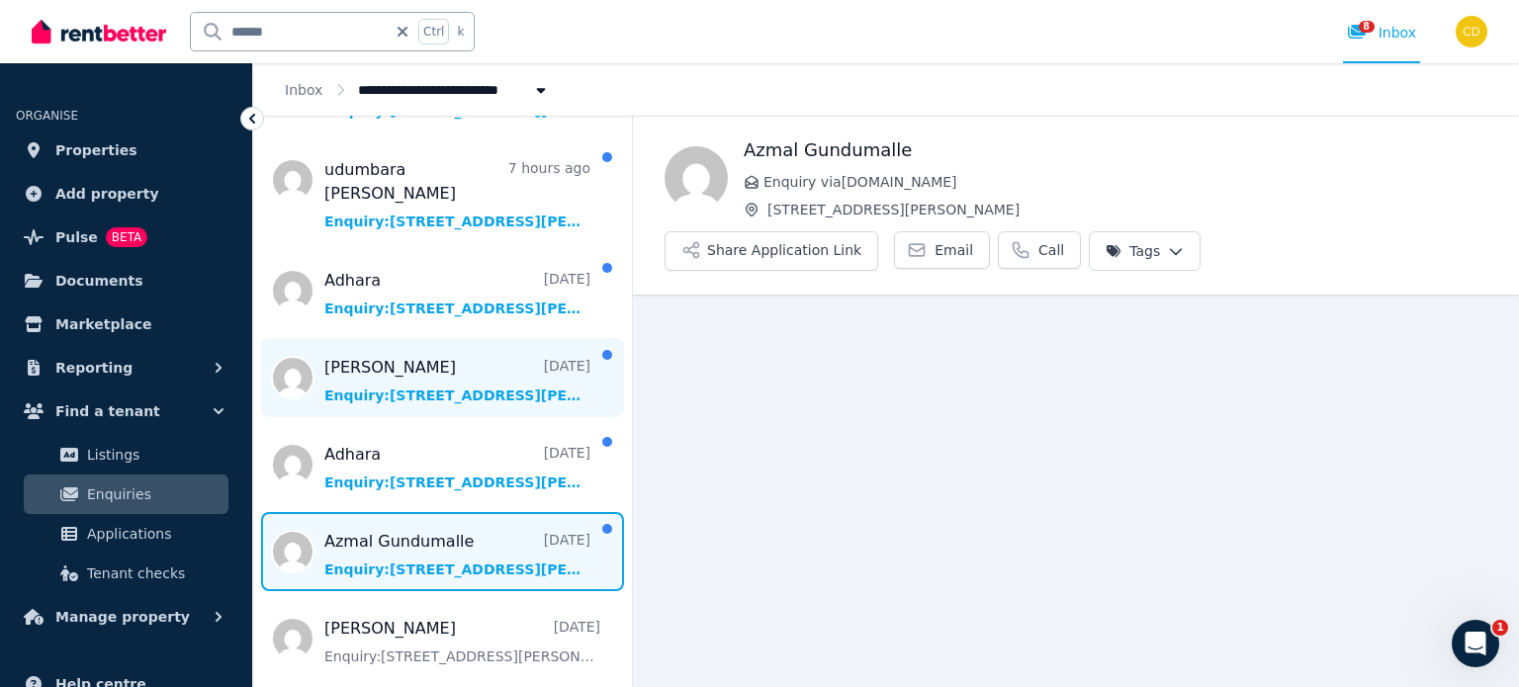
scroll to position [297, 0]
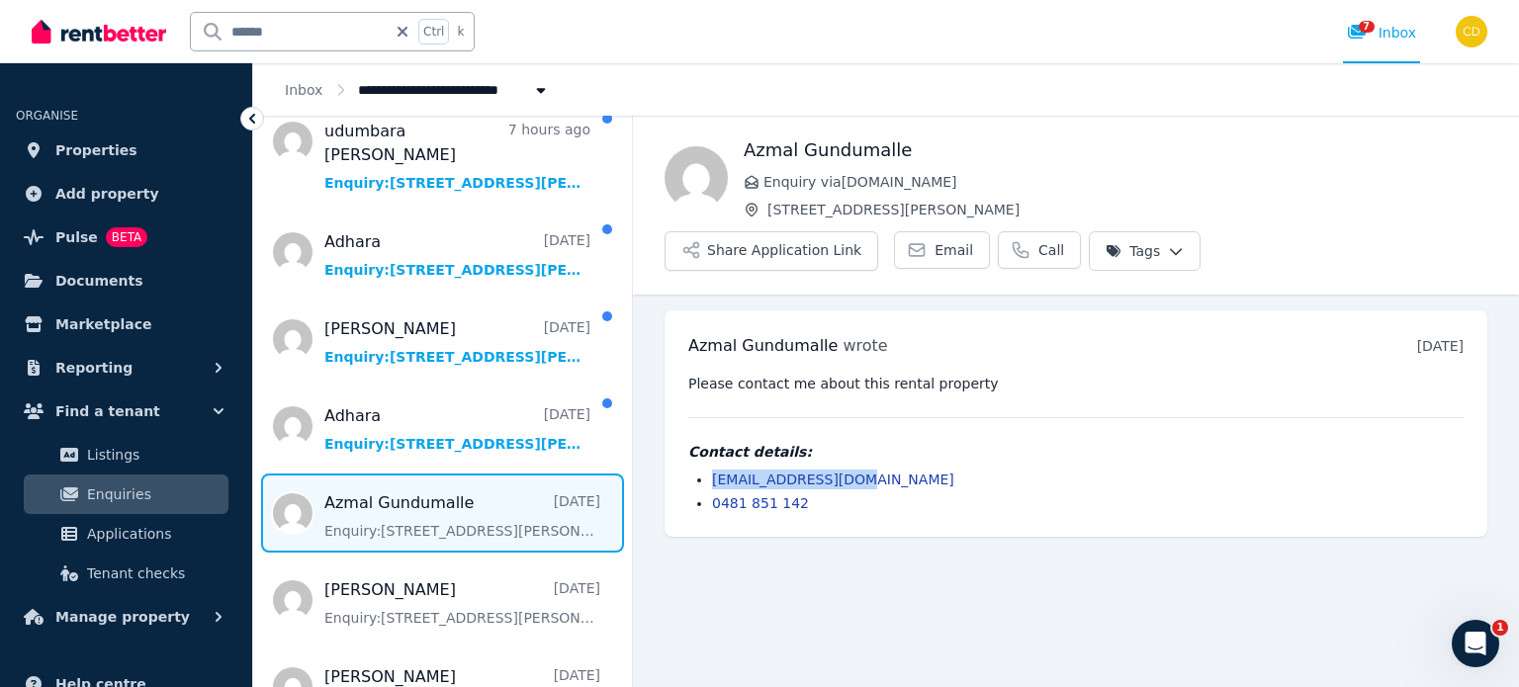
drag, startPoint x: 855, startPoint y: 430, endPoint x: 704, endPoint y: 429, distance: 150.3
click at [704, 470] on ul "[EMAIL_ADDRESS][DOMAIN_NAME] 0481 851 142" at bounding box center [1075, 492] width 775 height 44
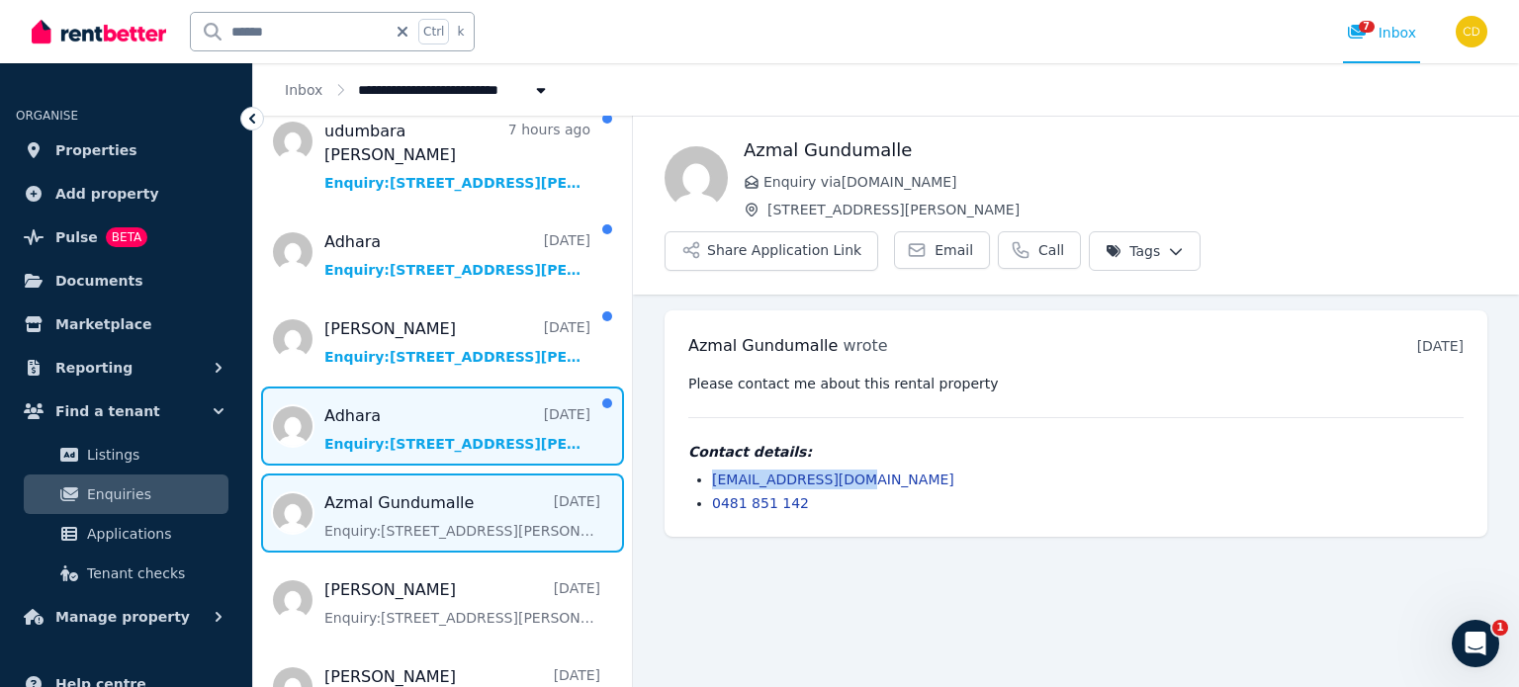
click at [411, 389] on span "Message list" at bounding box center [442, 426] width 379 height 79
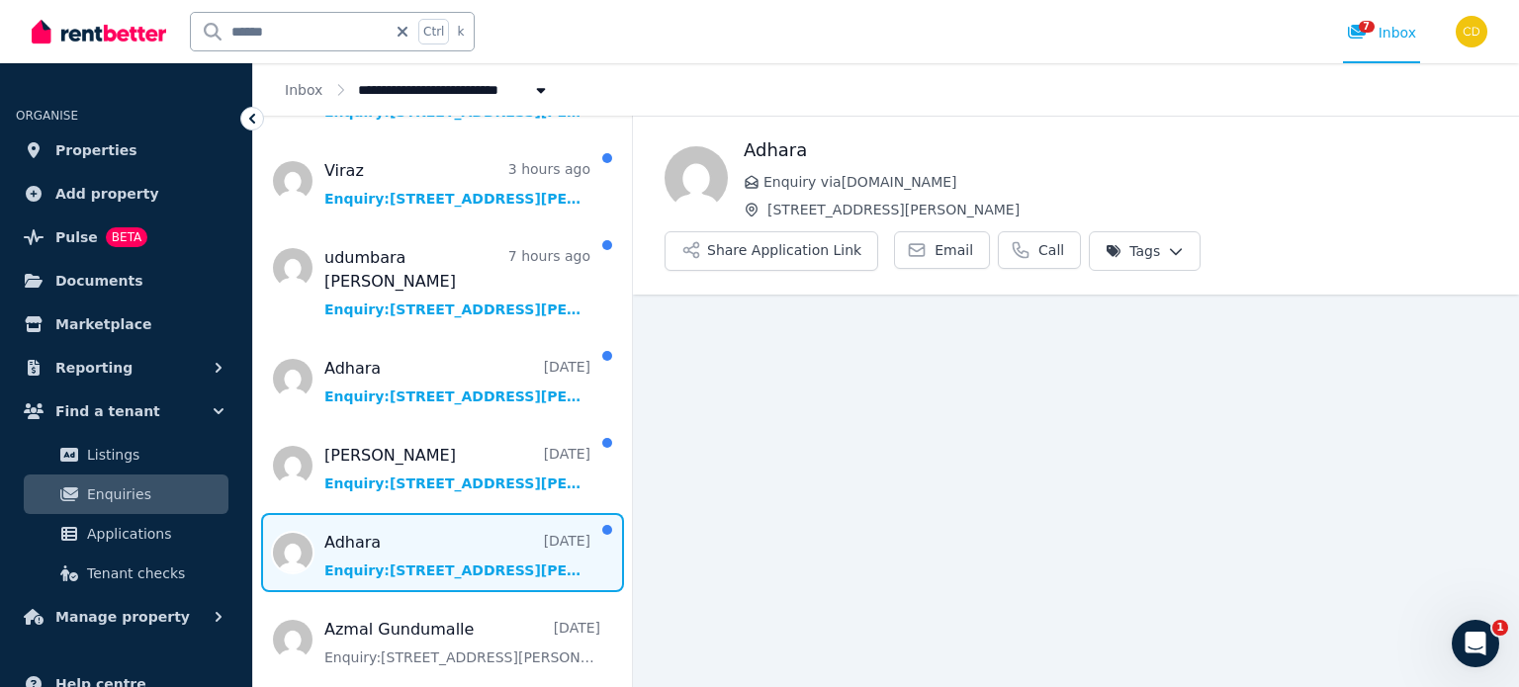
scroll to position [198, 0]
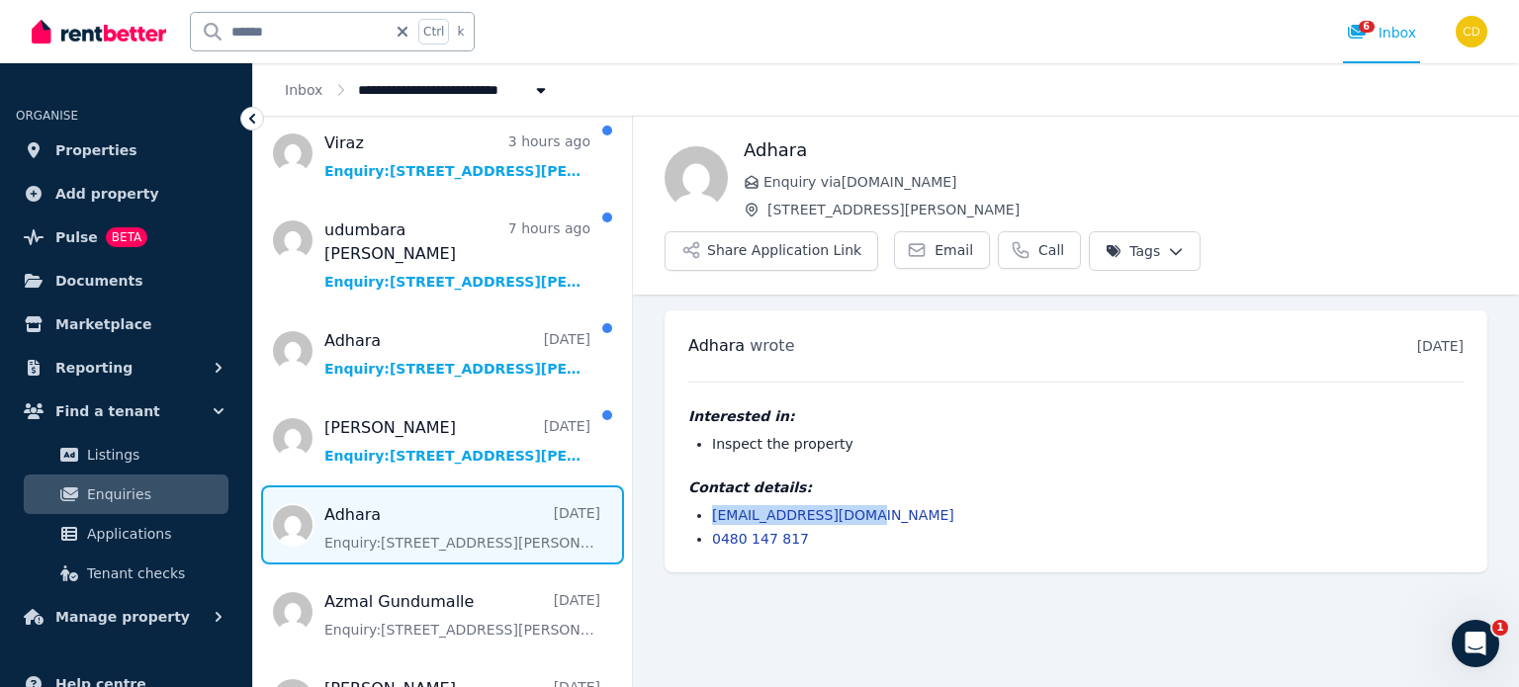
drag, startPoint x: 872, startPoint y: 465, endPoint x: 692, endPoint y: 470, distance: 180.1
click at [692, 505] on ul "[EMAIL_ADDRESS][DOMAIN_NAME] 0480 147 817" at bounding box center [1075, 527] width 775 height 44
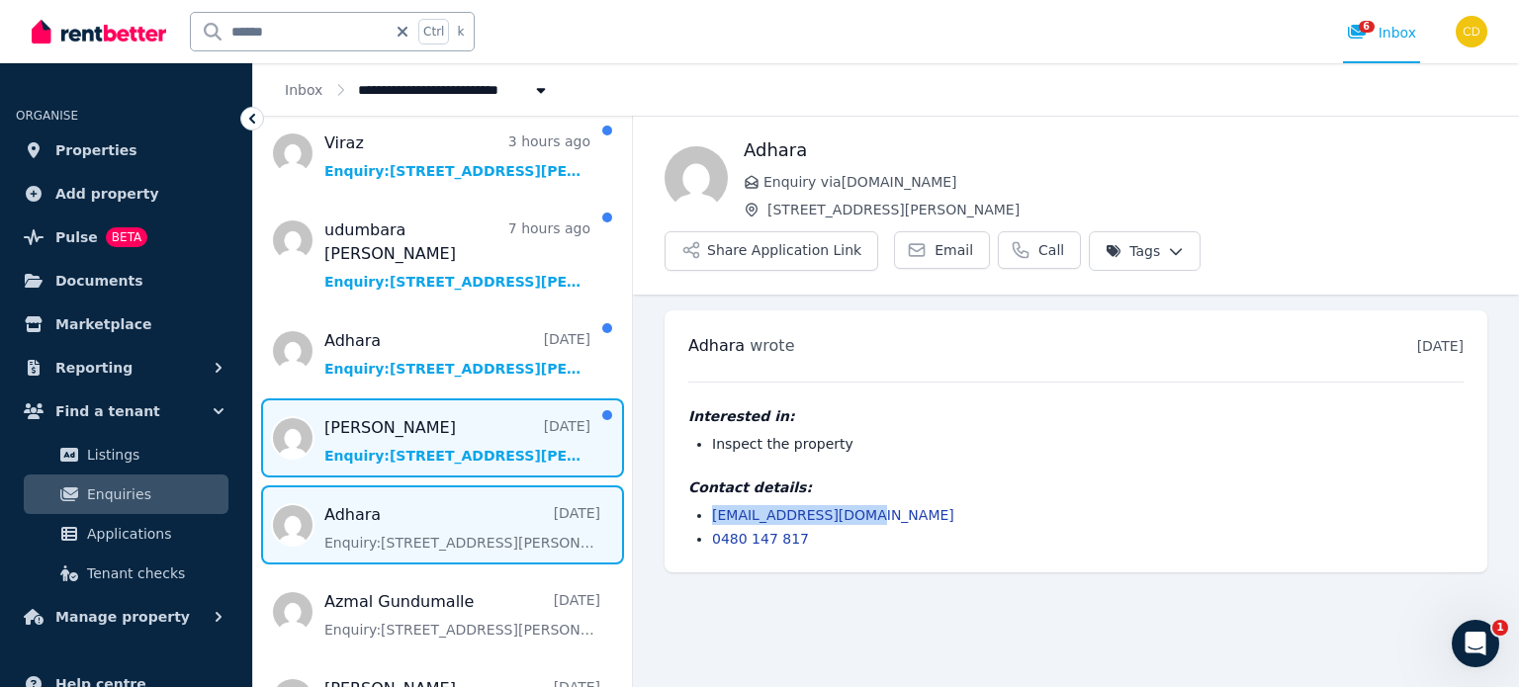
click at [427, 418] on span "Message list" at bounding box center [442, 438] width 379 height 79
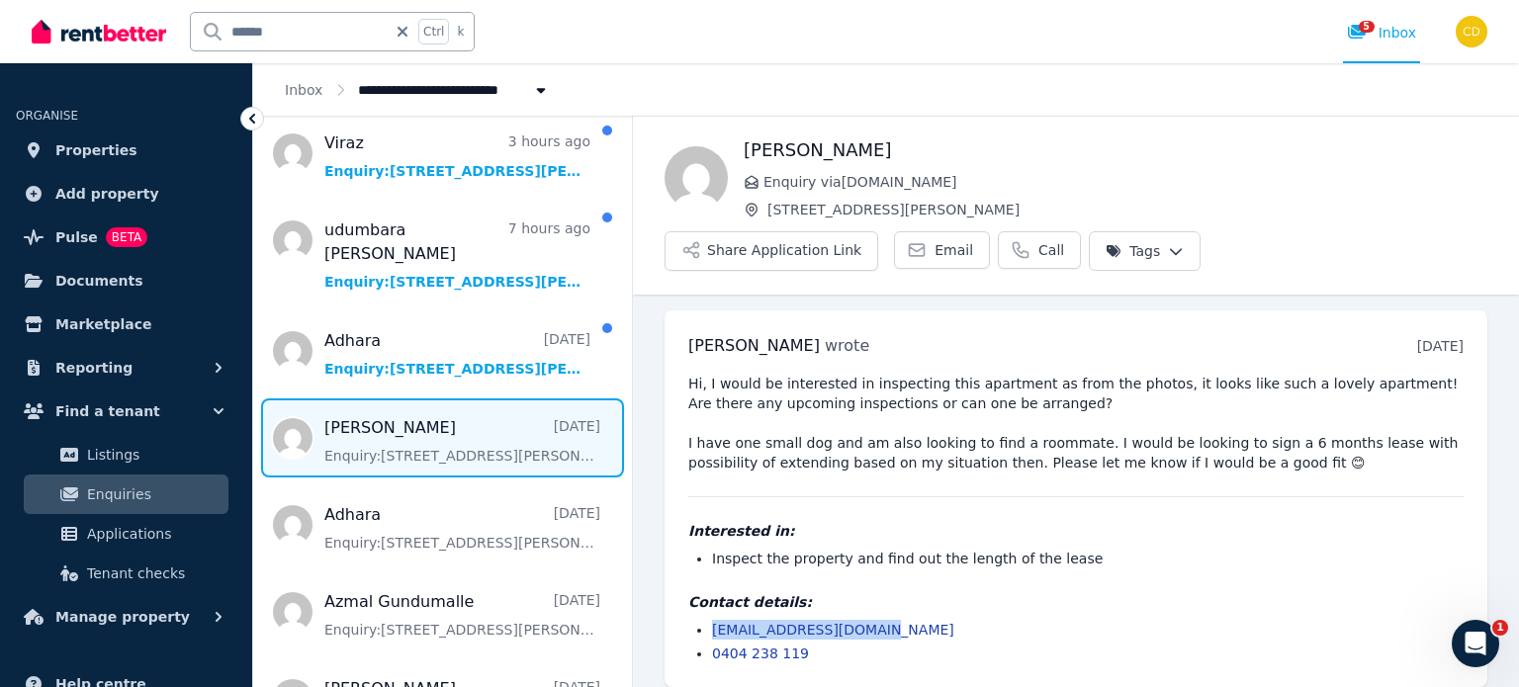
drag, startPoint x: 839, startPoint y: 573, endPoint x: 698, endPoint y: 561, distance: 140.9
click at [698, 592] on div "Contact details: [EMAIL_ADDRESS][DOMAIN_NAME] 0404 238 119" at bounding box center [1075, 627] width 775 height 71
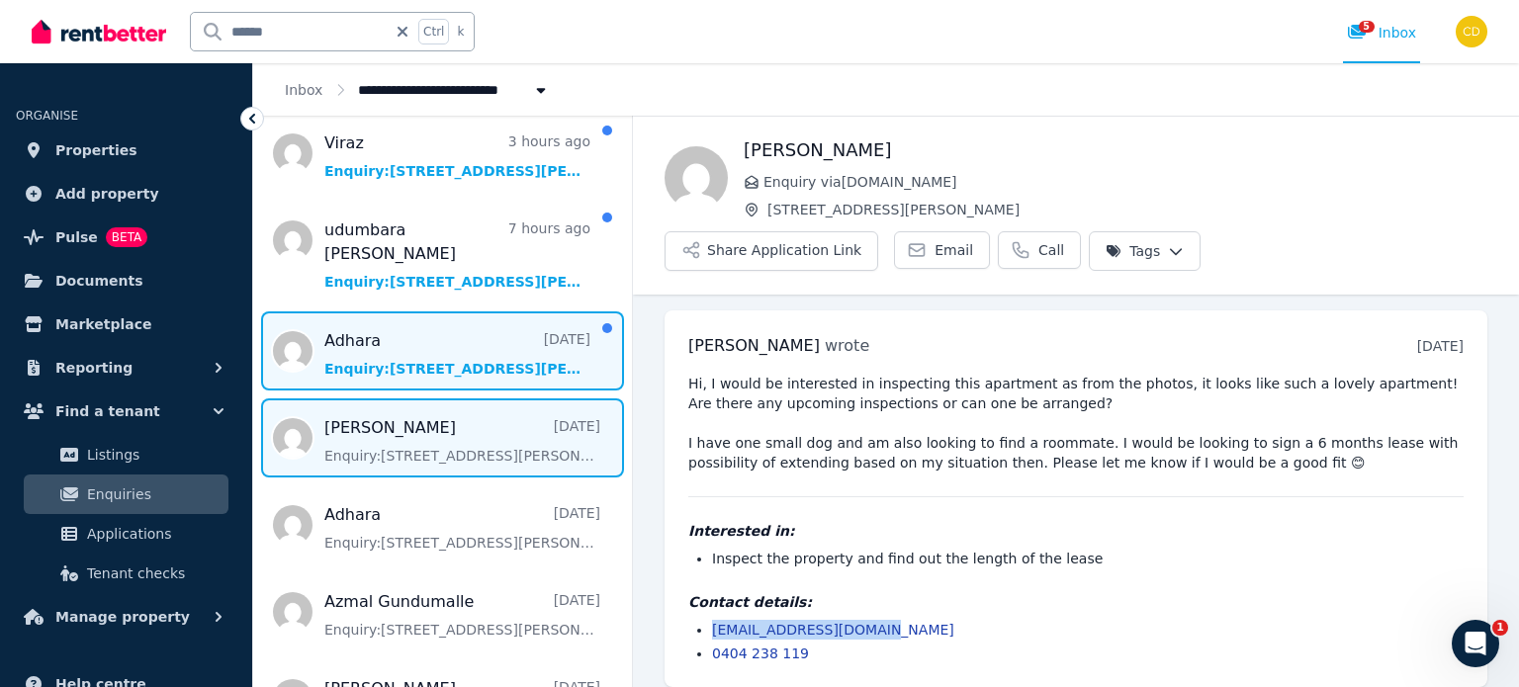
click at [489, 312] on span "Message list" at bounding box center [442, 351] width 379 height 79
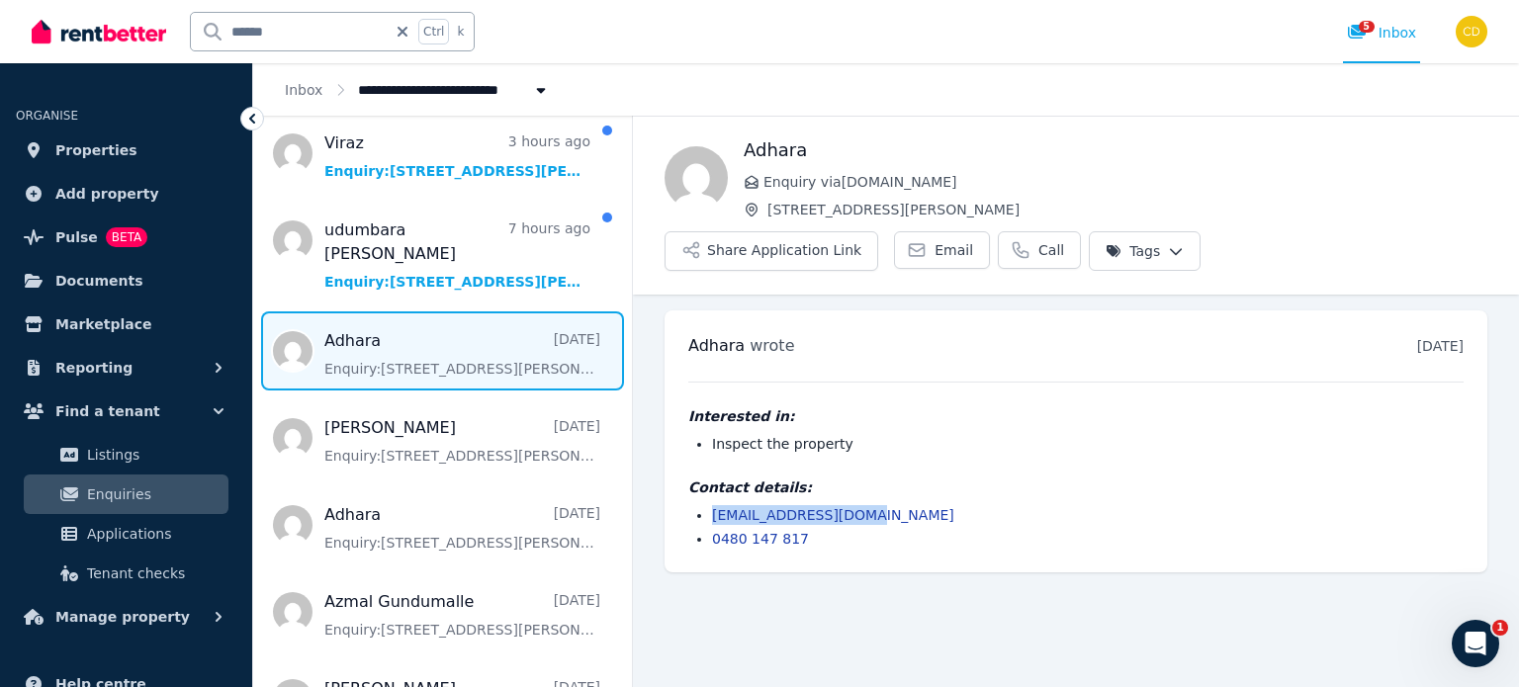
drag, startPoint x: 874, startPoint y: 467, endPoint x: 705, endPoint y: 465, distance: 169.1
click at [705, 505] on ul "[EMAIL_ADDRESS][DOMAIN_NAME] 0480 147 817" at bounding box center [1075, 527] width 775 height 44
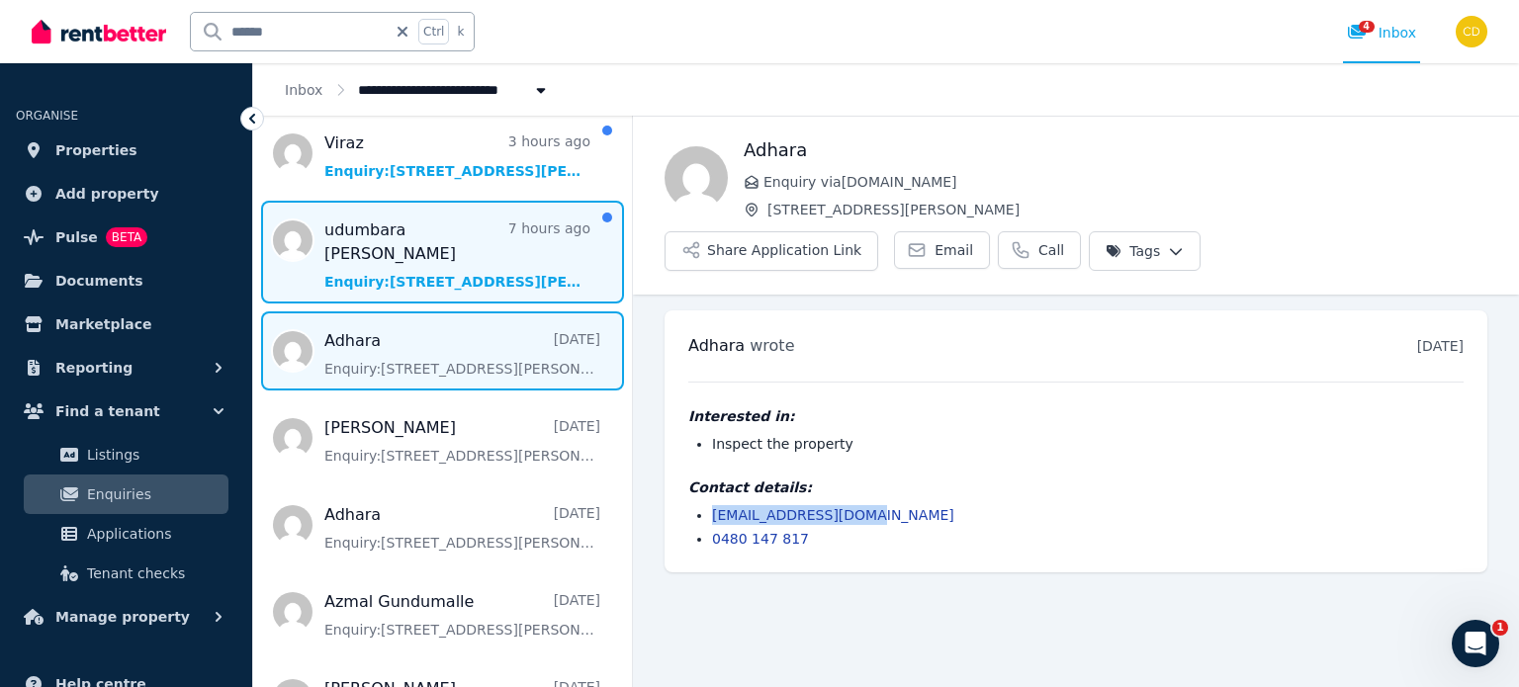
click at [463, 240] on span "Message list" at bounding box center [442, 252] width 379 height 103
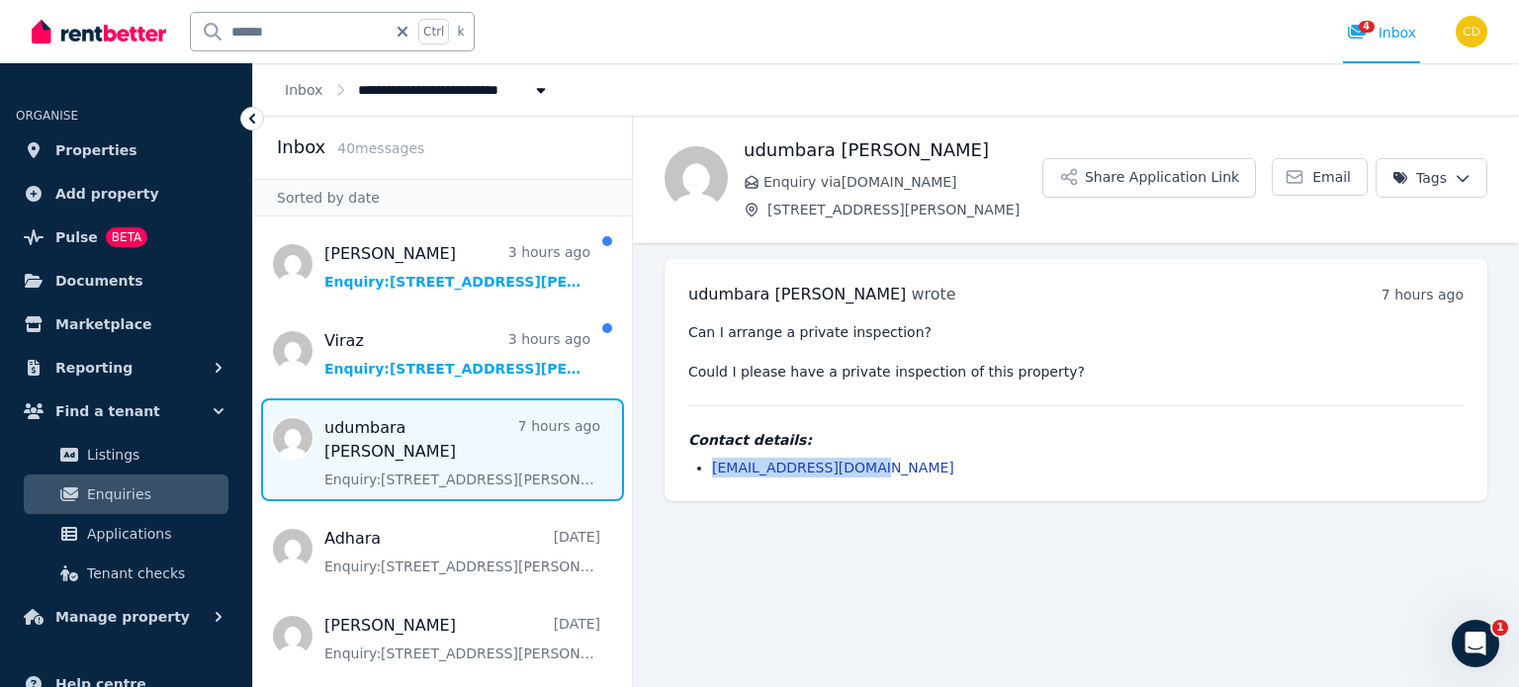
drag, startPoint x: 911, startPoint y: 476, endPoint x: 697, endPoint y: 482, distance: 213.7
click at [697, 482] on div "[PERSON_NAME] wrote 7 hours ago 7:28 am [DATE][DATE] Can I arrange a private in…" at bounding box center [1076, 380] width 823 height 242
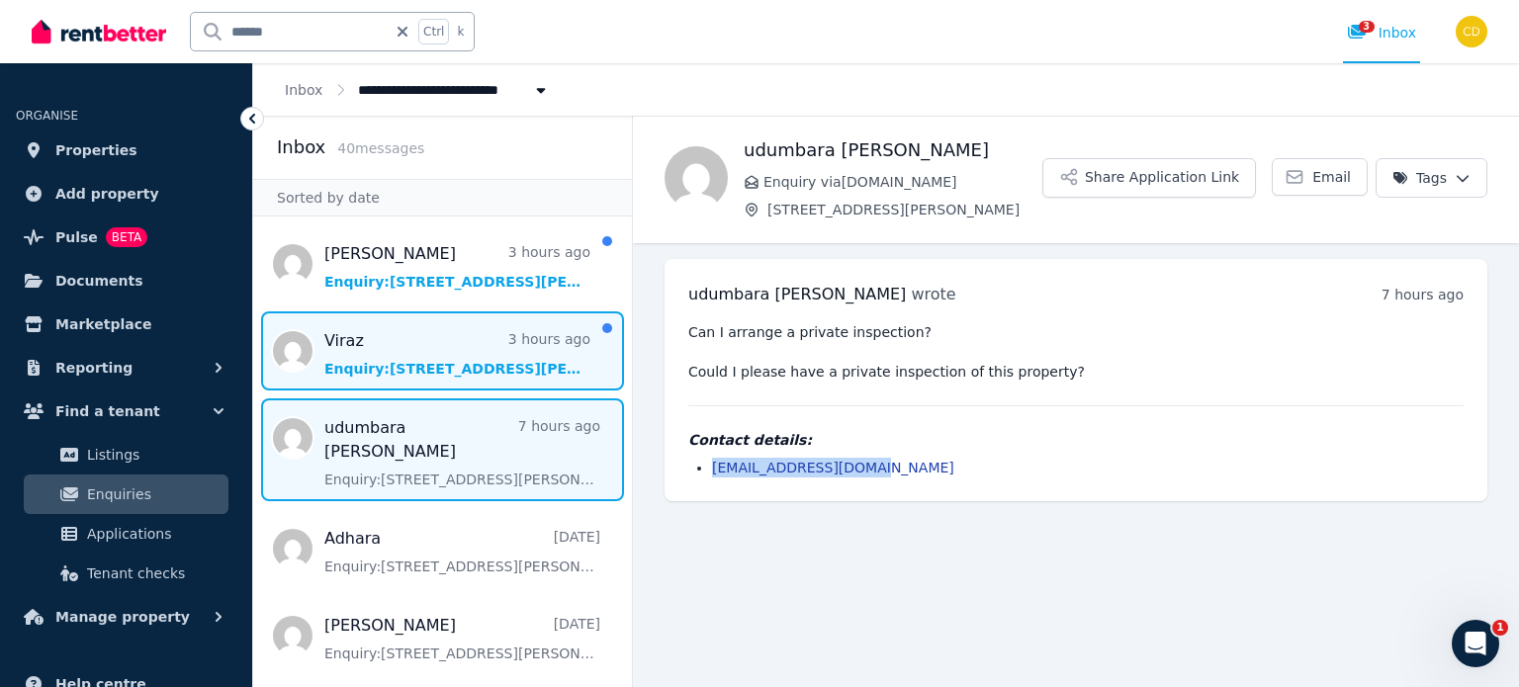
click at [352, 333] on span "Message list" at bounding box center [442, 351] width 379 height 79
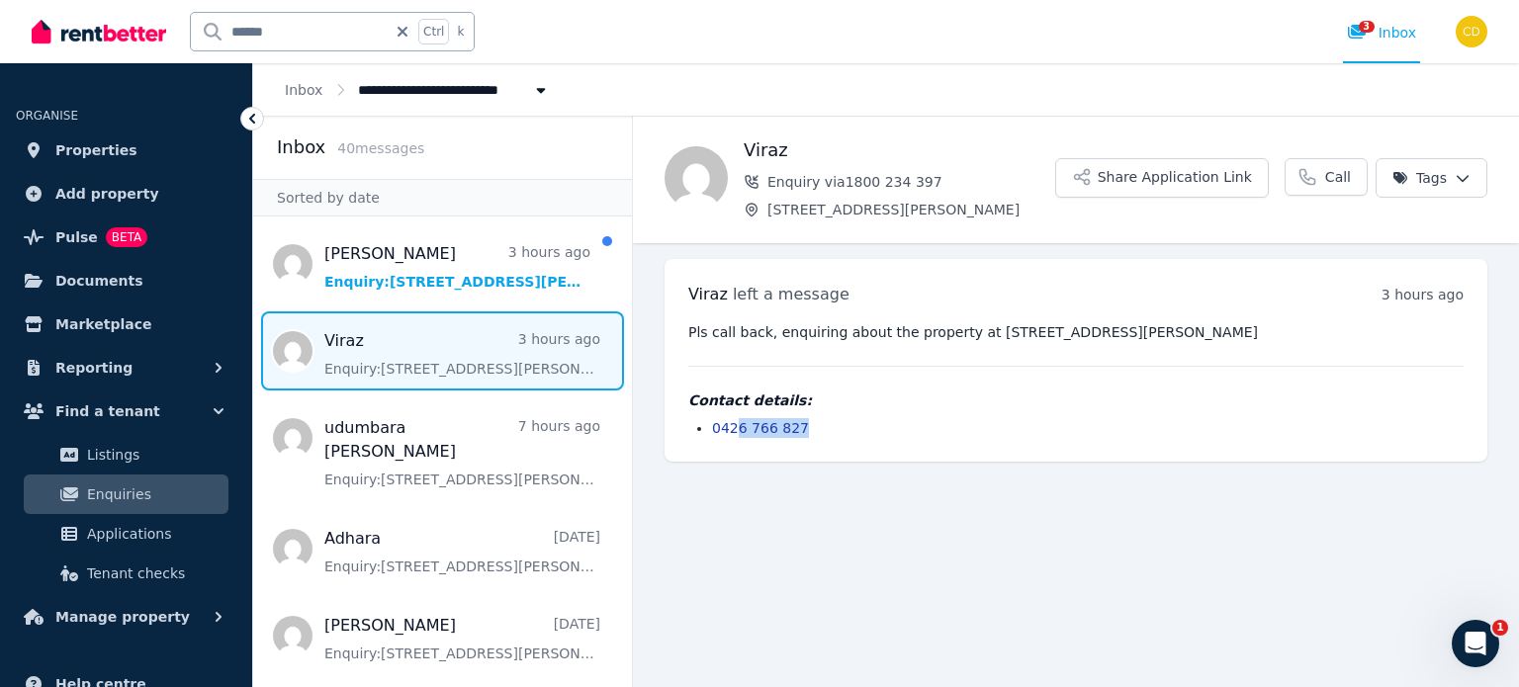
drag, startPoint x: 830, startPoint y: 422, endPoint x: 738, endPoint y: 428, distance: 92.2
click at [738, 428] on li "0426 766 827" at bounding box center [1088, 428] width 752 height 20
click at [871, 383] on div "Pls call back, enquiring about the property at [STREET_ADDRESS][PERSON_NAME] Co…" at bounding box center [1075, 380] width 775 height 116
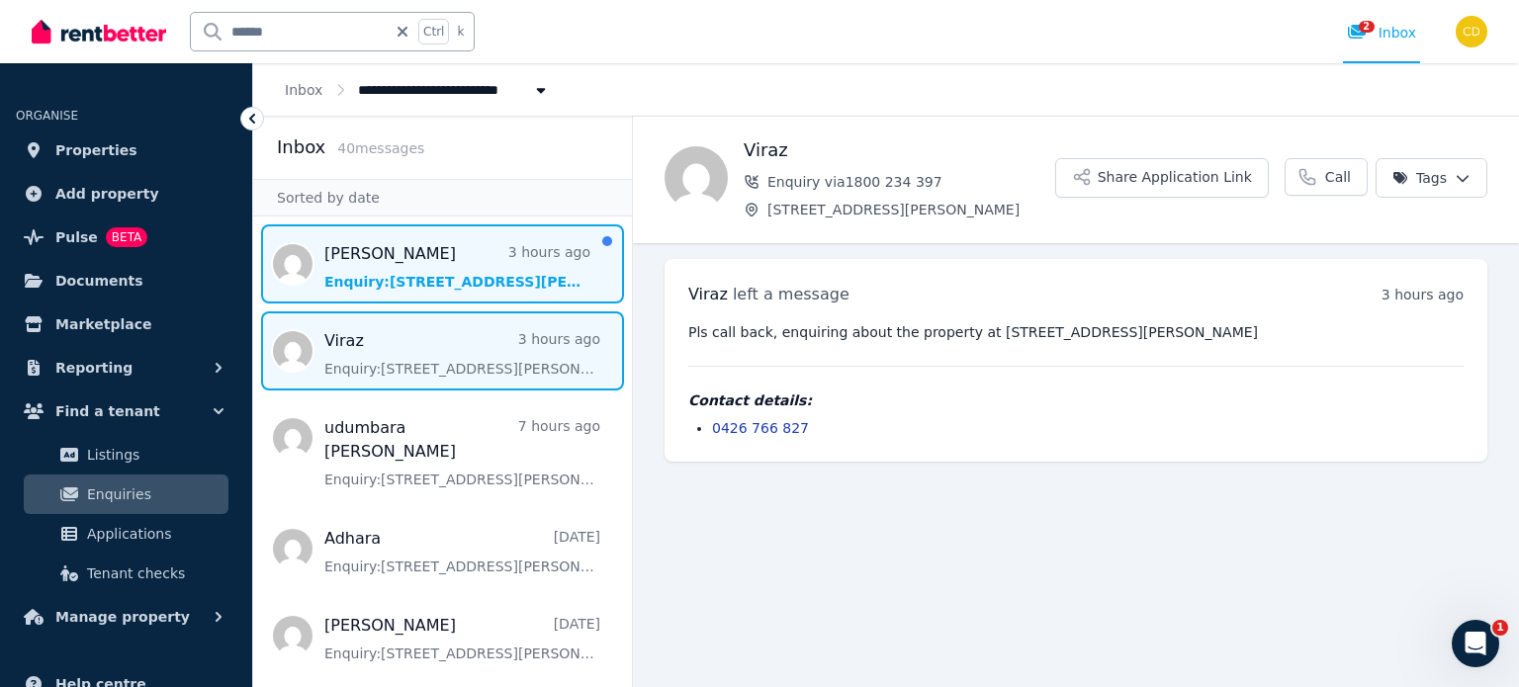
click at [465, 247] on span "Message list" at bounding box center [442, 264] width 379 height 79
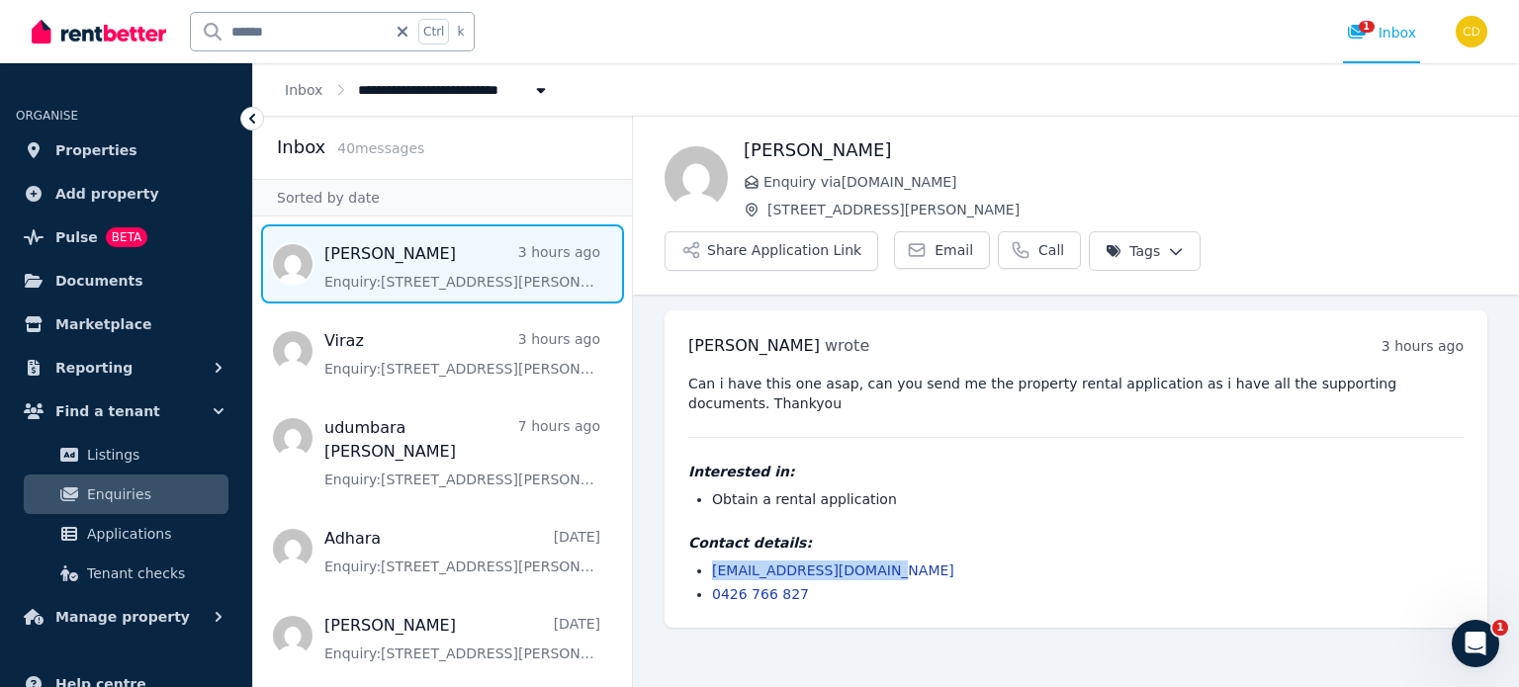
drag, startPoint x: 894, startPoint y: 490, endPoint x: 700, endPoint y: 482, distance: 194.0
click at [700, 533] on div "Contact details: [EMAIL_ADDRESS][DOMAIN_NAME] 0426 766 827" at bounding box center [1075, 568] width 775 height 71
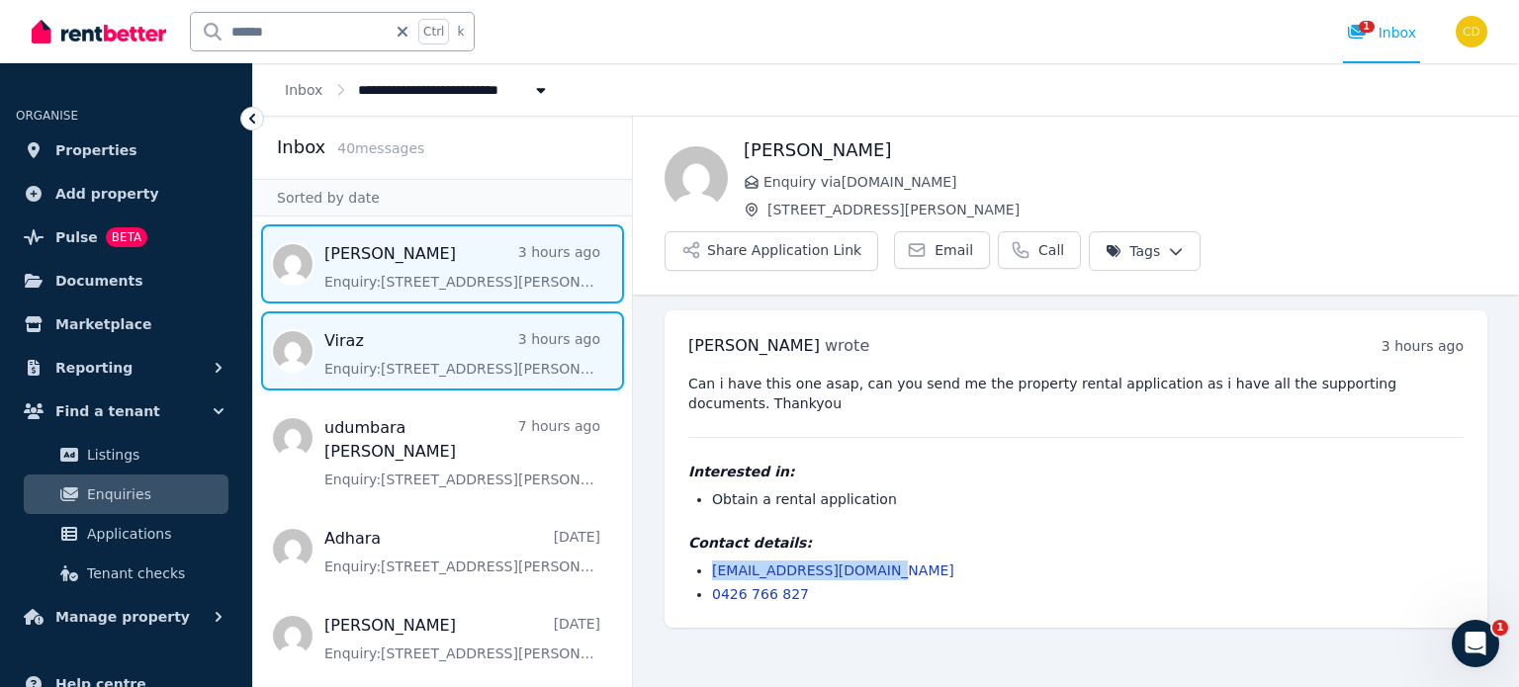
click at [427, 342] on span "Message list" at bounding box center [442, 351] width 379 height 79
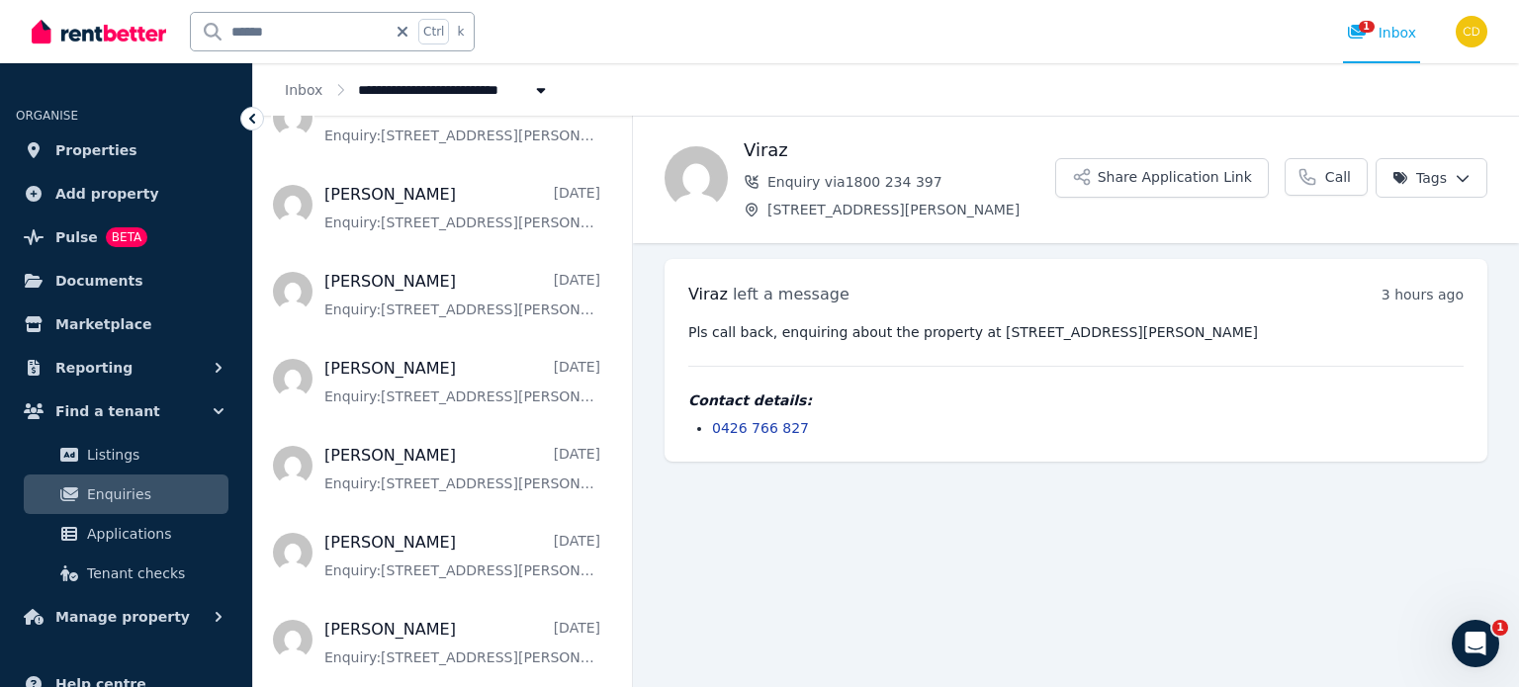
scroll to position [791, 0]
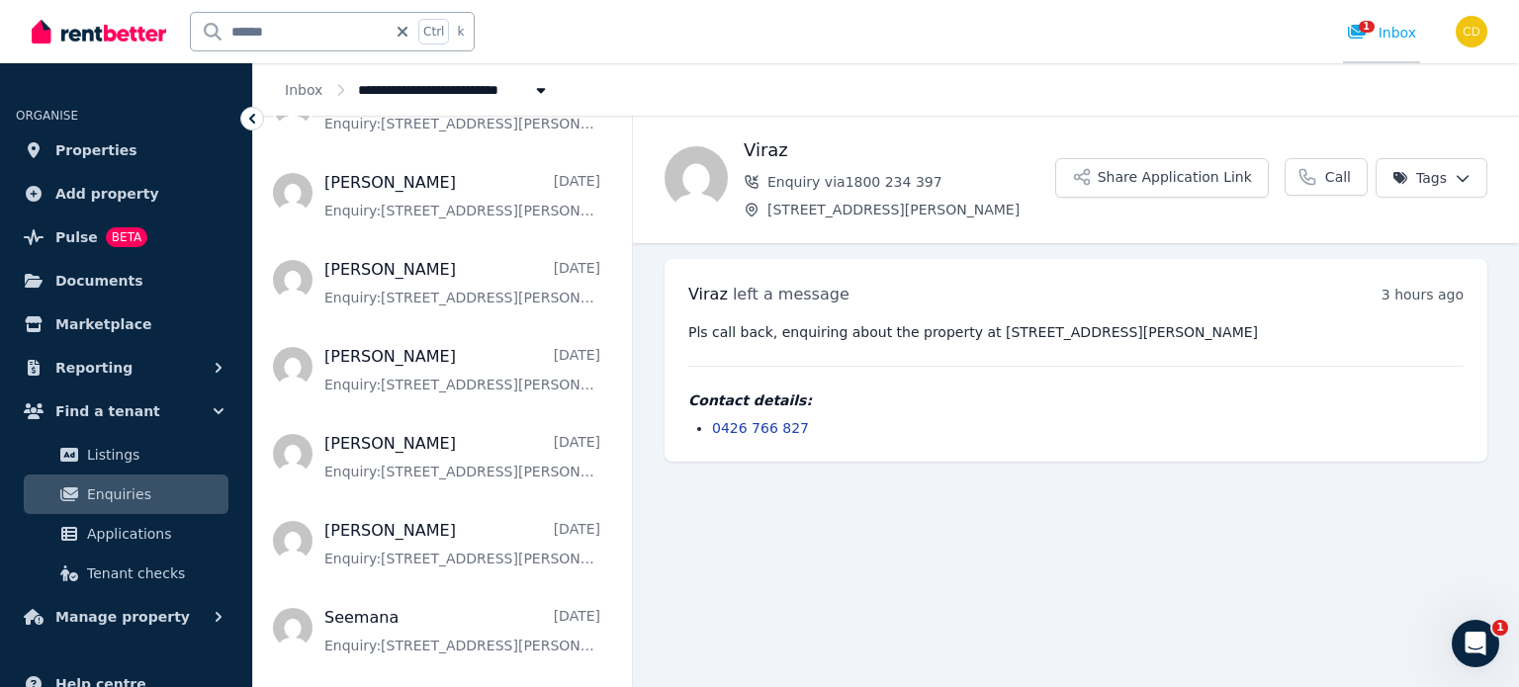
click at [1357, 30] on icon at bounding box center [1357, 32] width 18 height 14
